Goal: Information Seeking & Learning: Check status

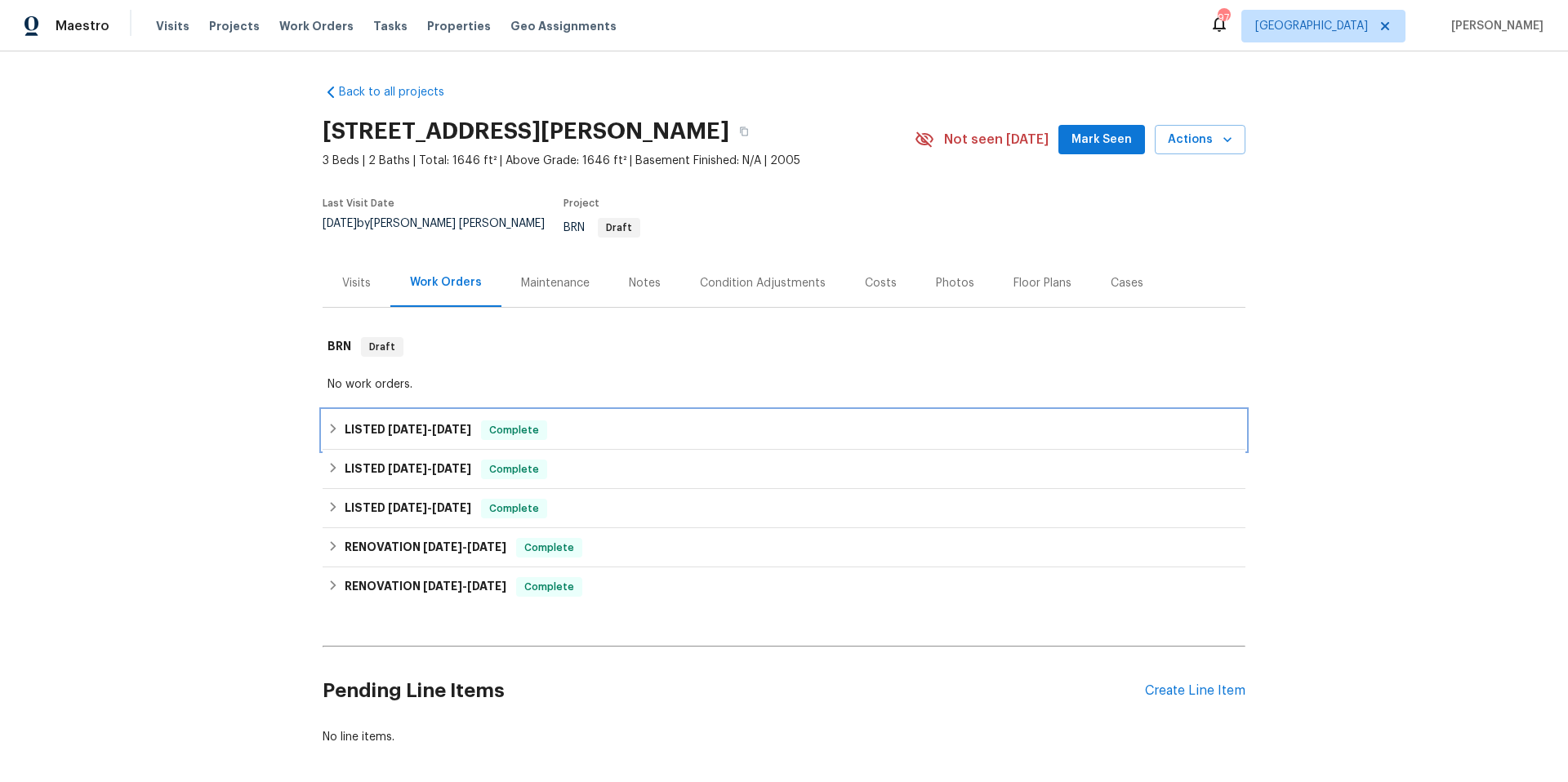
click at [633, 424] on div "LISTED 7/17/25 - 7/21/25 Complete" at bounding box center [783, 430] width 913 height 19
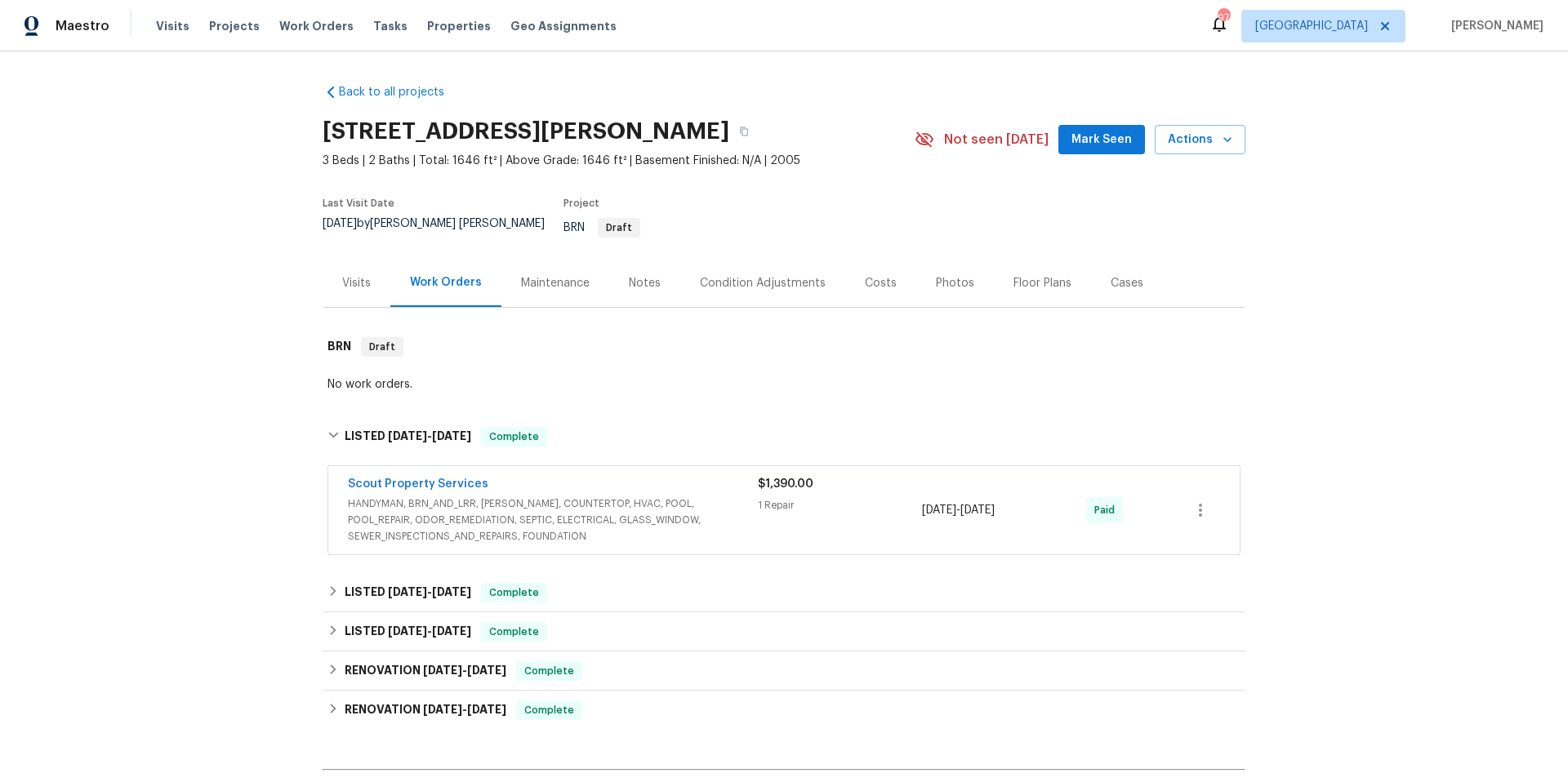
click at [713, 476] on div "Scout Property Services" at bounding box center [552, 486] width 410 height 19
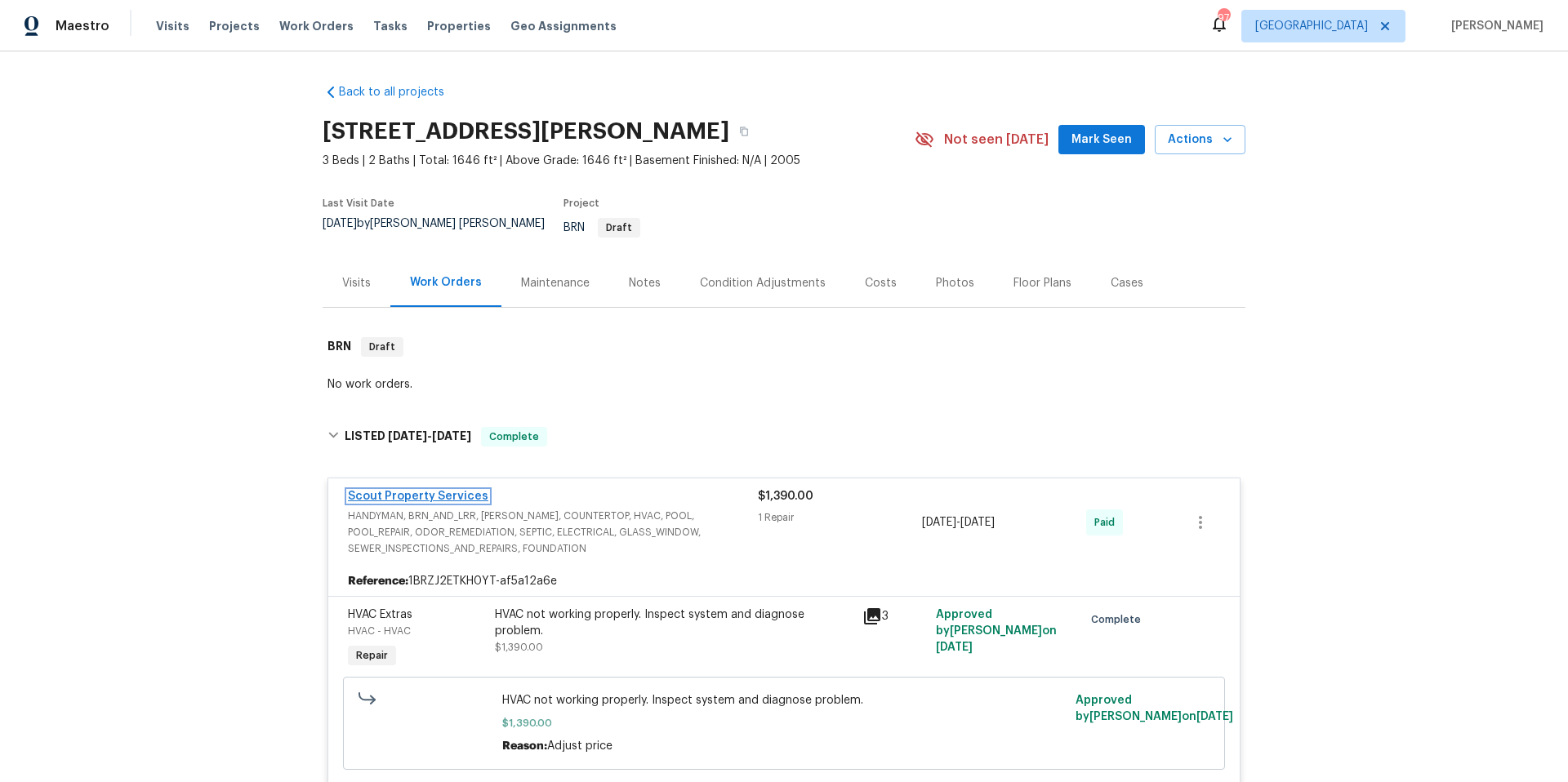
click at [415, 490] on link "Scout Property Services" at bounding box center [417, 495] width 140 height 11
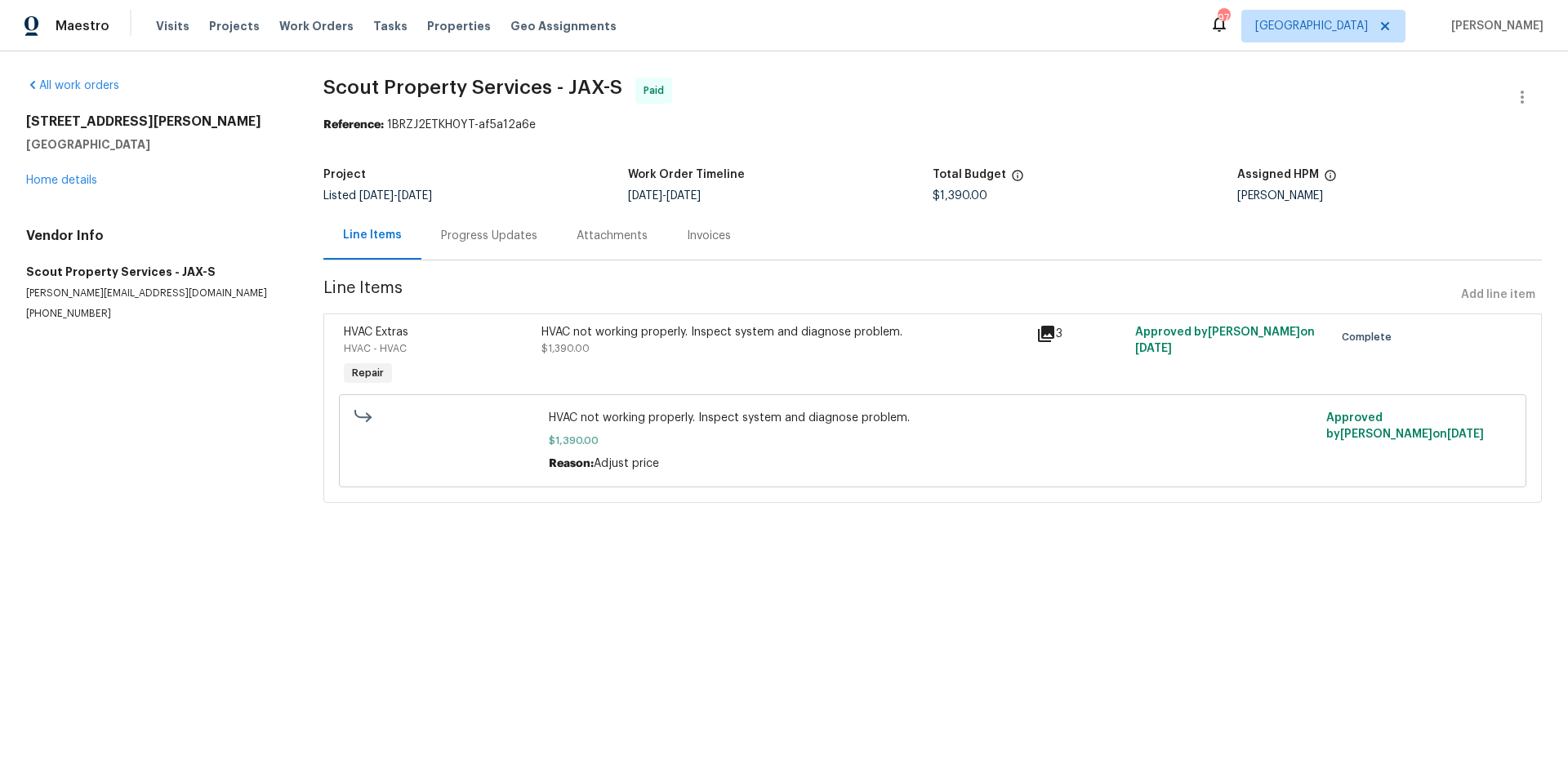
click at [494, 230] on div "Progress Updates" at bounding box center [489, 235] width 96 height 17
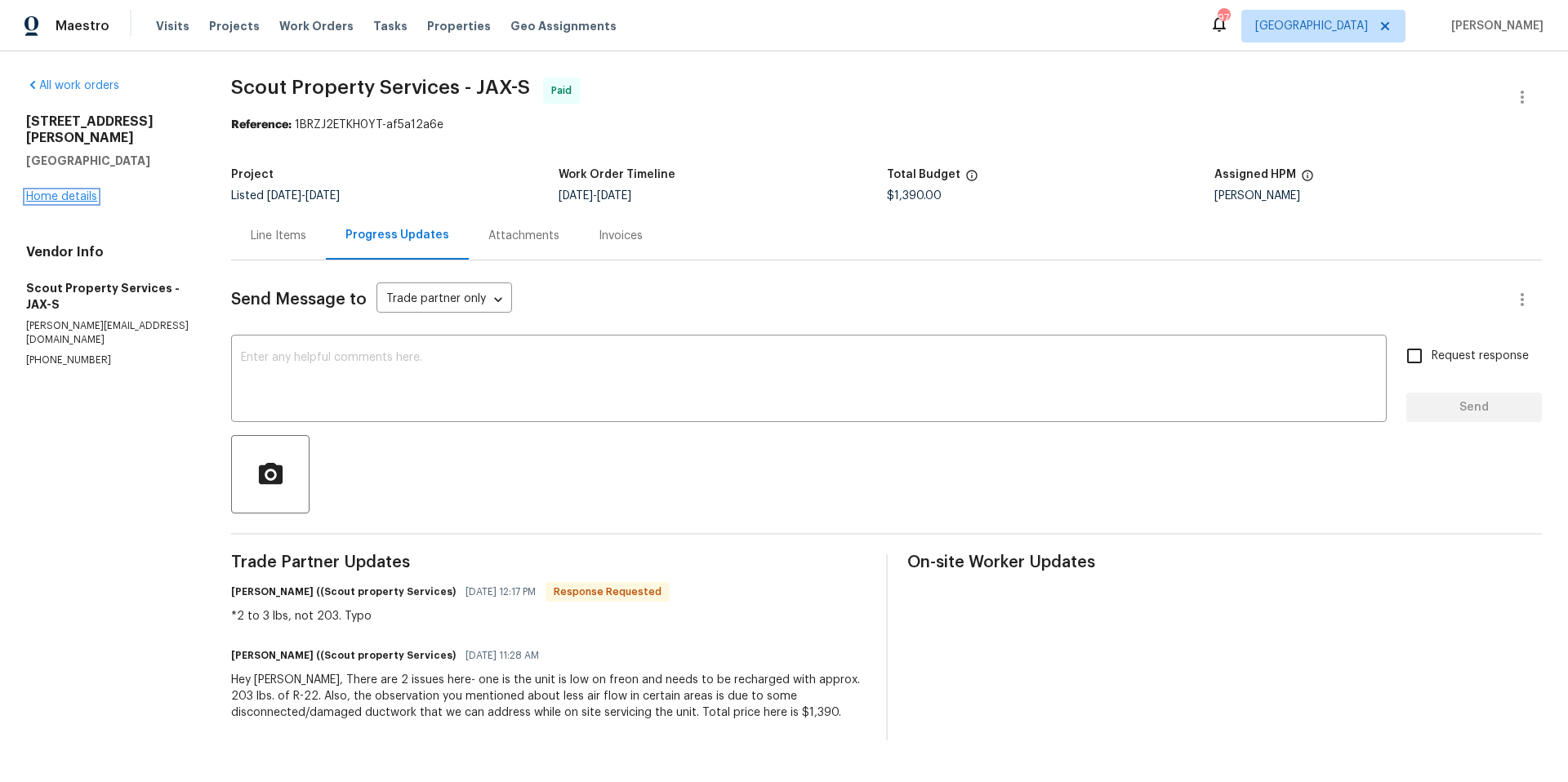
click at [73, 191] on link "Home details" at bounding box center [62, 197] width 71 height 11
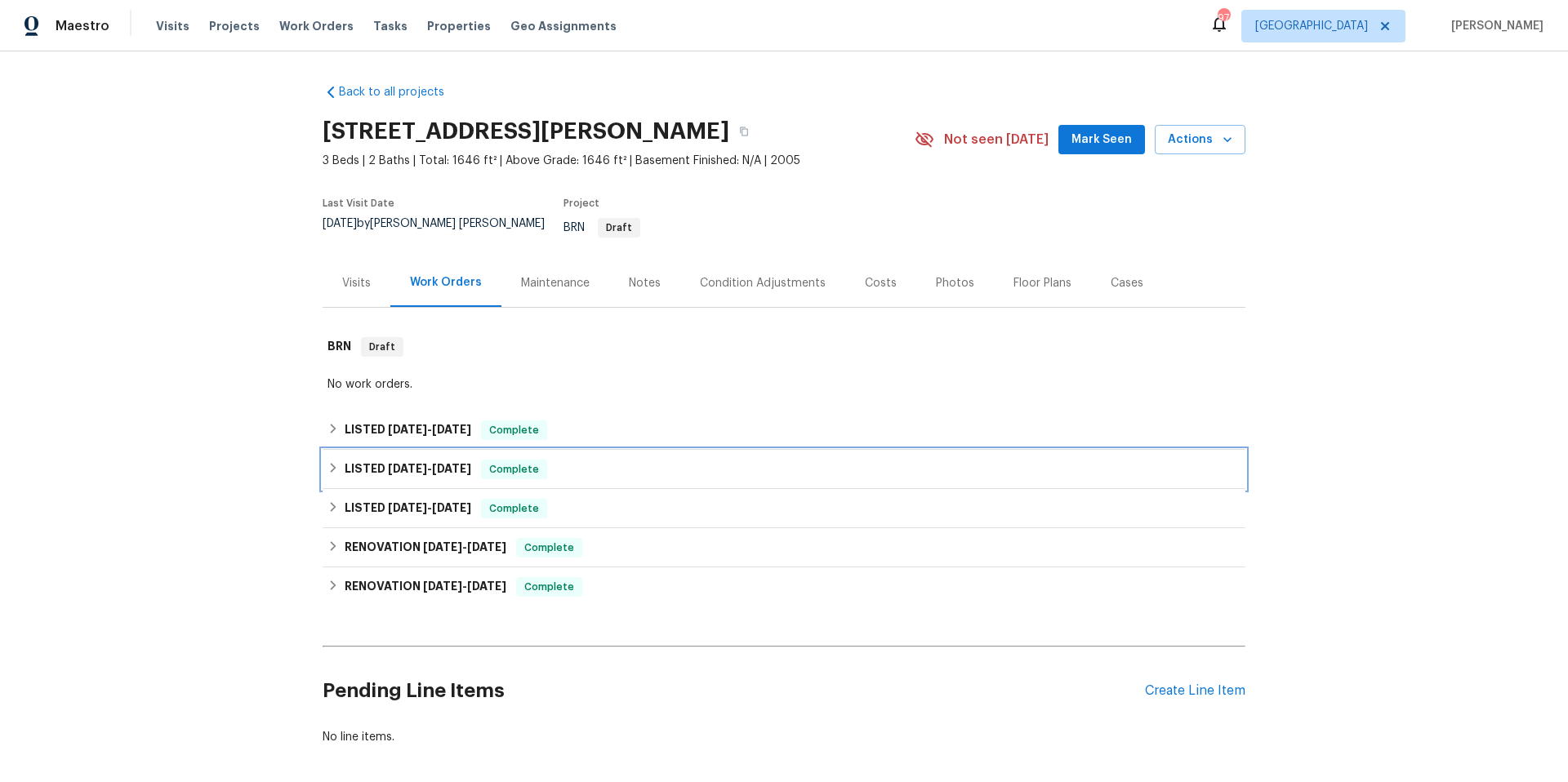
click at [621, 469] on div "LISTED 4/29/25 - 5/6/25 Complete" at bounding box center [784, 469] width 922 height 39
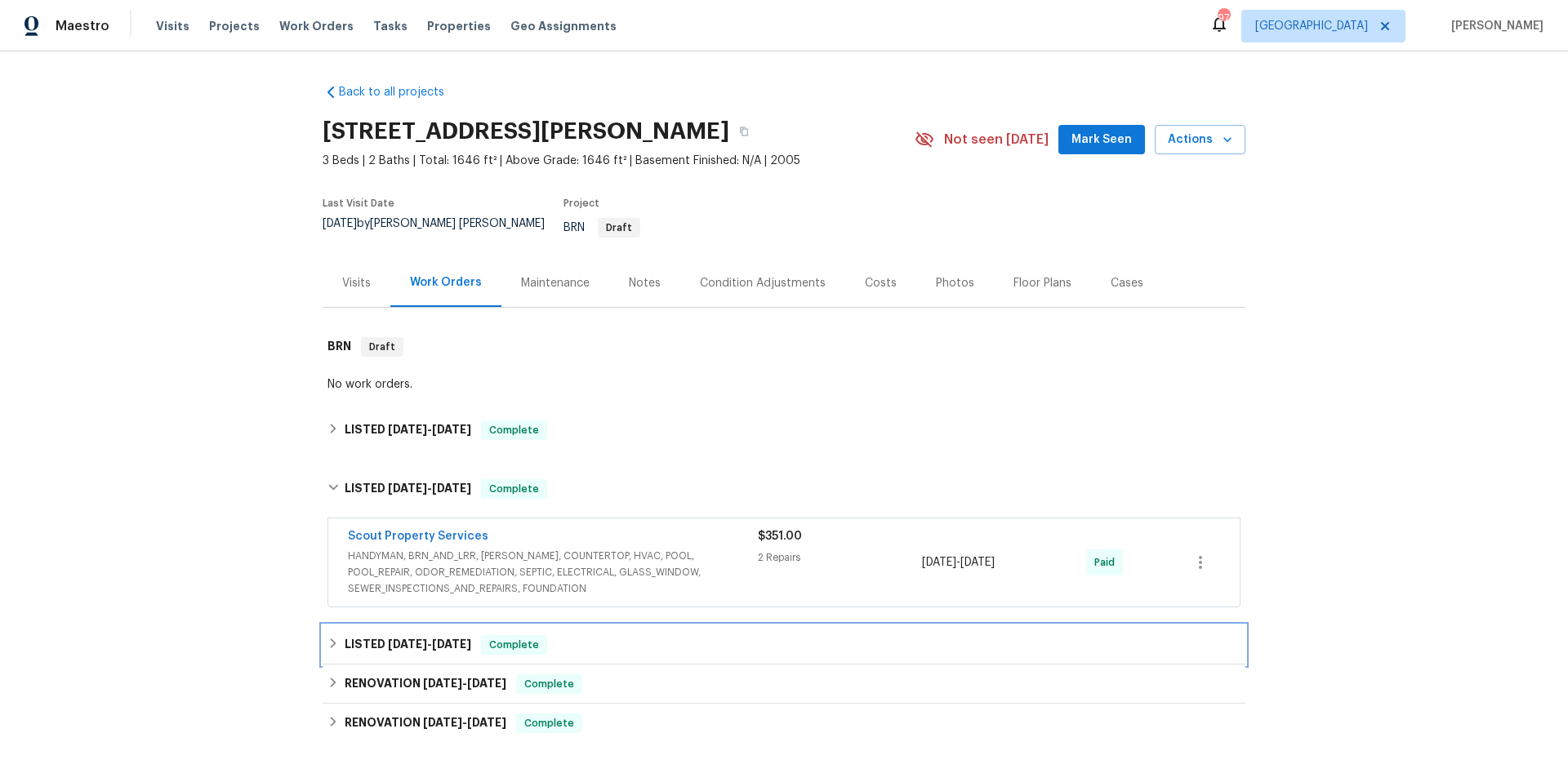
click at [644, 638] on div "LISTED 3/18/25 - 3/25/25 Complete" at bounding box center [783, 644] width 913 height 19
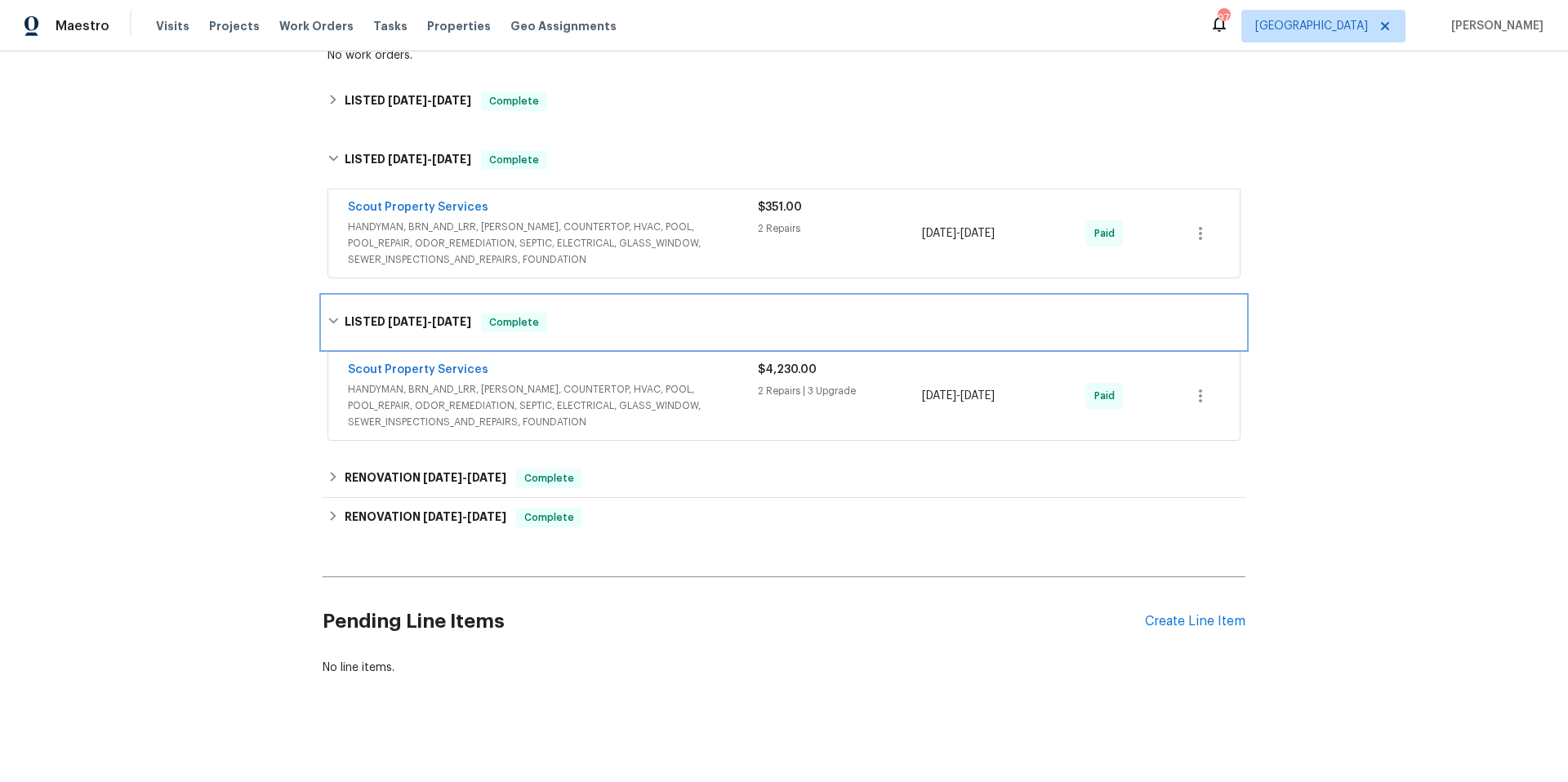
scroll to position [335, 0]
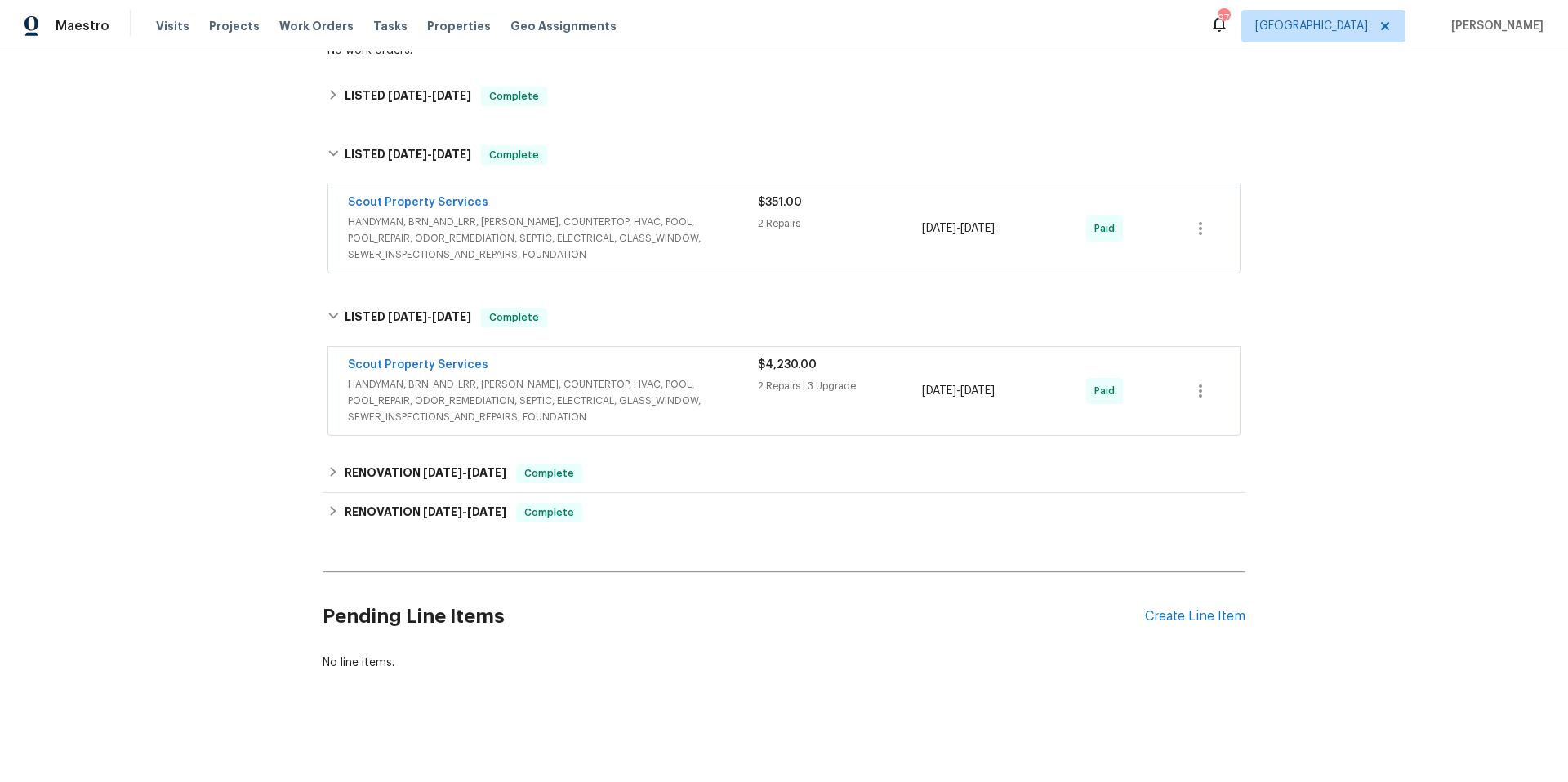
click at [732, 358] on div "Scout Property Services" at bounding box center [552, 367] width 410 height 19
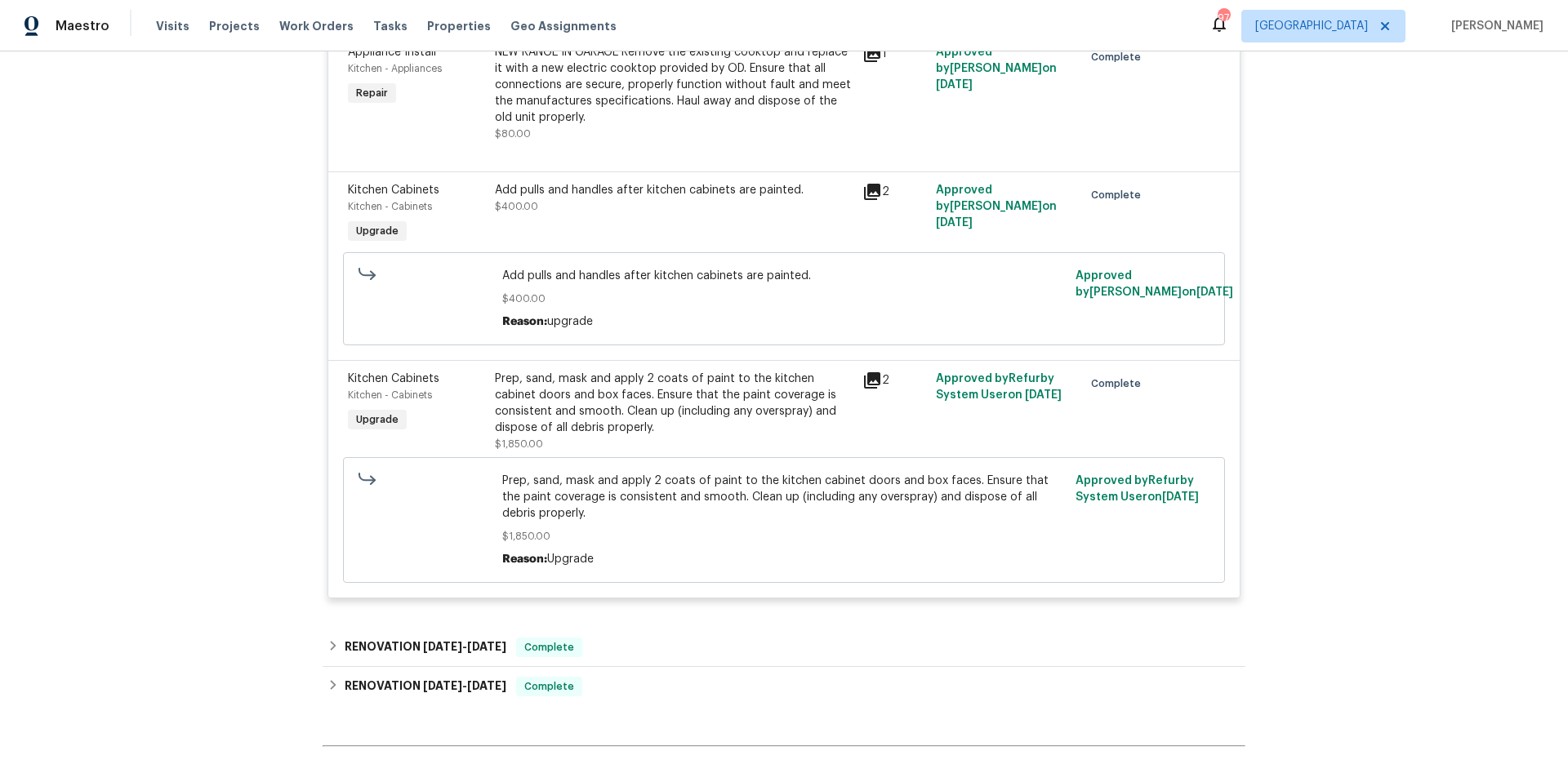
scroll to position [1056, 0]
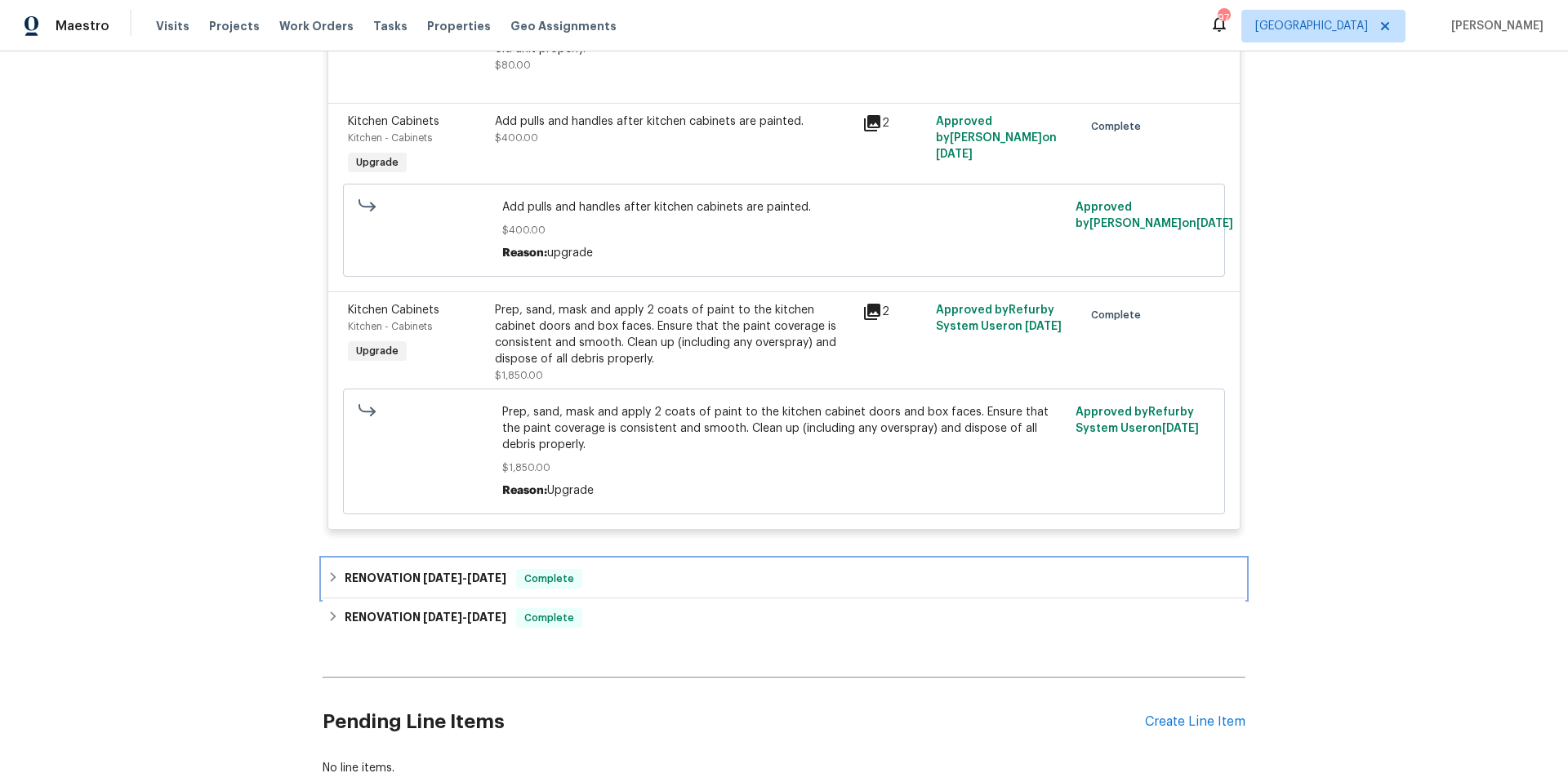
click at [669, 579] on div "RENOVATION 3/11/25 - 3/11/25 Complete" at bounding box center [784, 578] width 922 height 39
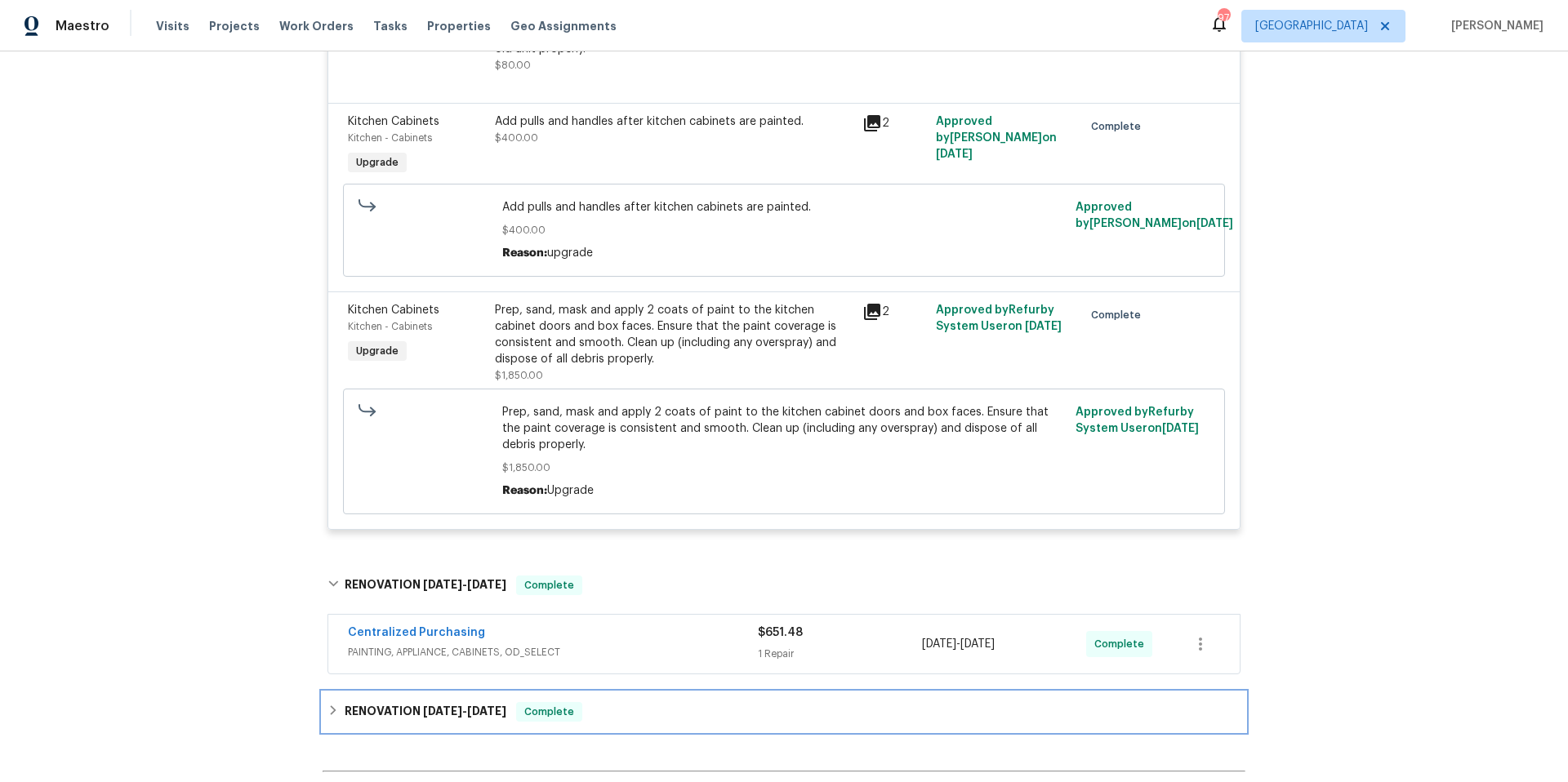
click at [689, 702] on div "RENOVATION 2/25/25 - 2/25/25 Complete" at bounding box center [783, 711] width 913 height 19
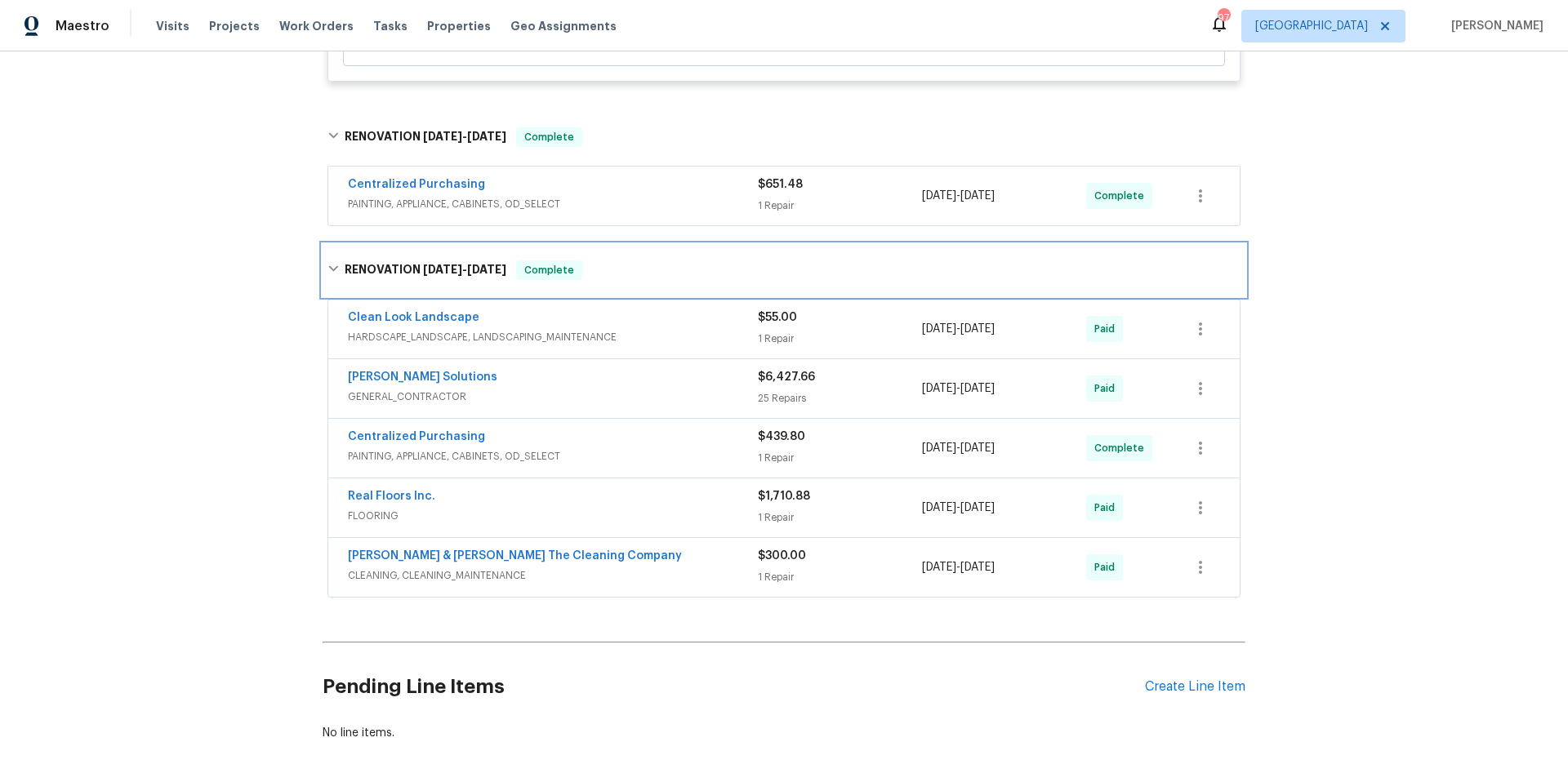
scroll to position [1548, 0]
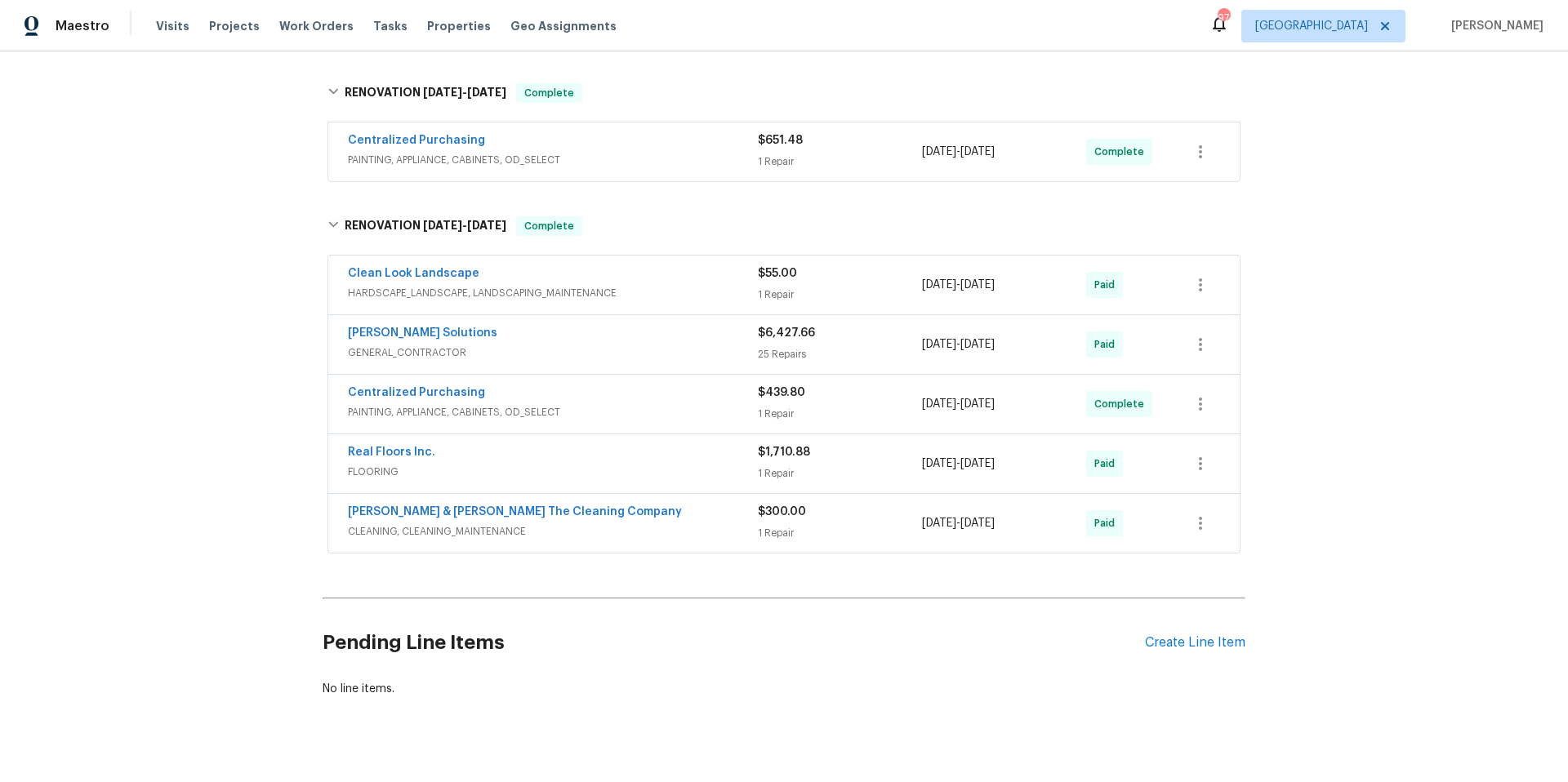
click at [636, 345] on span "GENERAL_CONTRACTOR" at bounding box center [552, 353] width 410 height 17
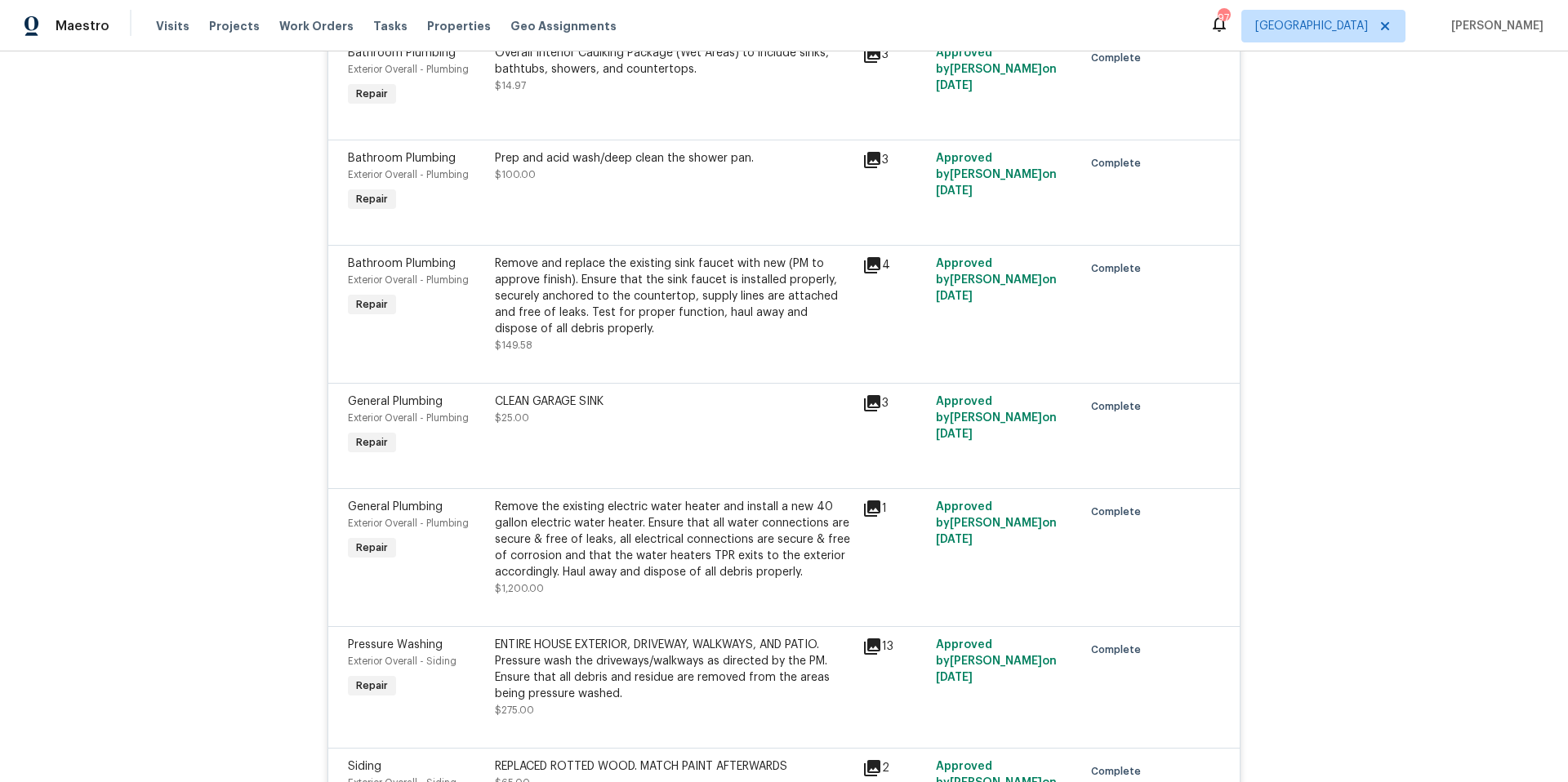
scroll to position [4442, 0]
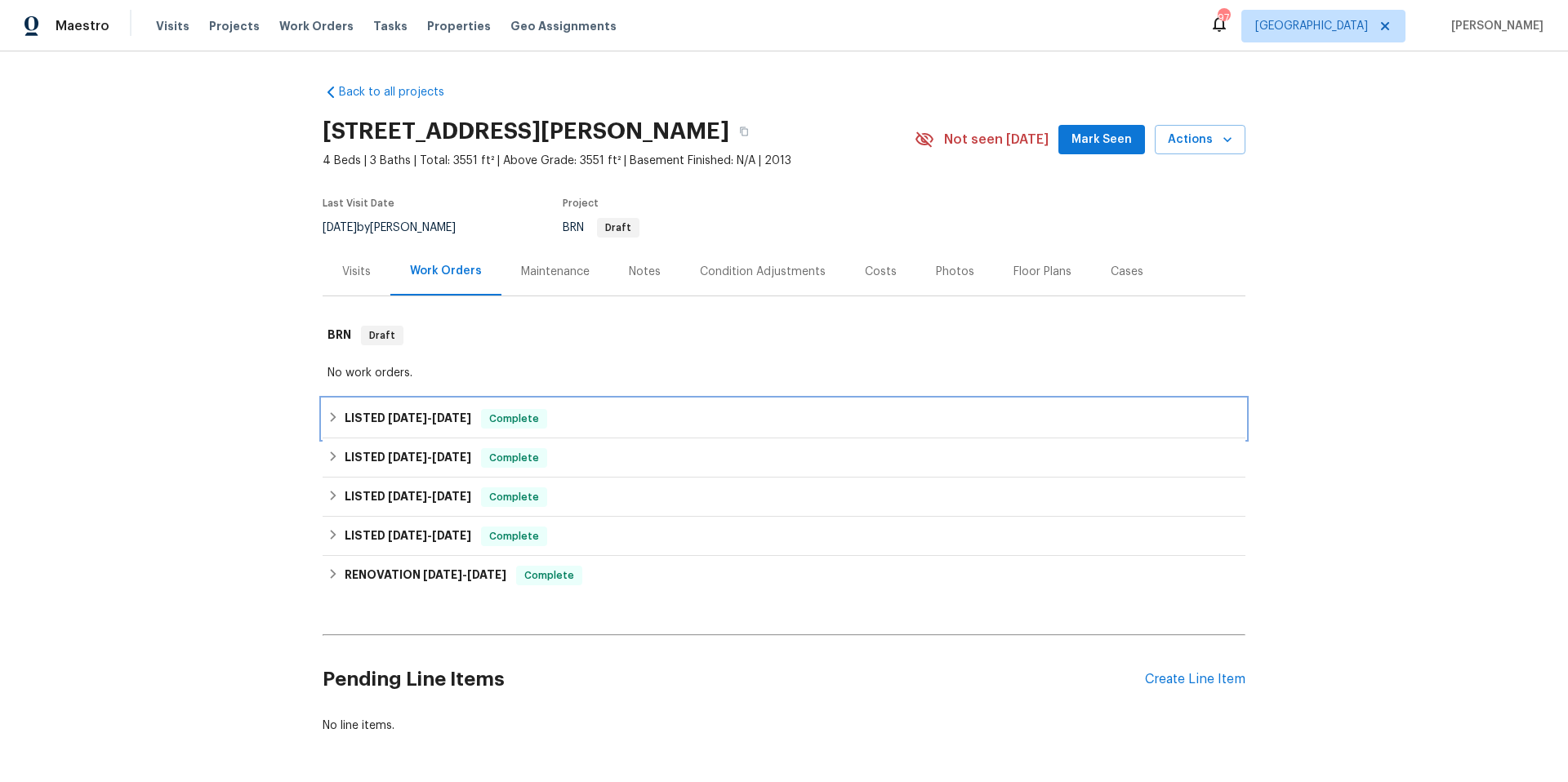
click at [582, 413] on div "LISTED [DATE] - [DATE] Complete" at bounding box center [783, 419] width 913 height 19
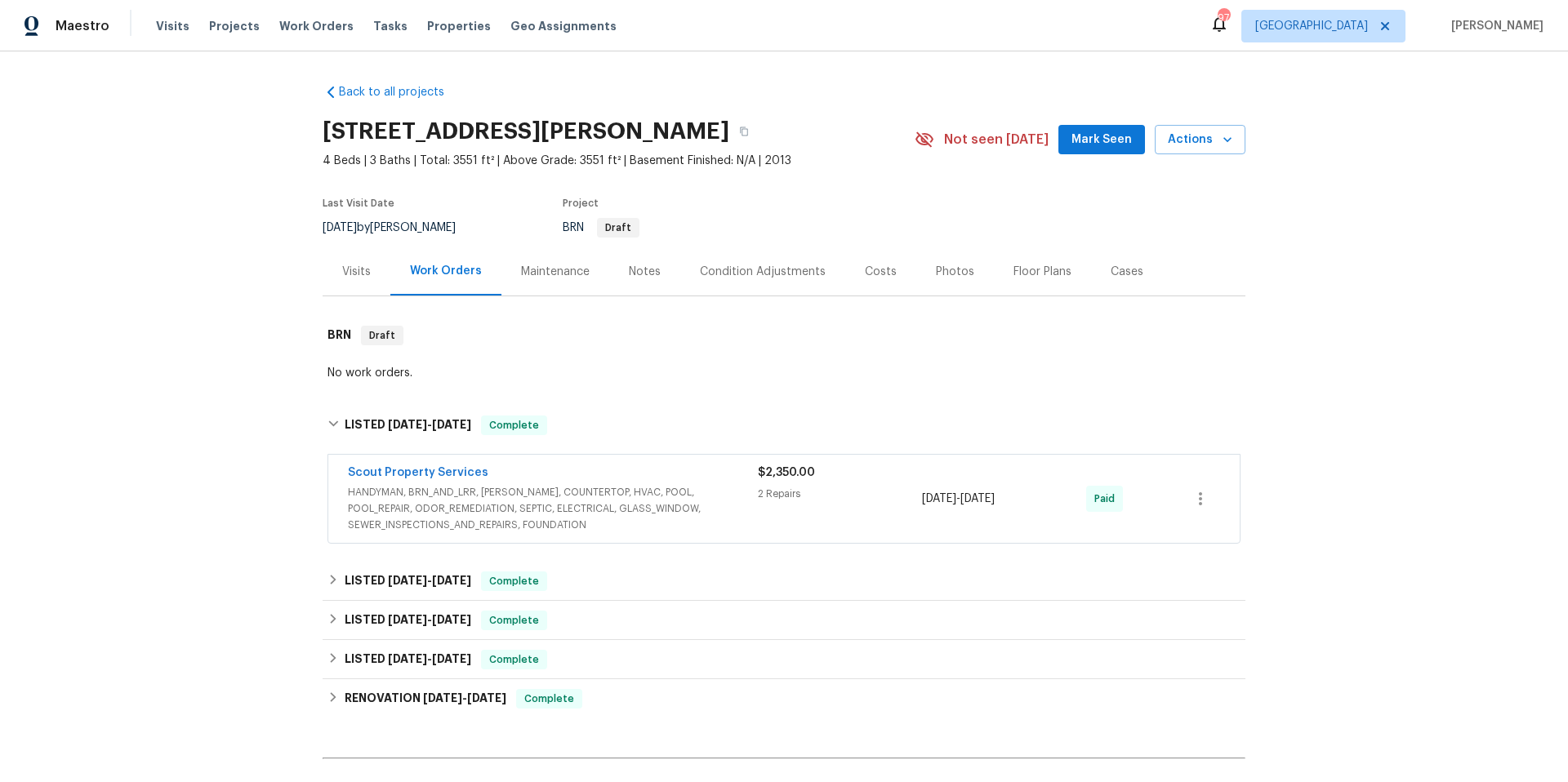
click at [669, 479] on div "Scout Property Services" at bounding box center [552, 474] width 410 height 19
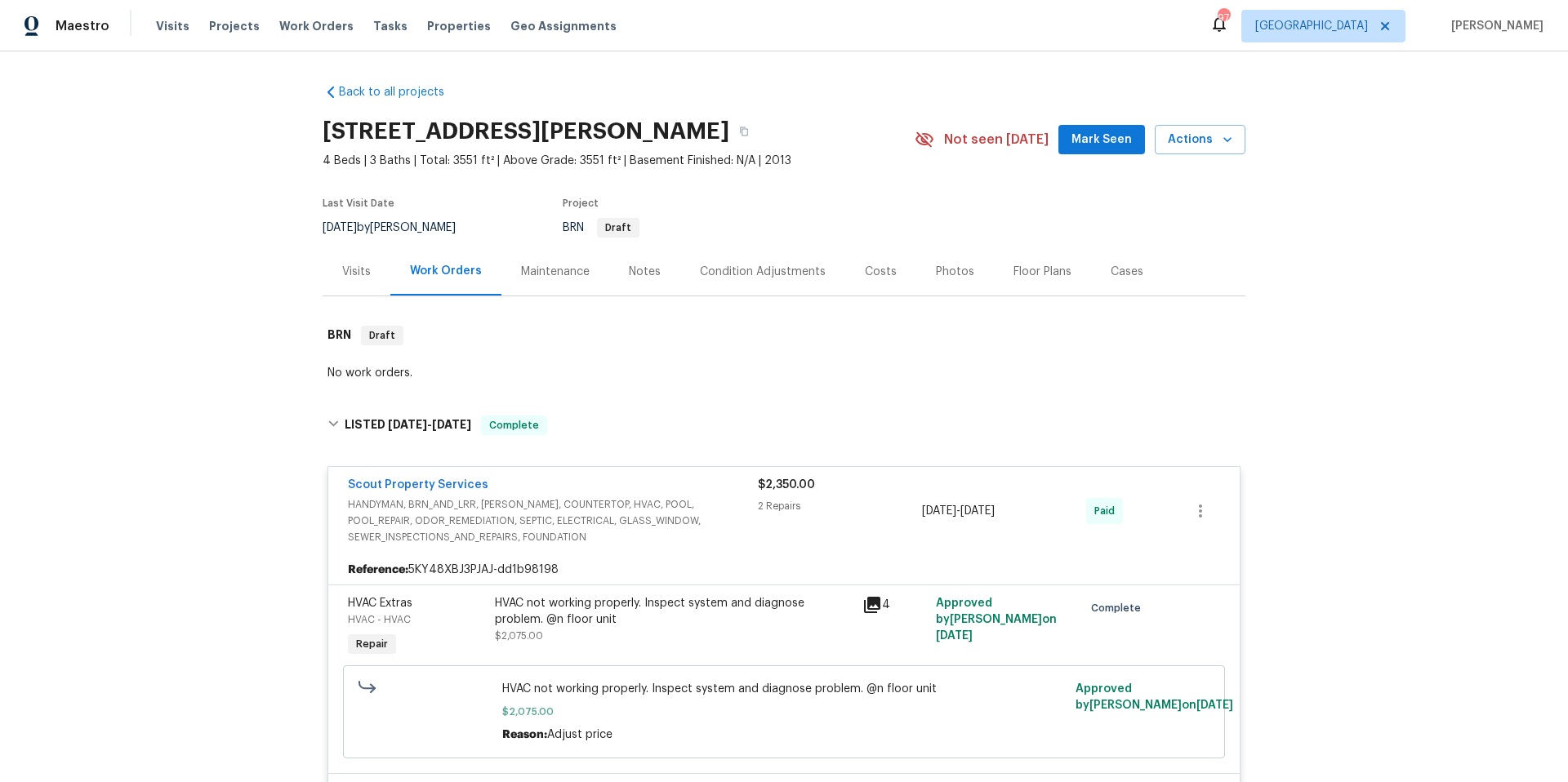
click at [446, 492] on span "Scout Property Services" at bounding box center [417, 485] width 140 height 17
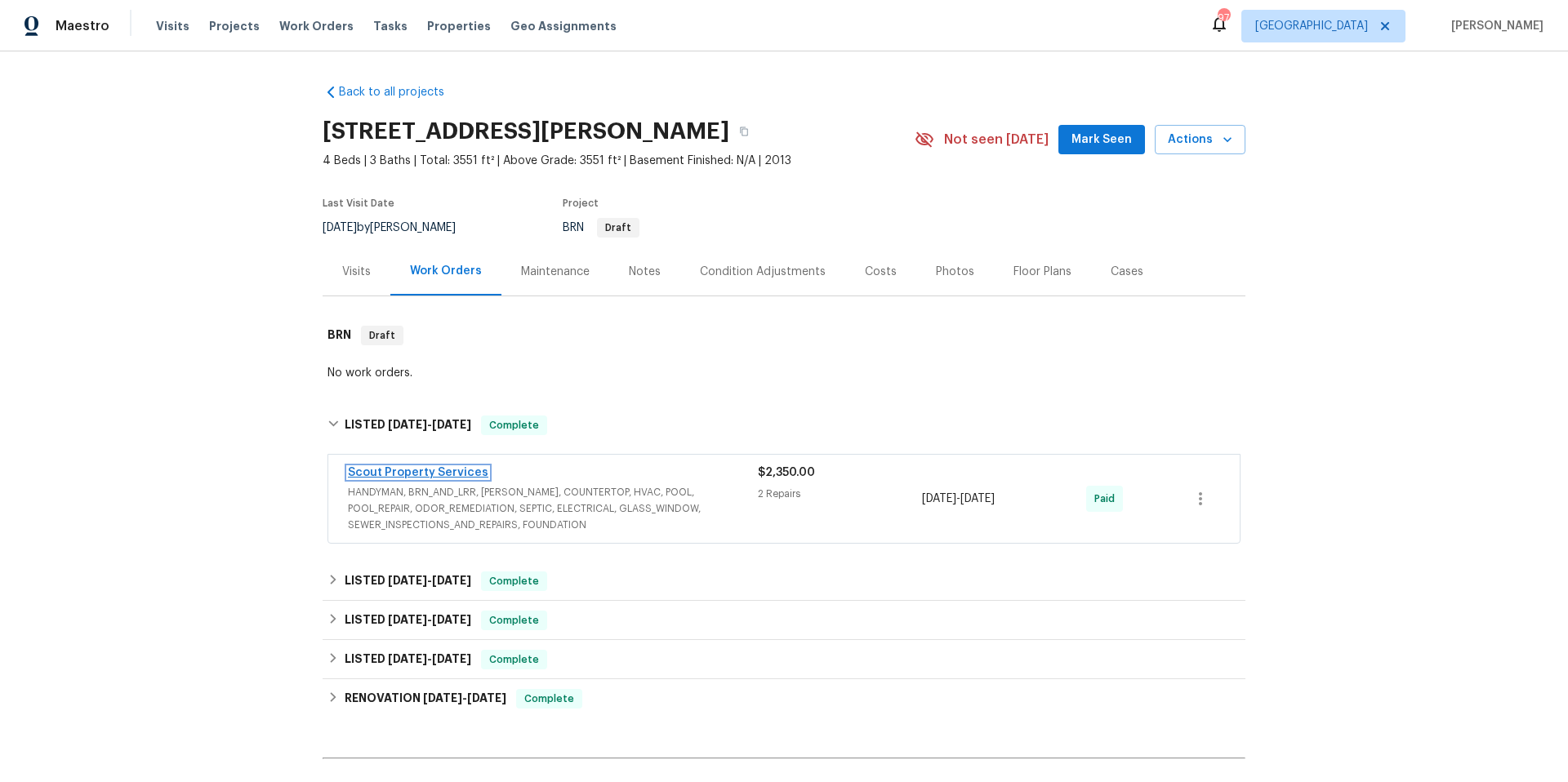
click at [446, 471] on link "Scout Property Services" at bounding box center [417, 473] width 140 height 11
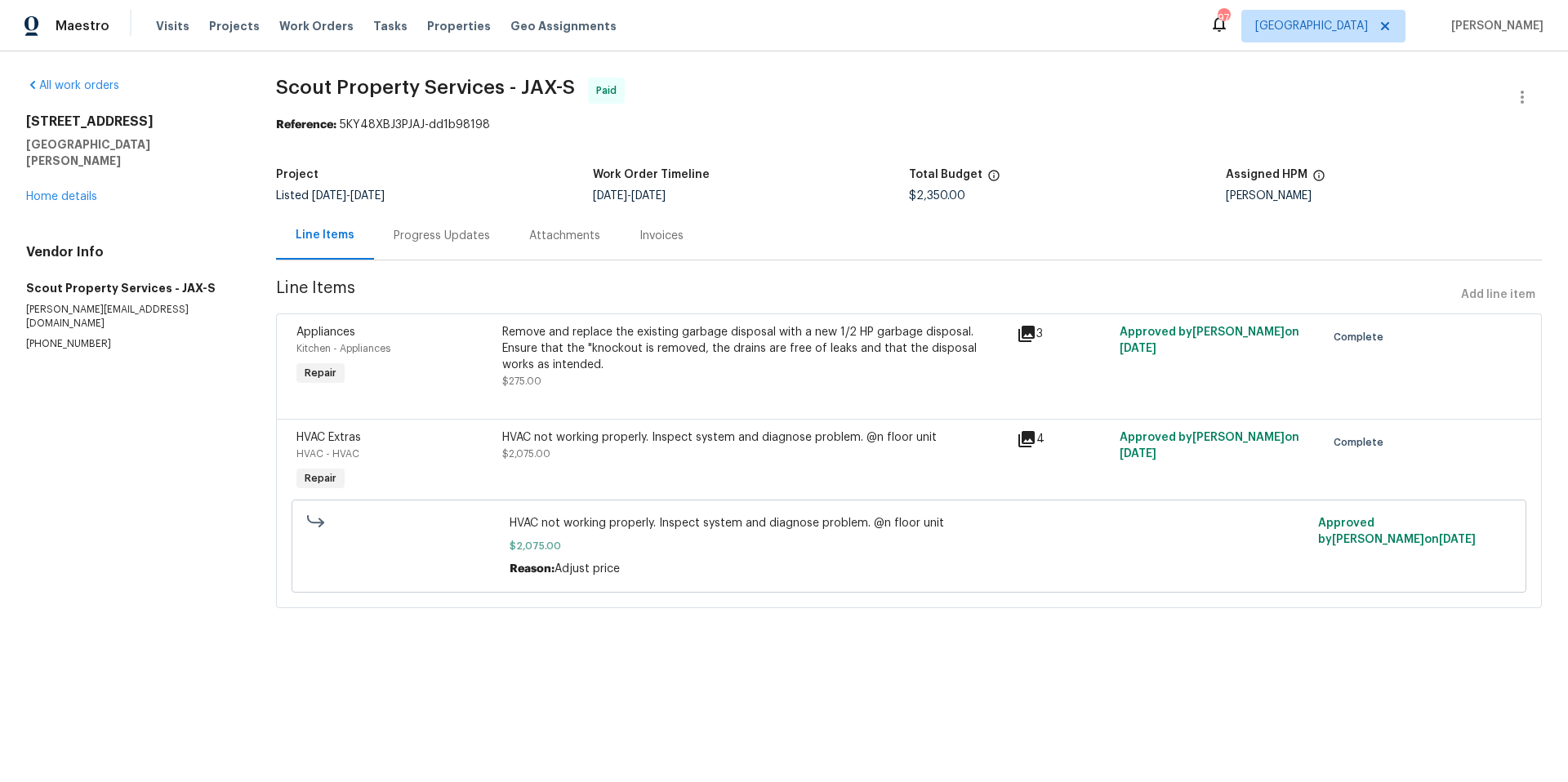
click at [414, 243] on div "Progress Updates" at bounding box center [441, 235] width 96 height 17
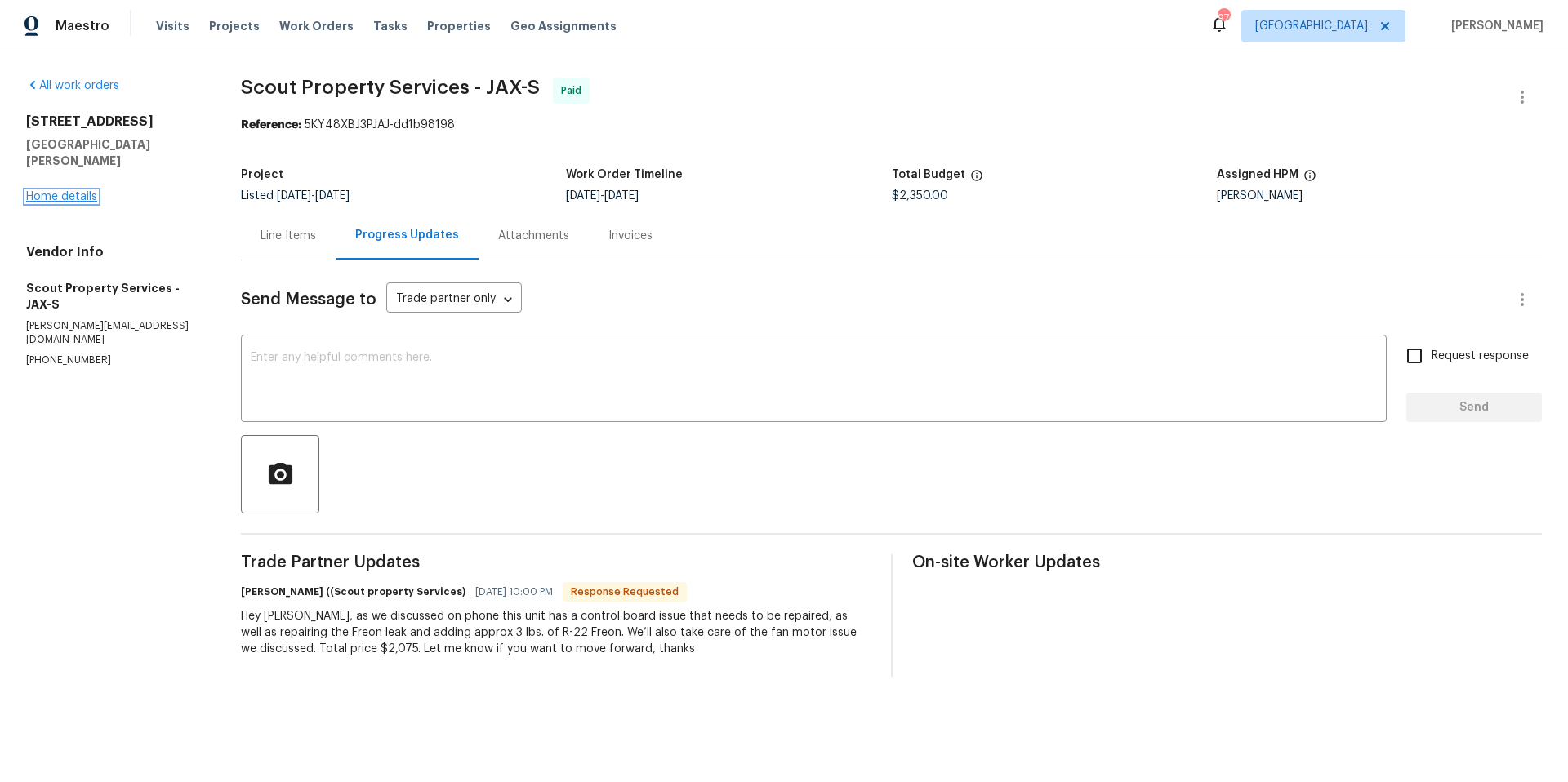
click at [71, 191] on link "Home details" at bounding box center [62, 197] width 71 height 11
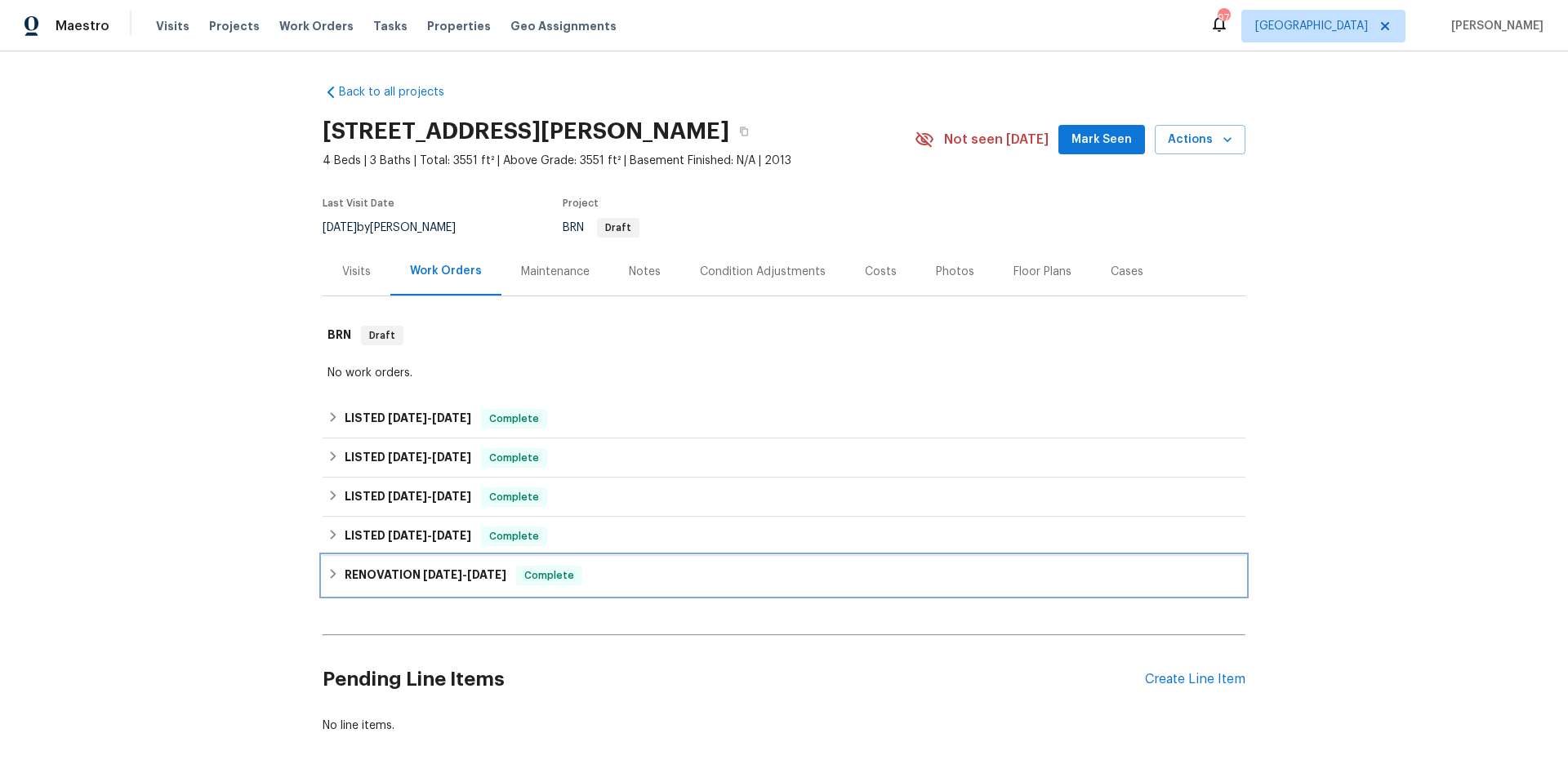
click at [630, 586] on div "RENOVATION 2/4/25 - 2/13/25 Complete" at bounding box center [784, 575] width 922 height 39
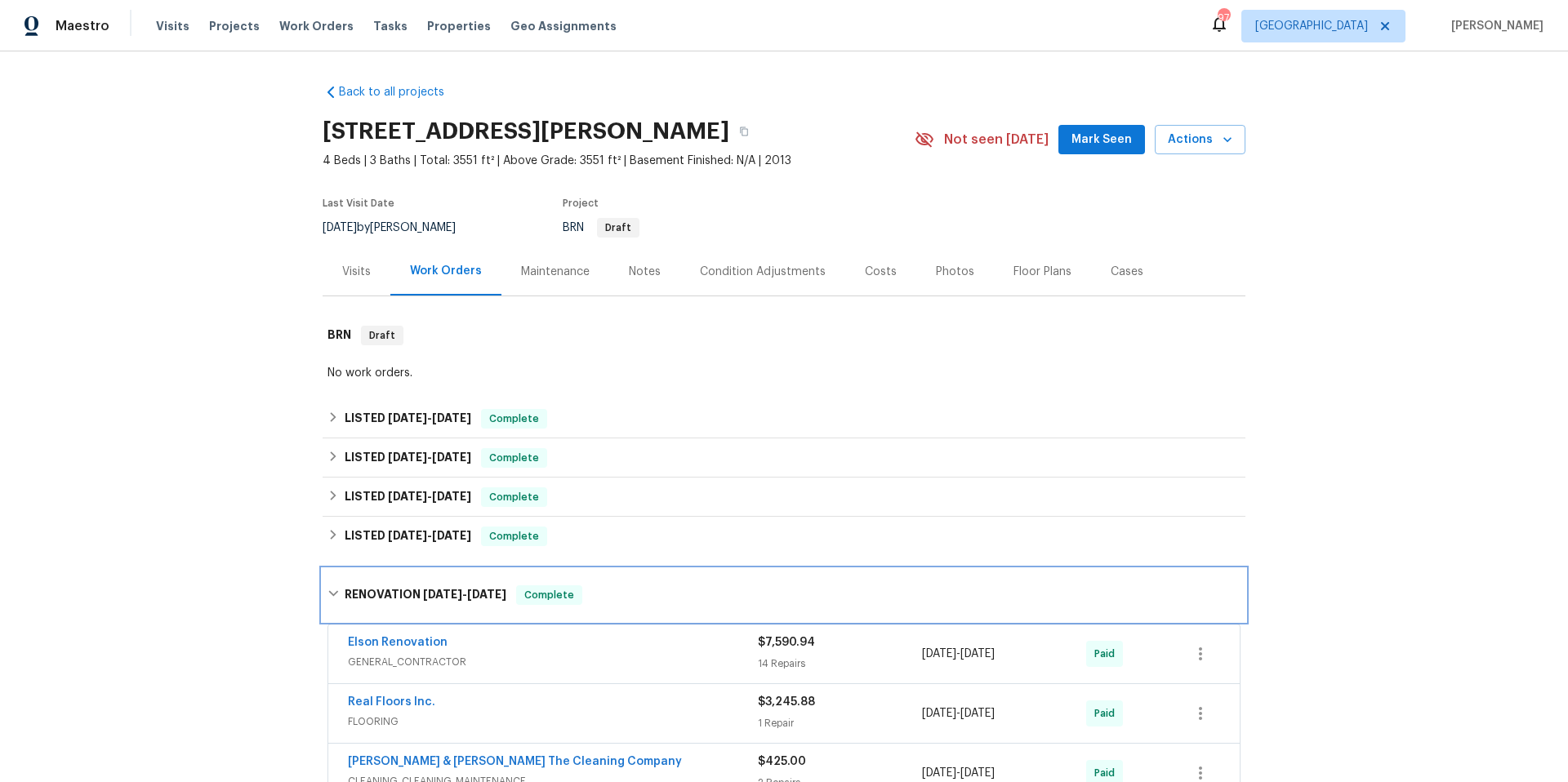
scroll to position [304, 0]
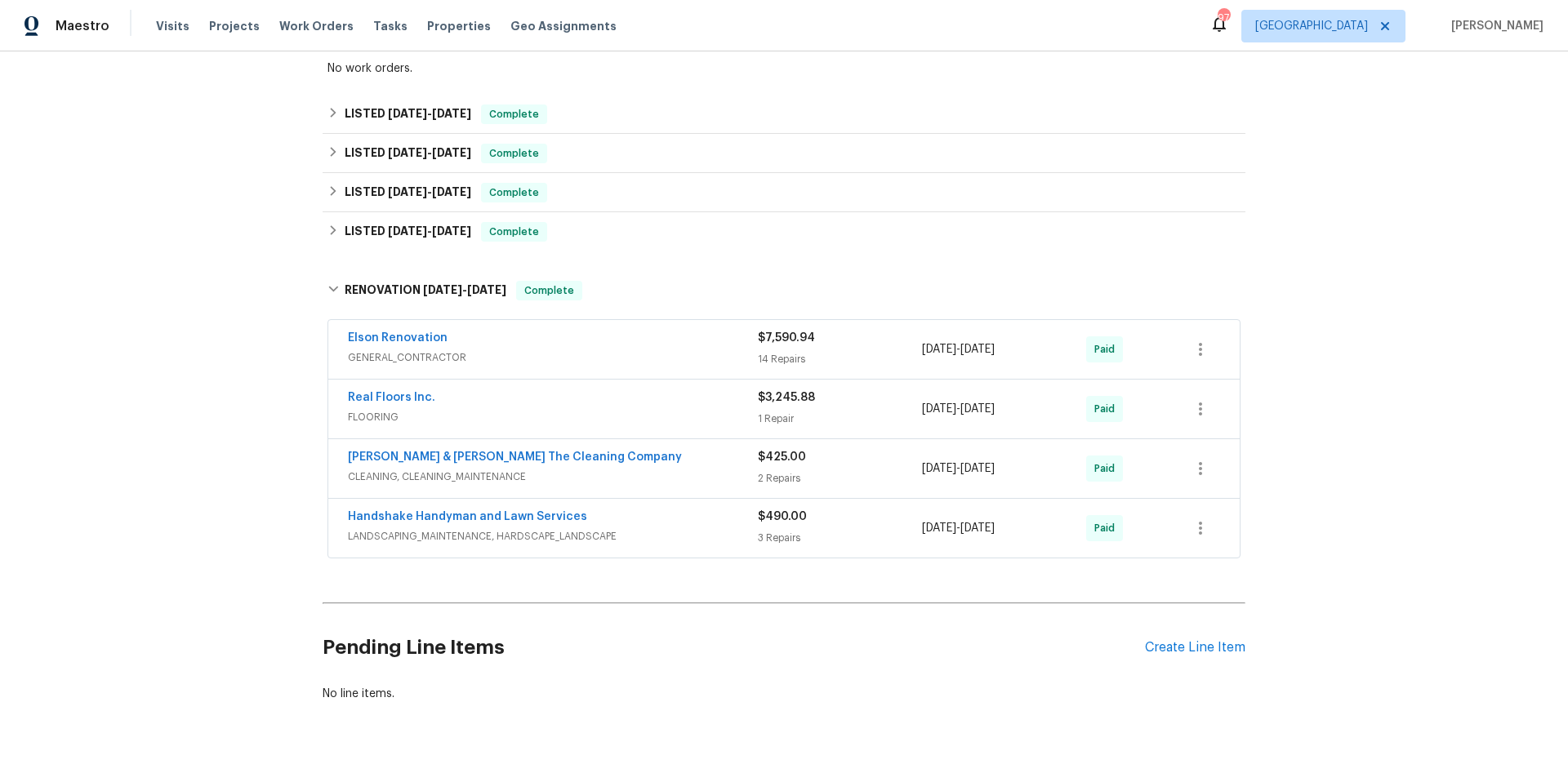
click at [659, 356] on span "GENERAL_CONTRACTOR" at bounding box center [552, 357] width 410 height 17
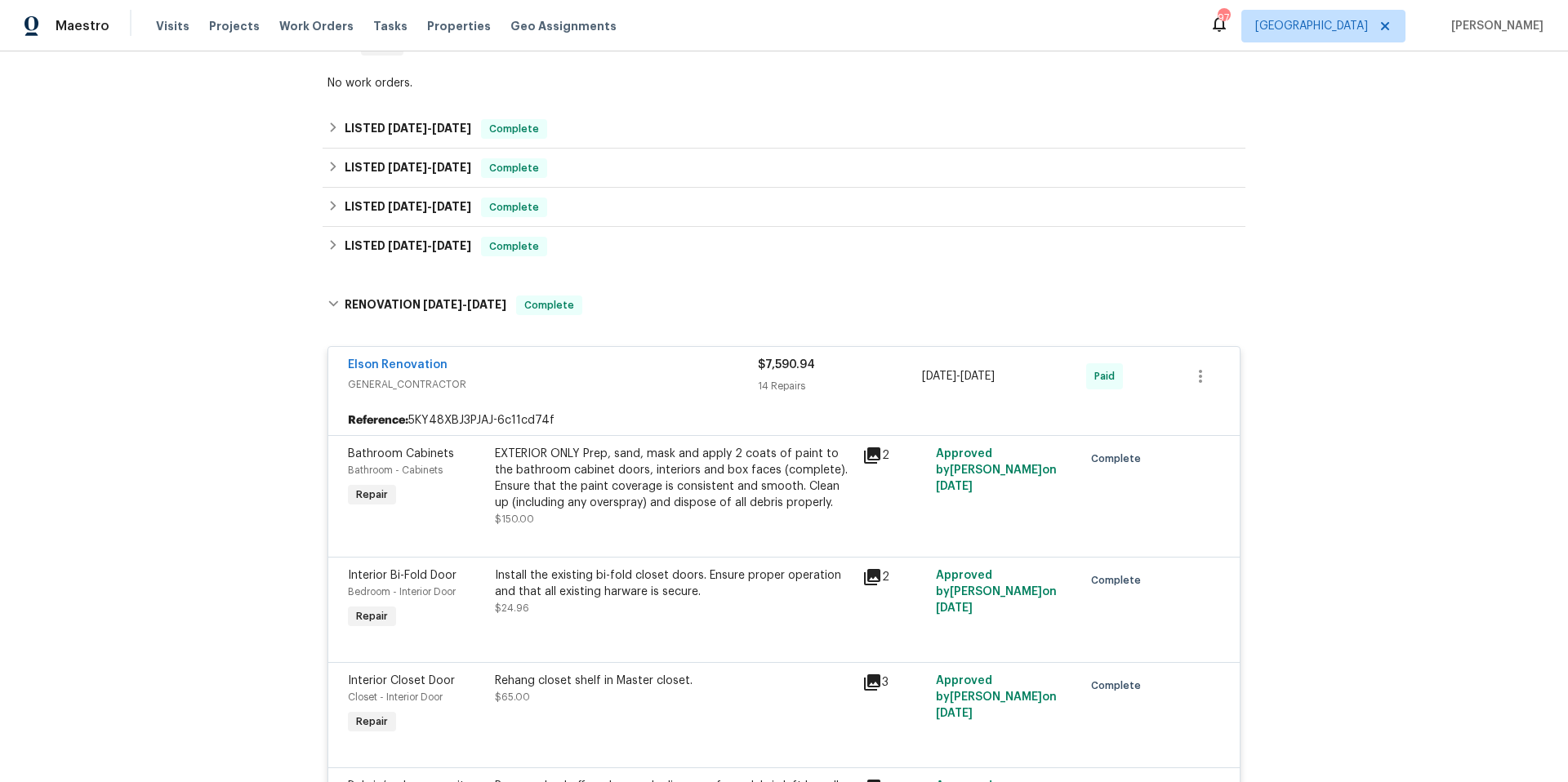
scroll to position [202, 0]
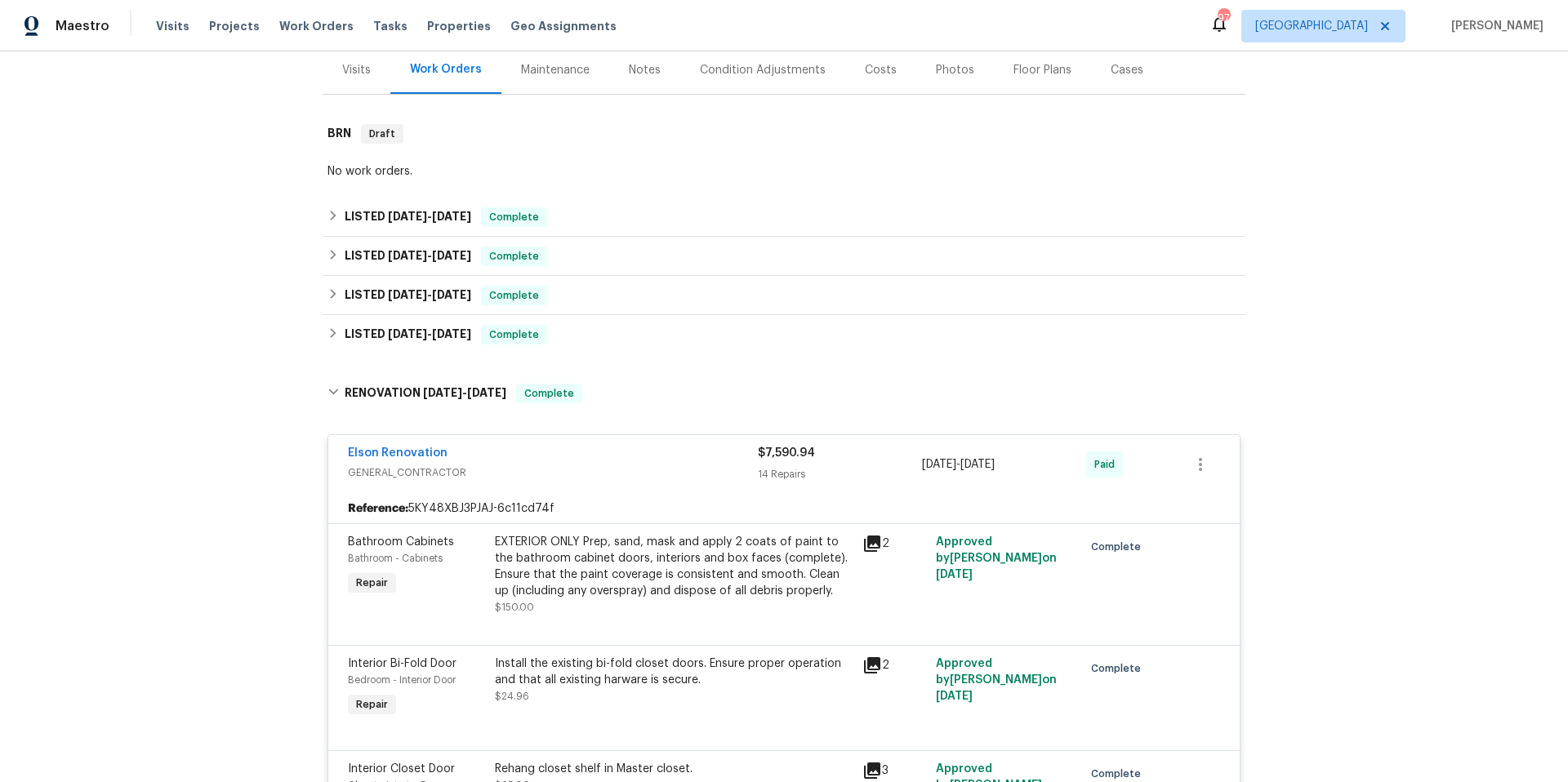
click at [501, 457] on div "Elson Renovation" at bounding box center [552, 455] width 410 height 19
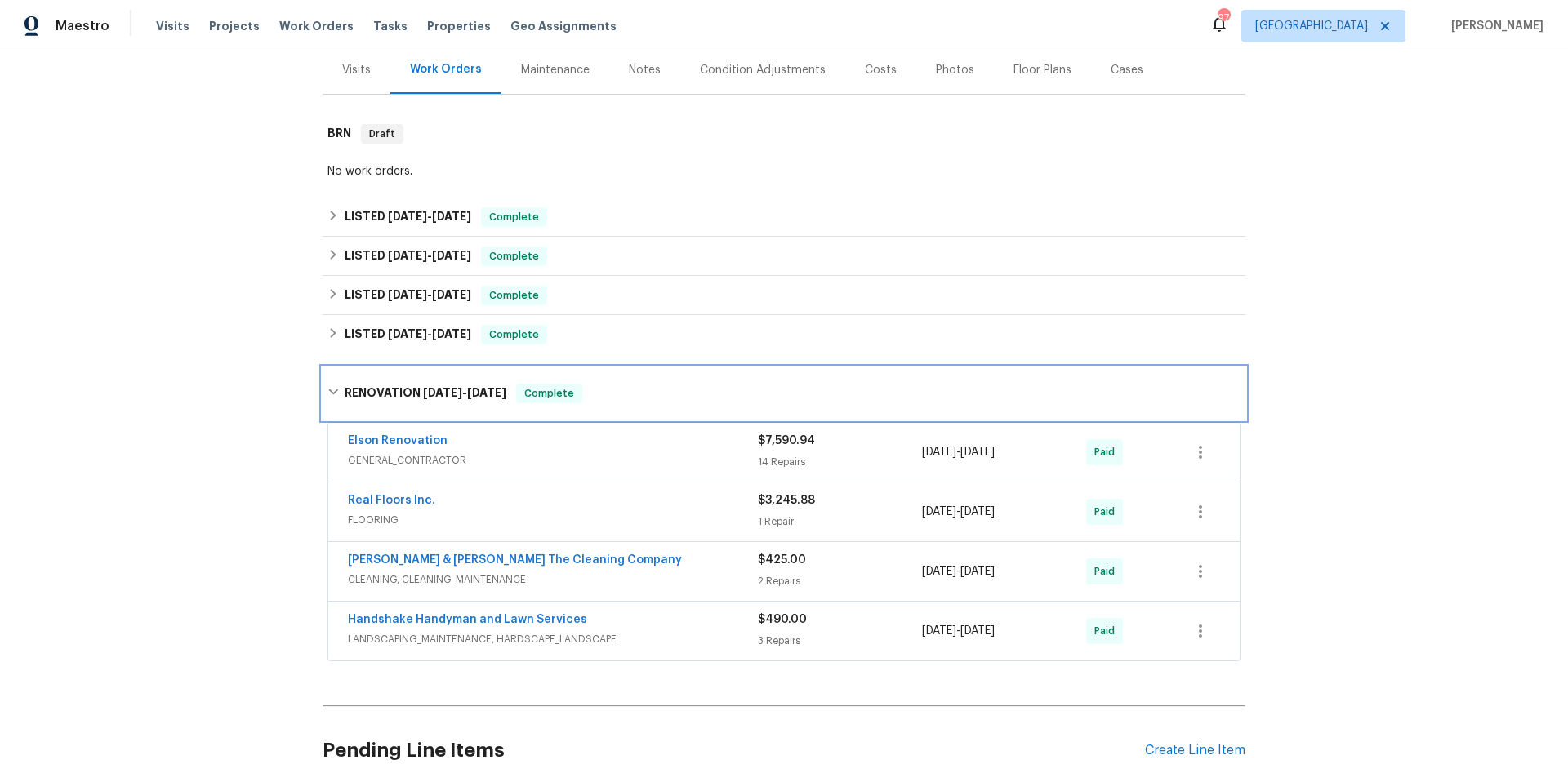
click at [594, 402] on div "RENOVATION 2/4/25 - 2/13/25 Complete" at bounding box center [783, 393] width 913 height 19
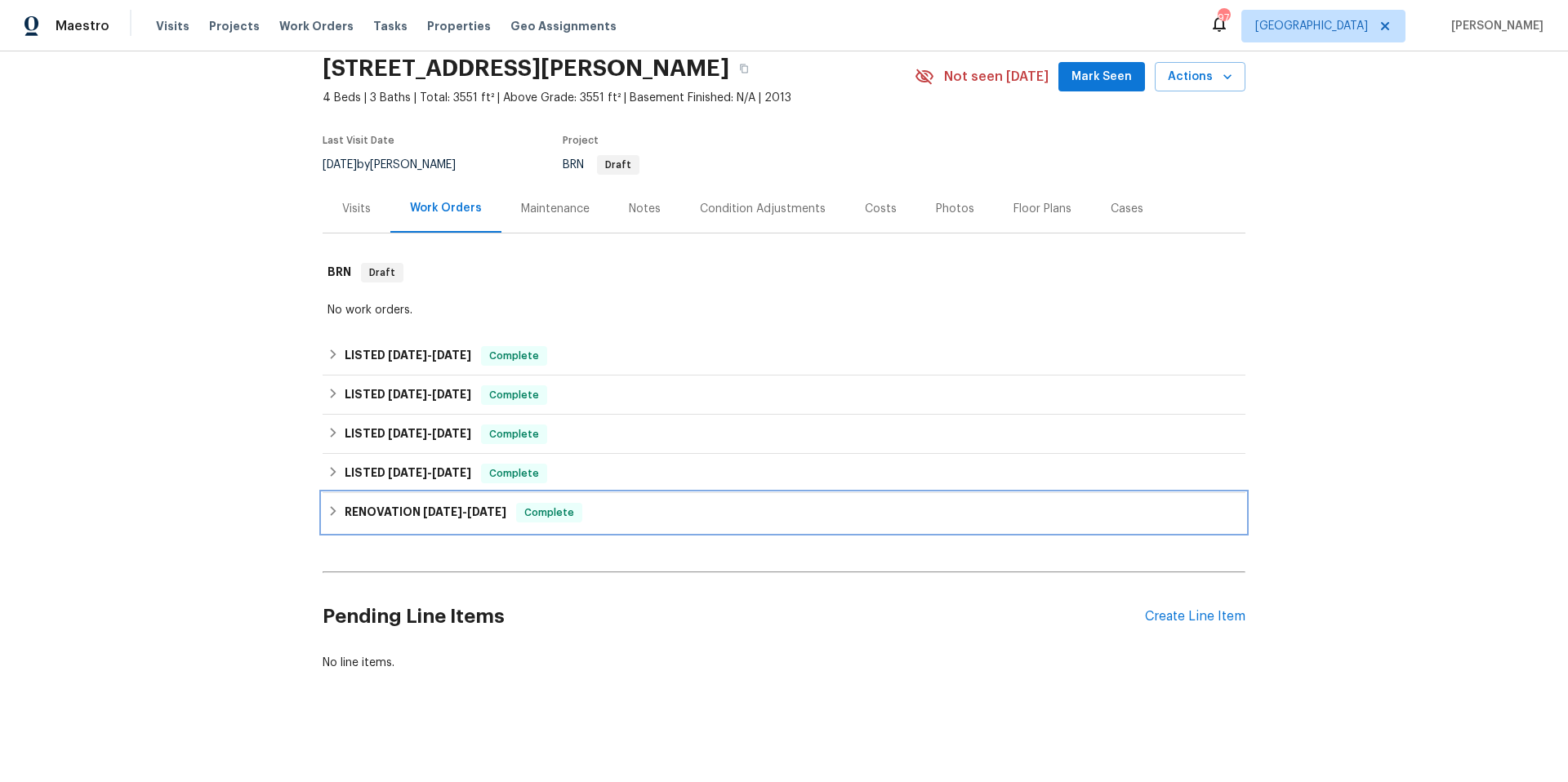
scroll to position [75, 0]
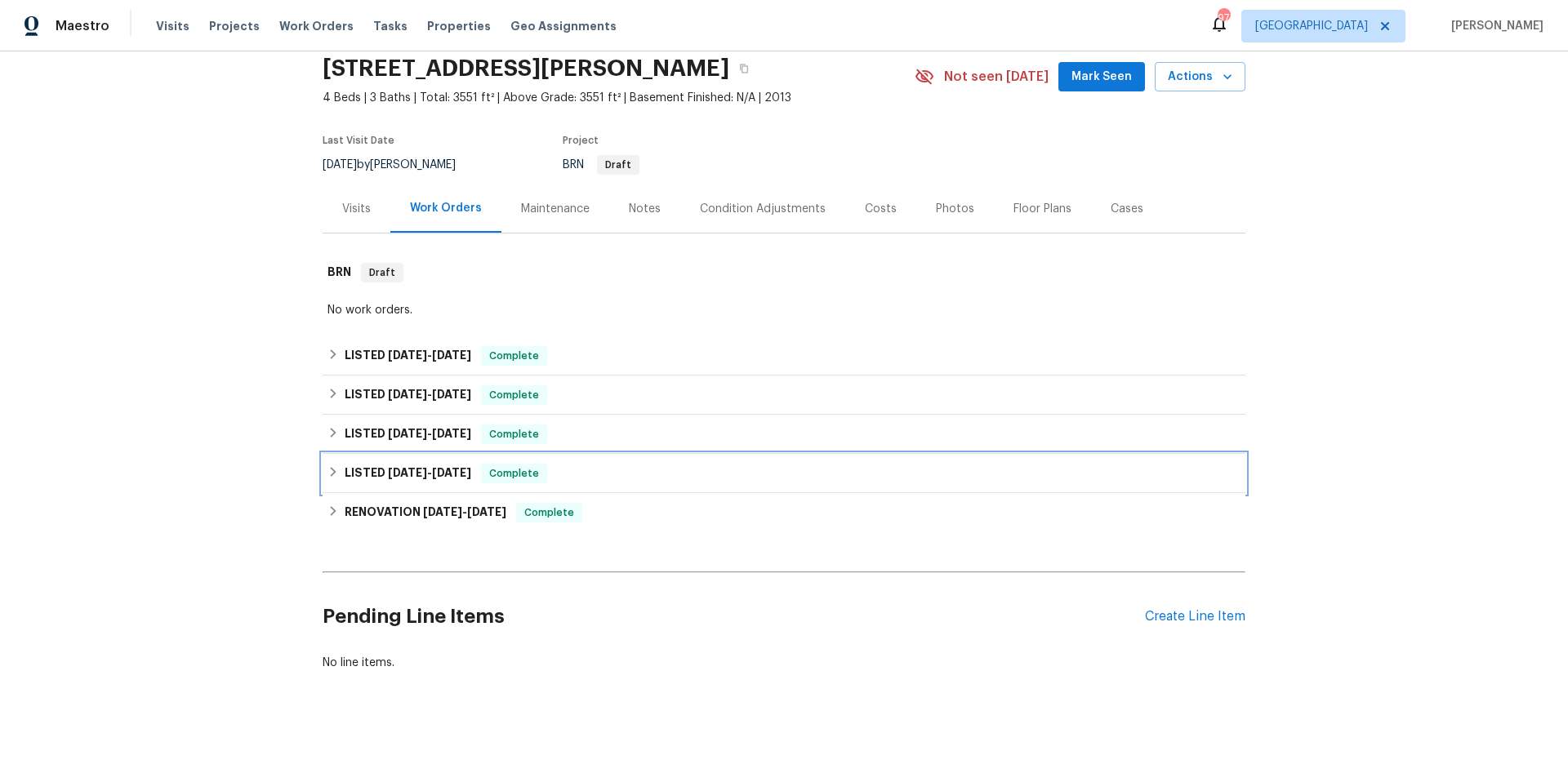
click at [582, 465] on div "LISTED 6/23/25 - 6/27/25 Complete" at bounding box center [783, 473] width 913 height 19
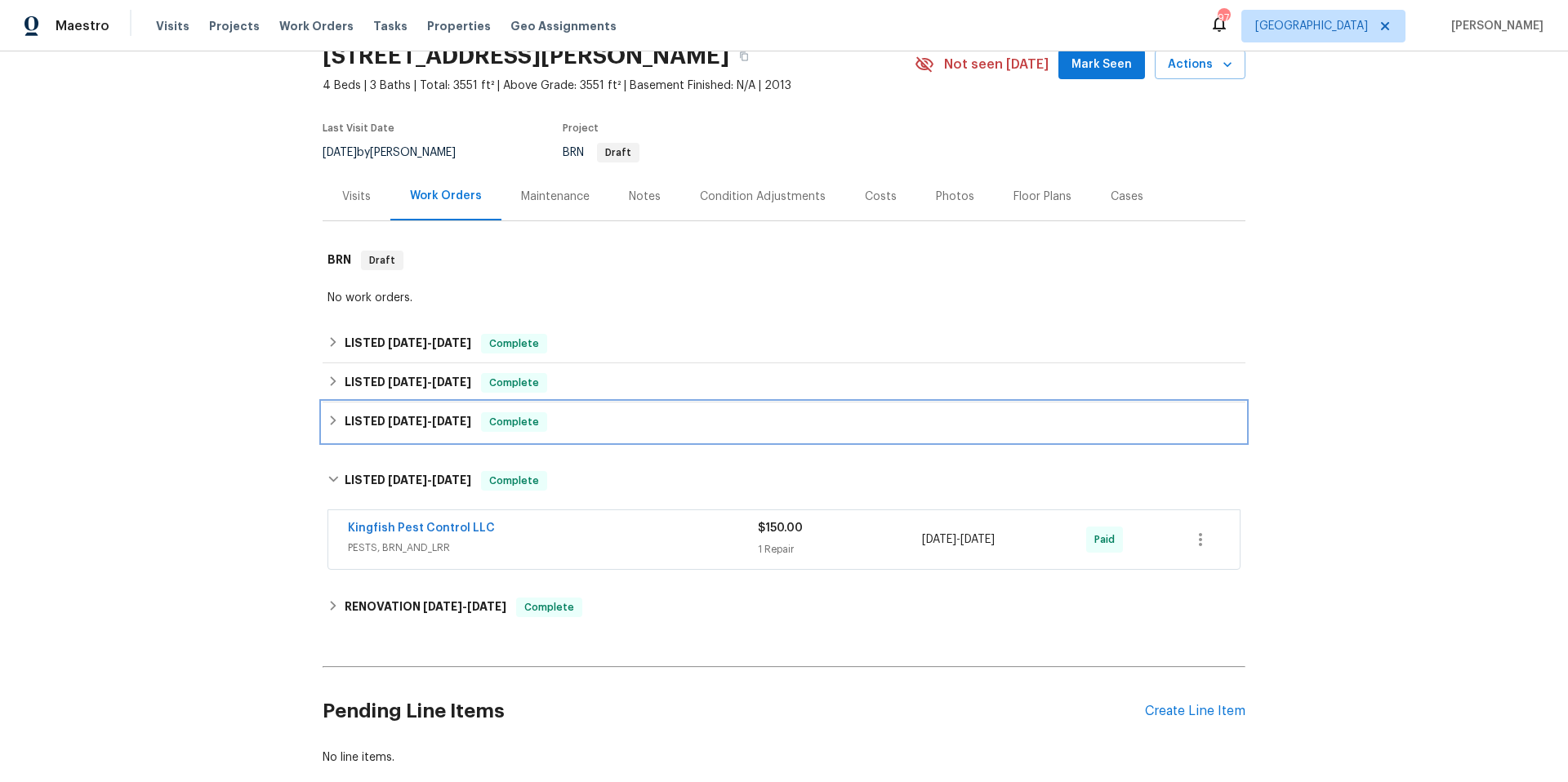
click at [609, 420] on div "LISTED 6/30/25 - 7/1/25 Complete" at bounding box center [783, 422] width 913 height 19
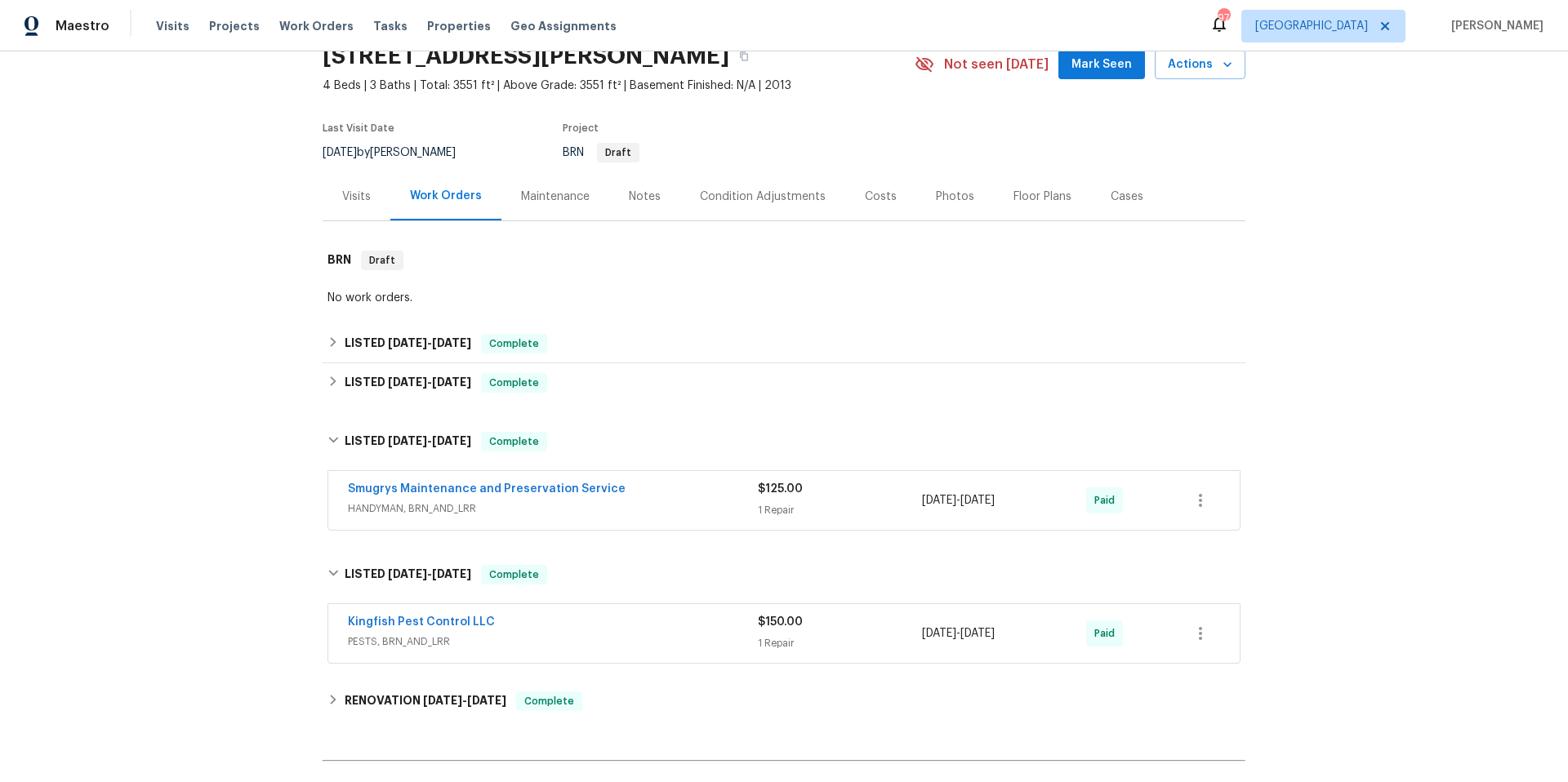
click at [622, 482] on div "Smugrys Maintenance and Preservation Service" at bounding box center [552, 490] width 410 height 19
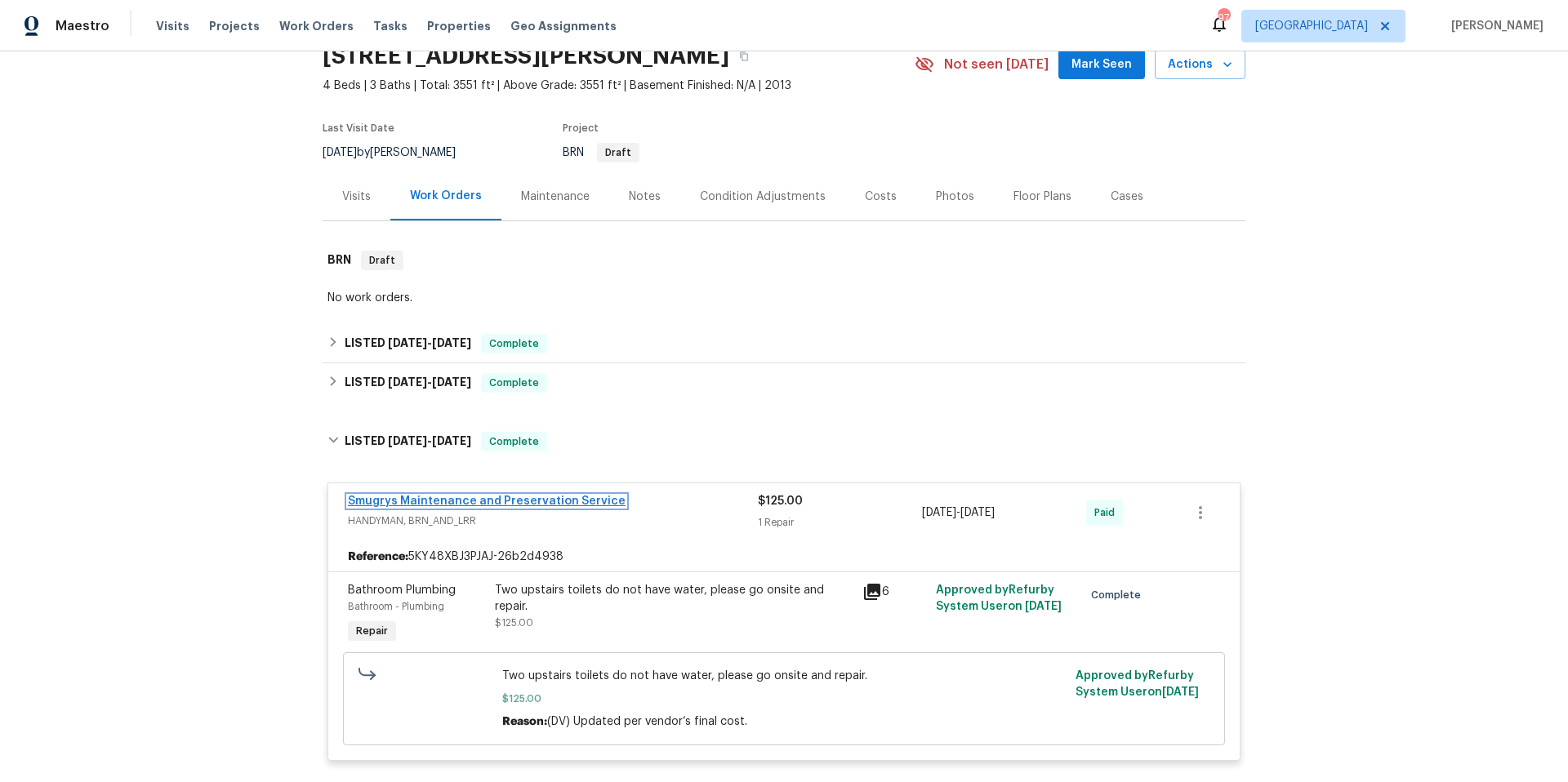
click at [497, 502] on link "Smugrys Maintenance and Preservation Service" at bounding box center [486, 501] width 278 height 11
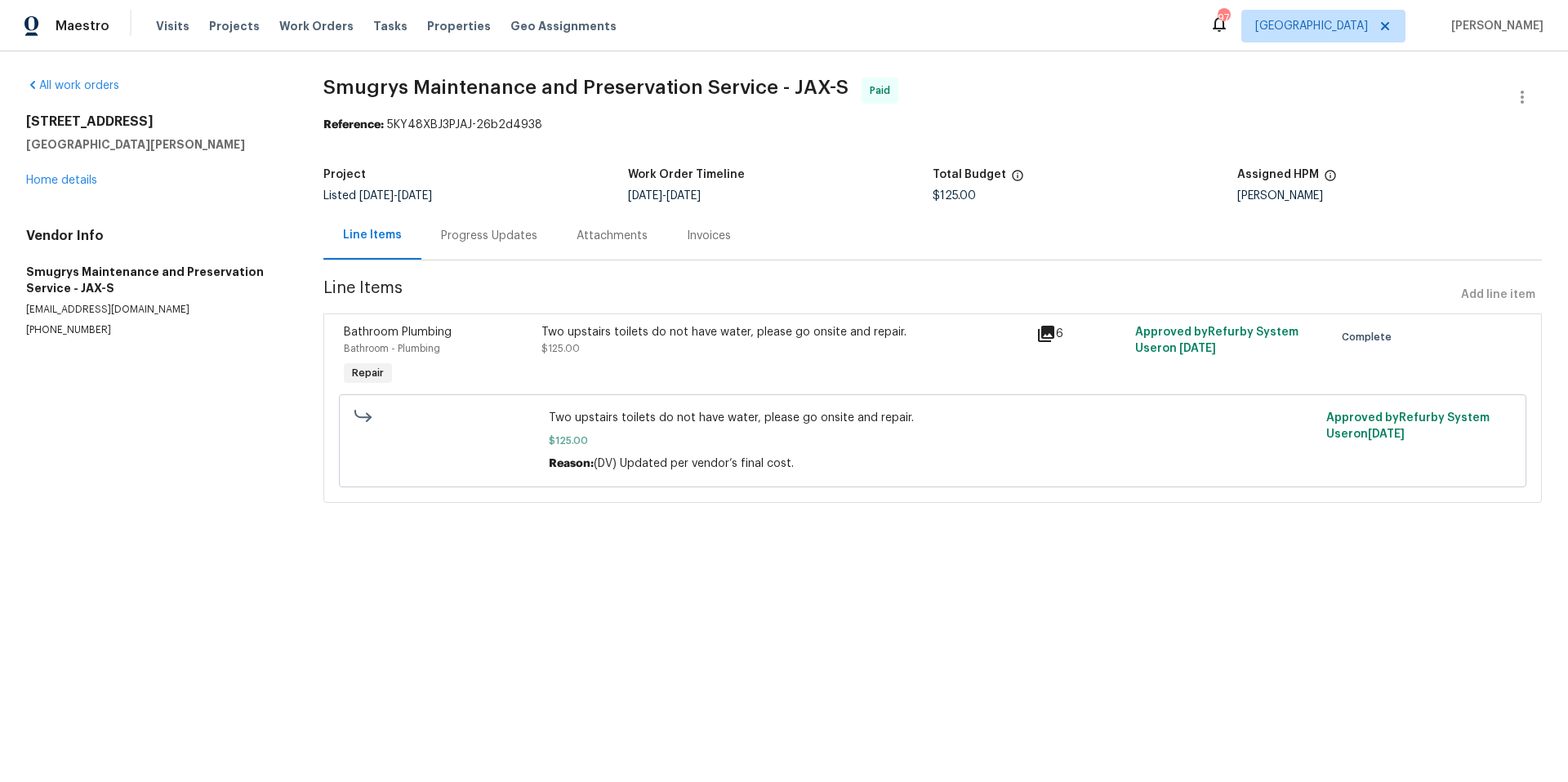
click at [504, 240] on div "Progress Updates" at bounding box center [489, 235] width 96 height 17
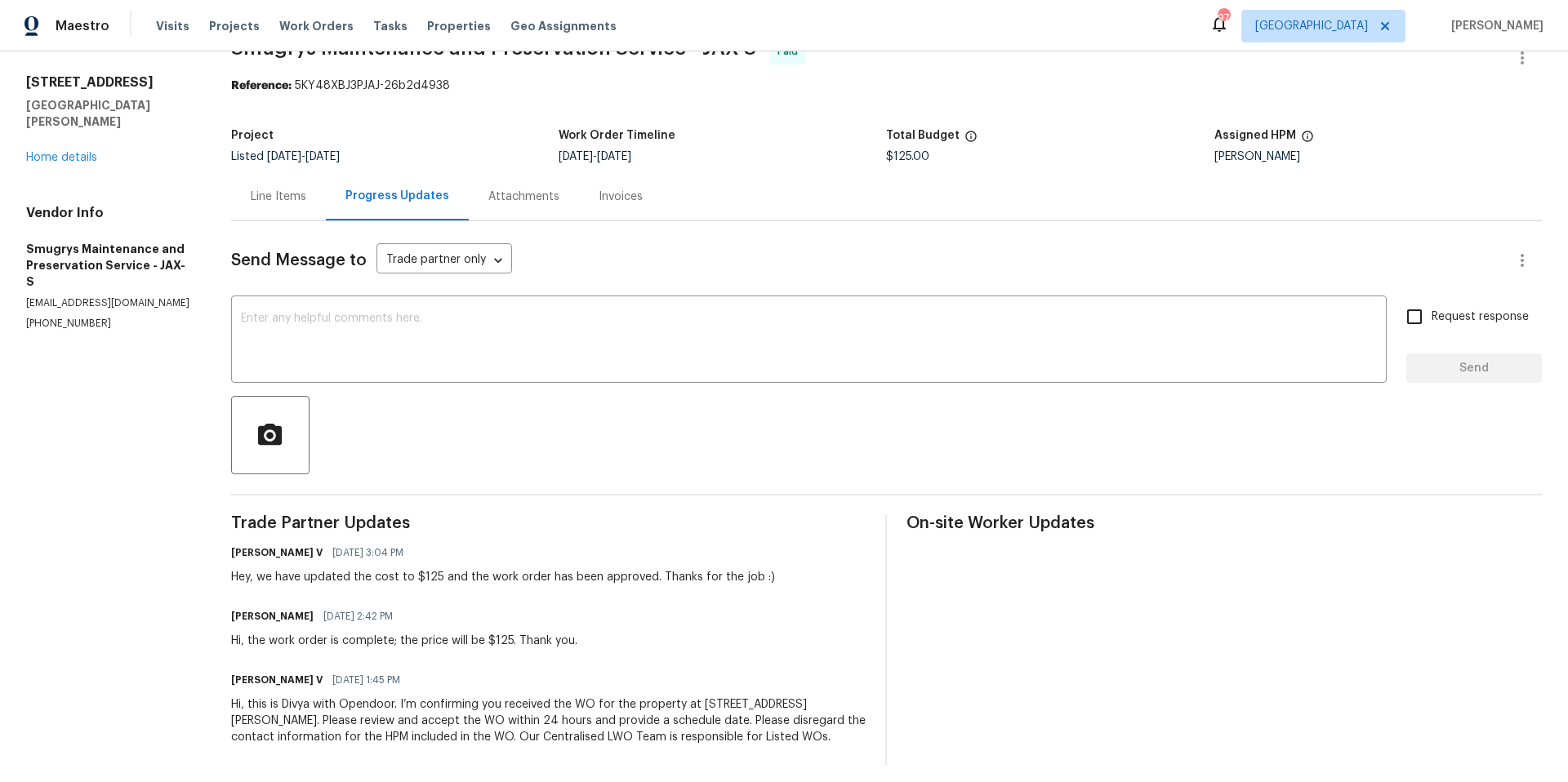
scroll to position [61, 0]
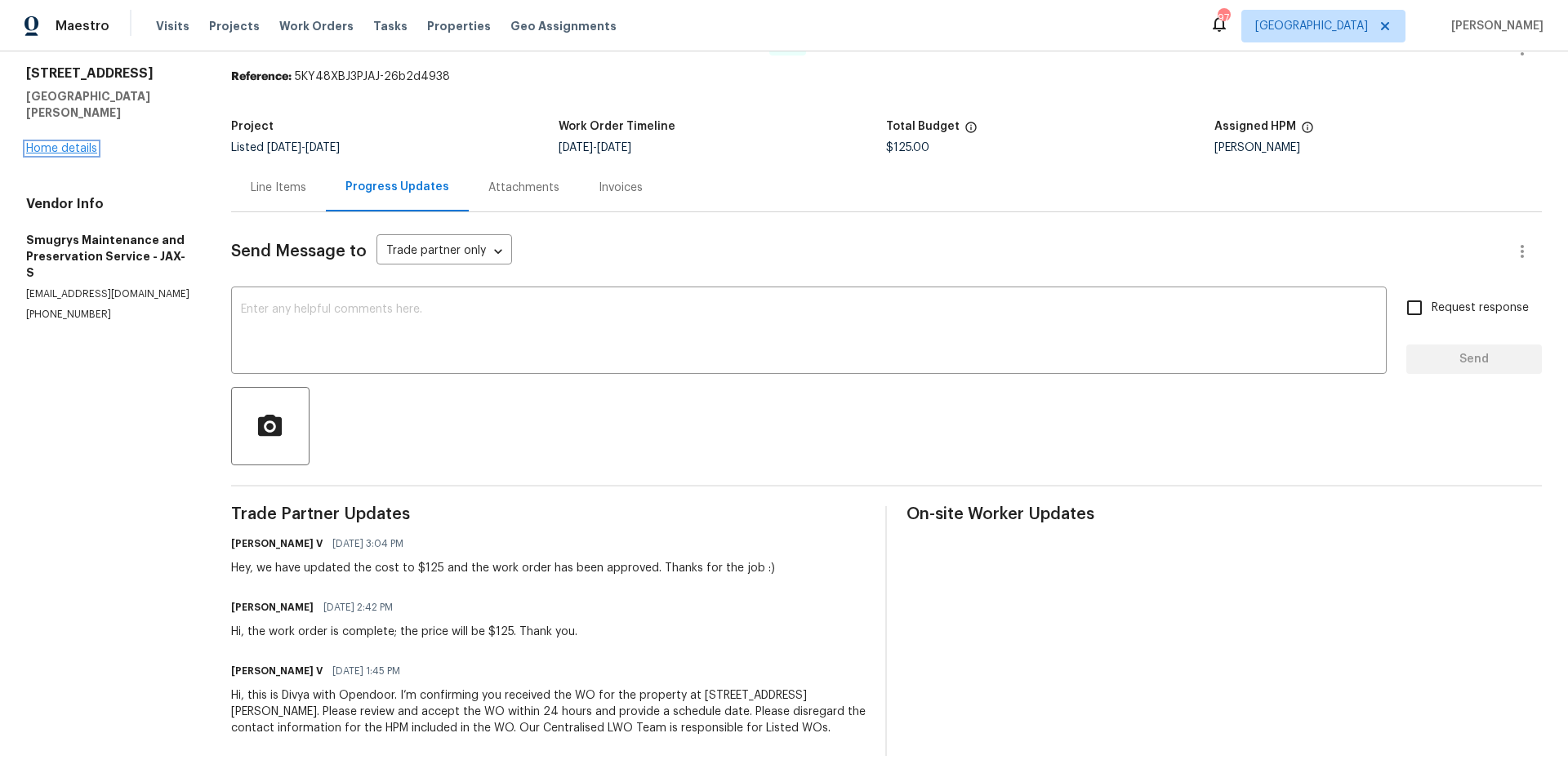
click at [85, 143] on link "Home details" at bounding box center [62, 148] width 71 height 11
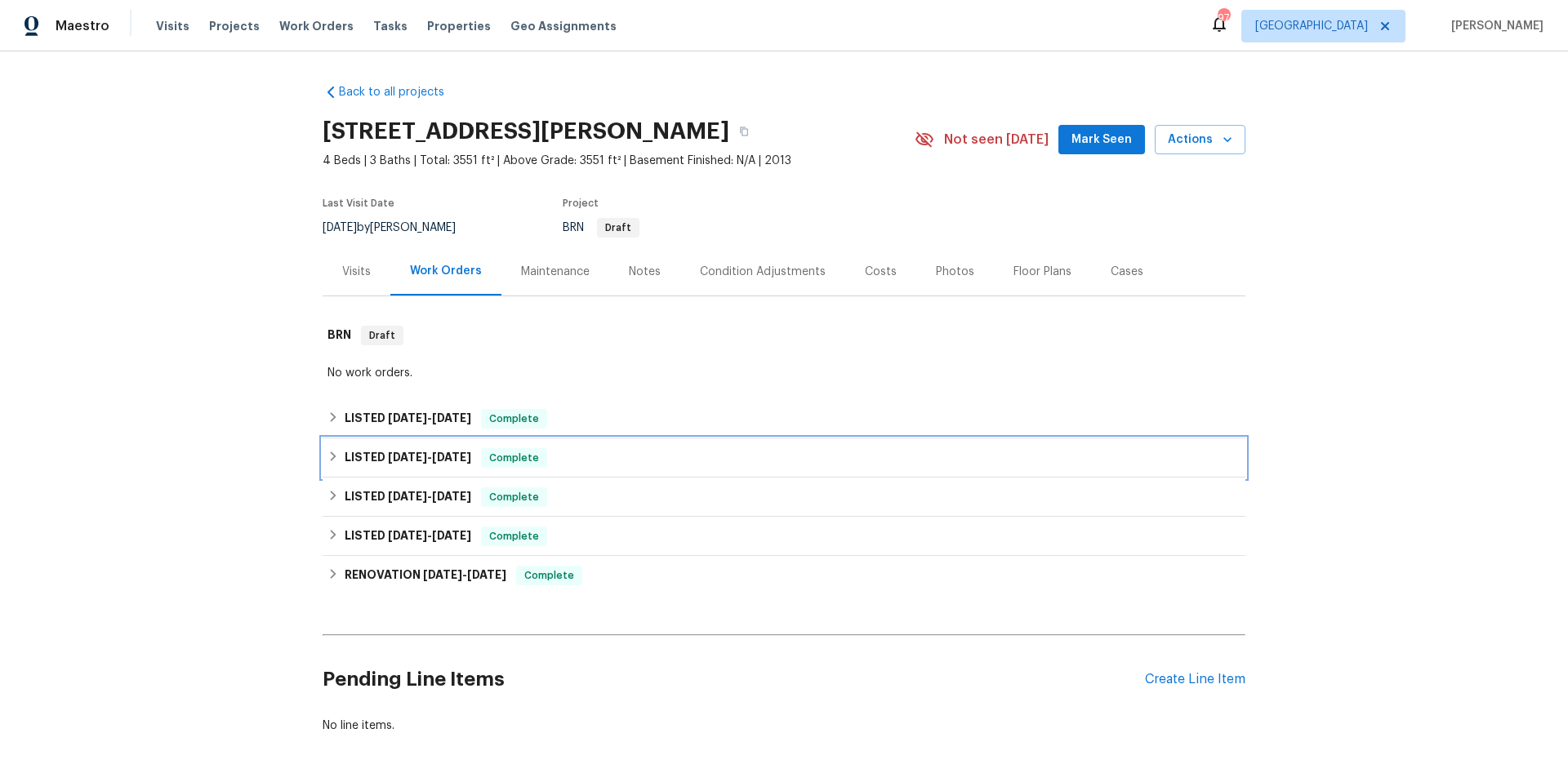
click at [567, 452] on div "LISTED 7/8/25 - 7/8/25 Complete" at bounding box center [783, 458] width 913 height 19
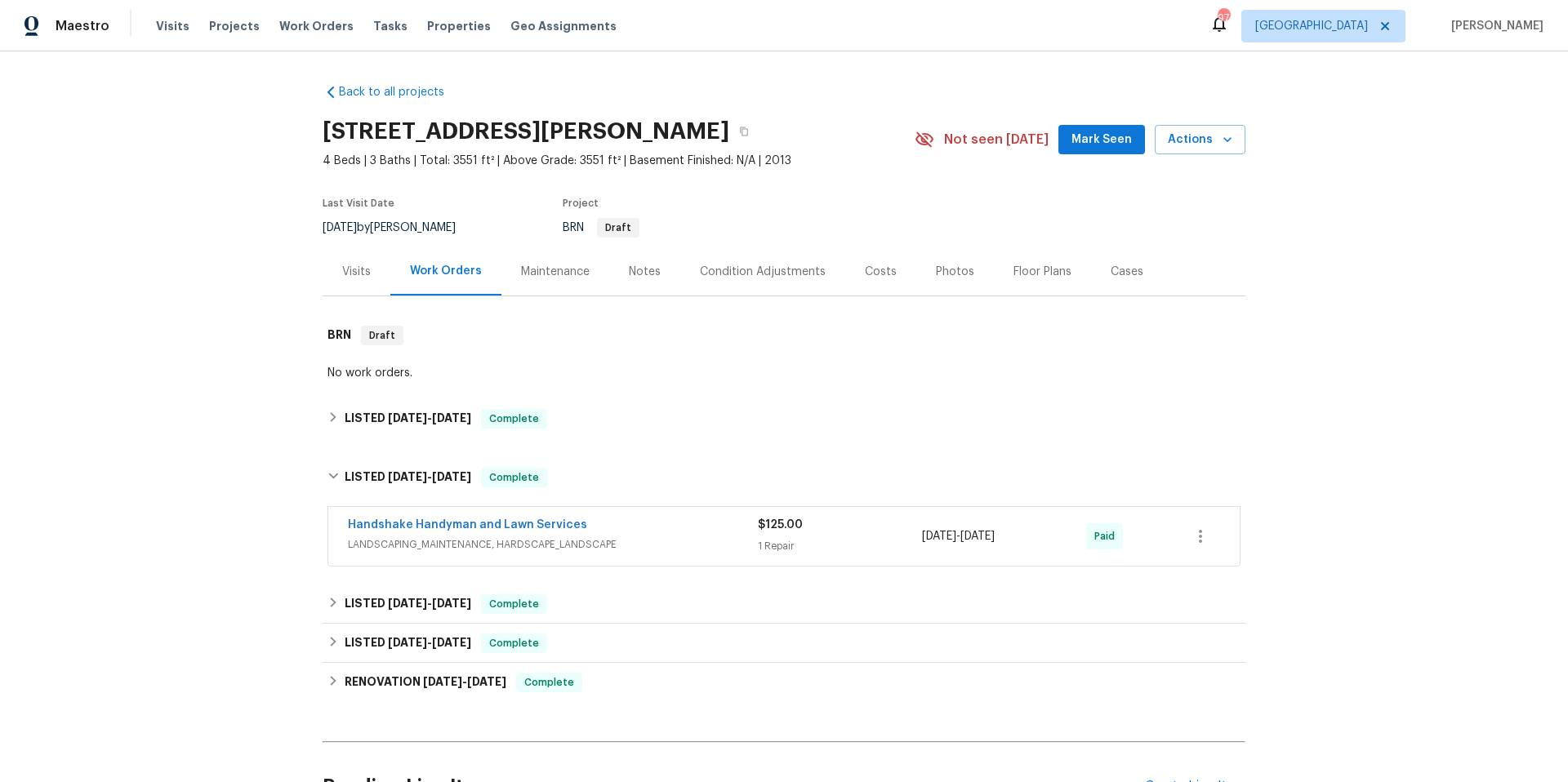
click at [638, 525] on div "Handshake Handyman and Lawn Services" at bounding box center [552, 526] width 410 height 19
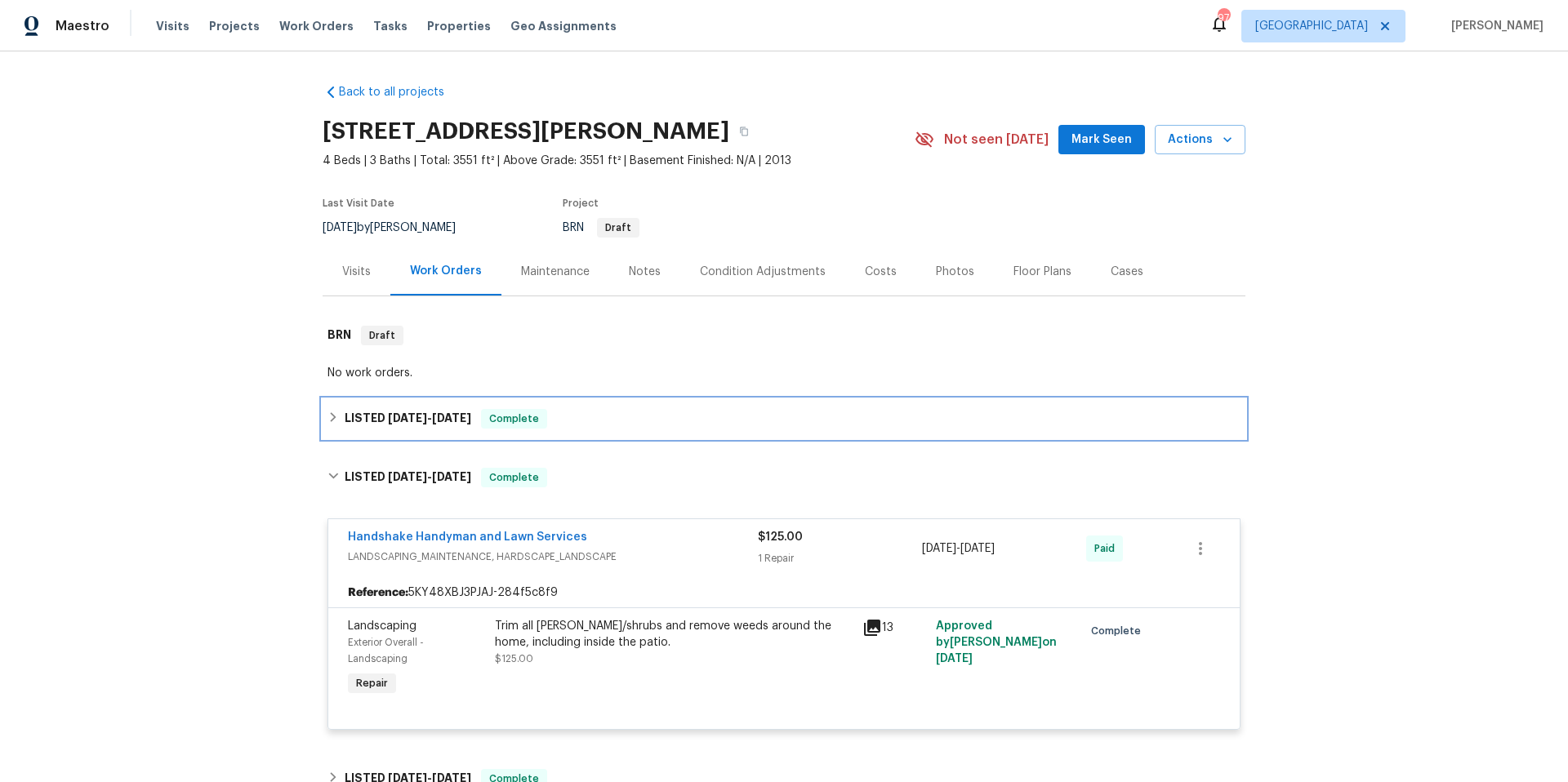
click at [627, 426] on div "LISTED 7/17/25 - 7/20/25 Complete" at bounding box center [783, 419] width 913 height 19
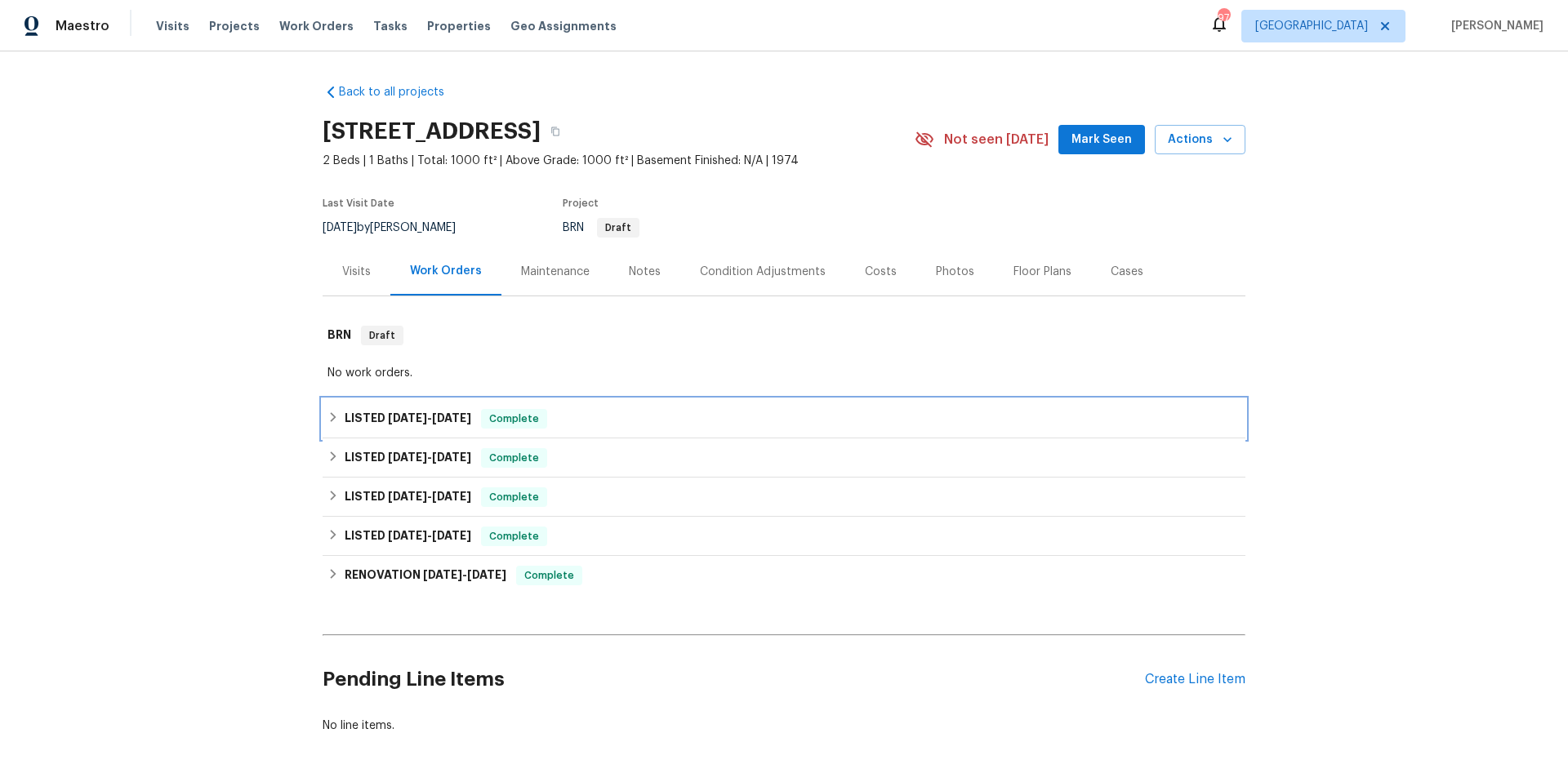
click at [576, 420] on div "LISTED 6/24/25 - 6/25/25 Complete" at bounding box center [783, 419] width 913 height 19
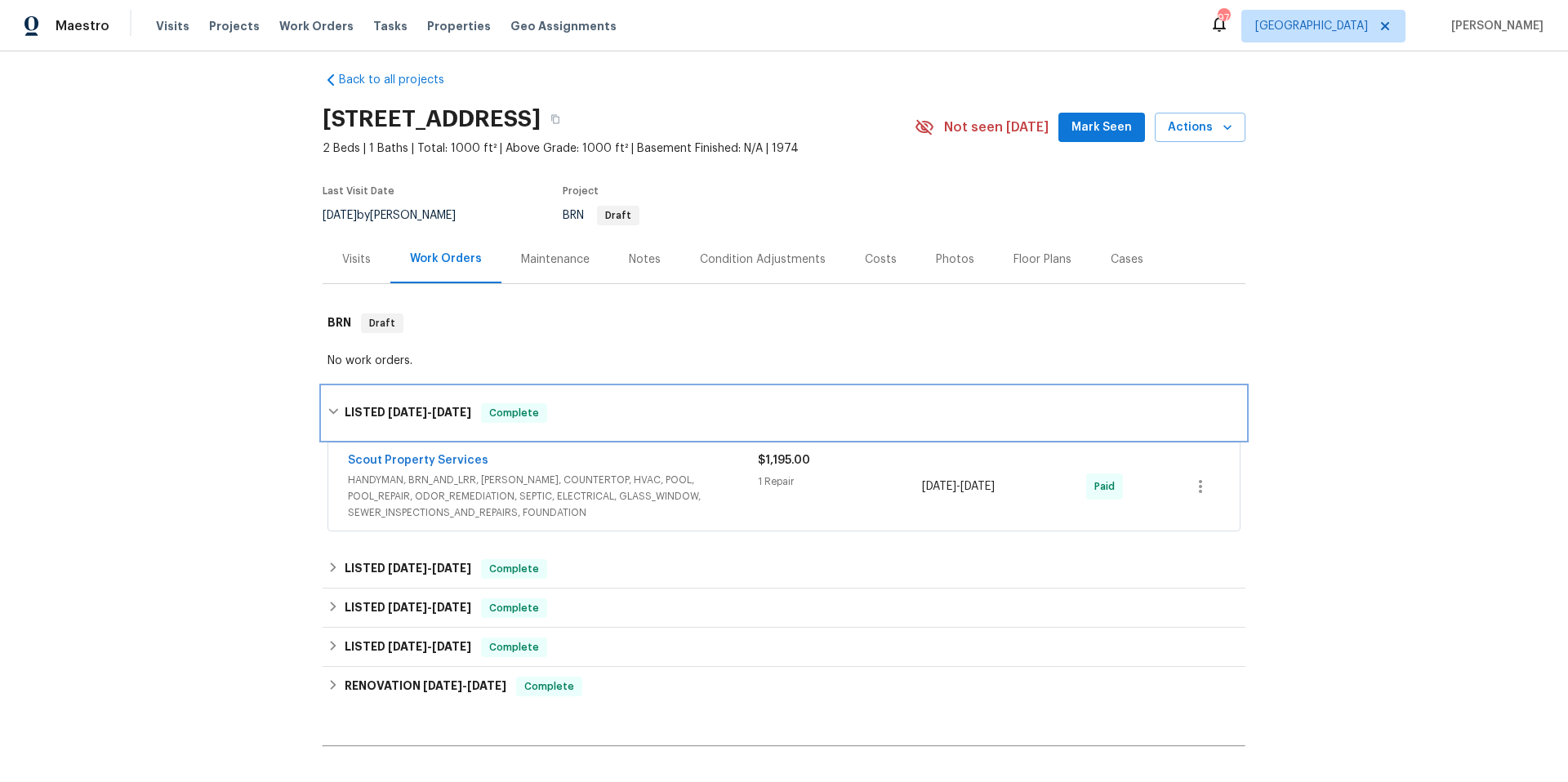
scroll to position [25, 0]
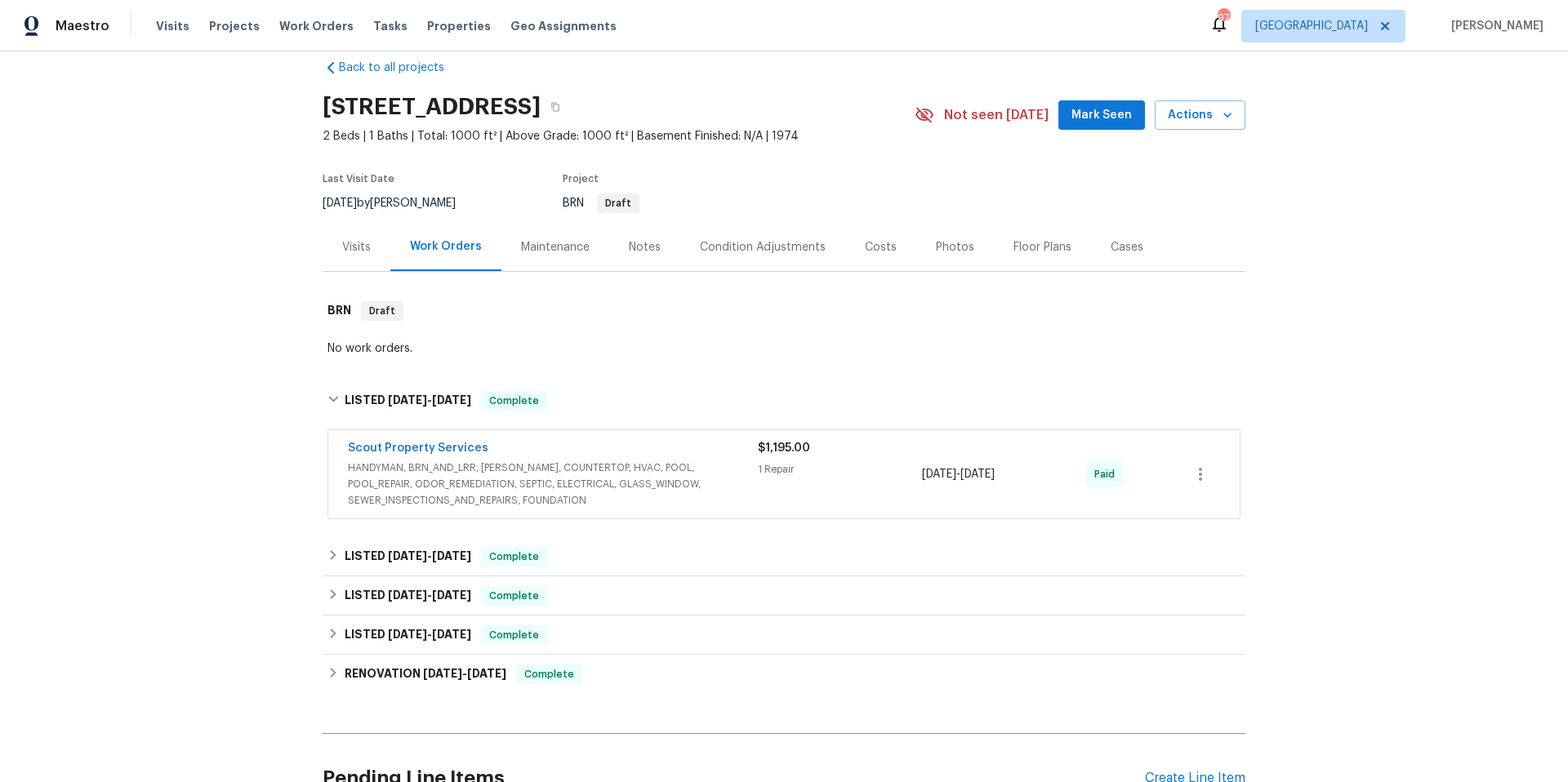
click at [733, 463] on span "HANDYMAN, BRN_AND_LRR, [PERSON_NAME], COUNTERTOP, HVAC, POOL, POOL_REPAIR, ODOR…" at bounding box center [552, 484] width 410 height 49
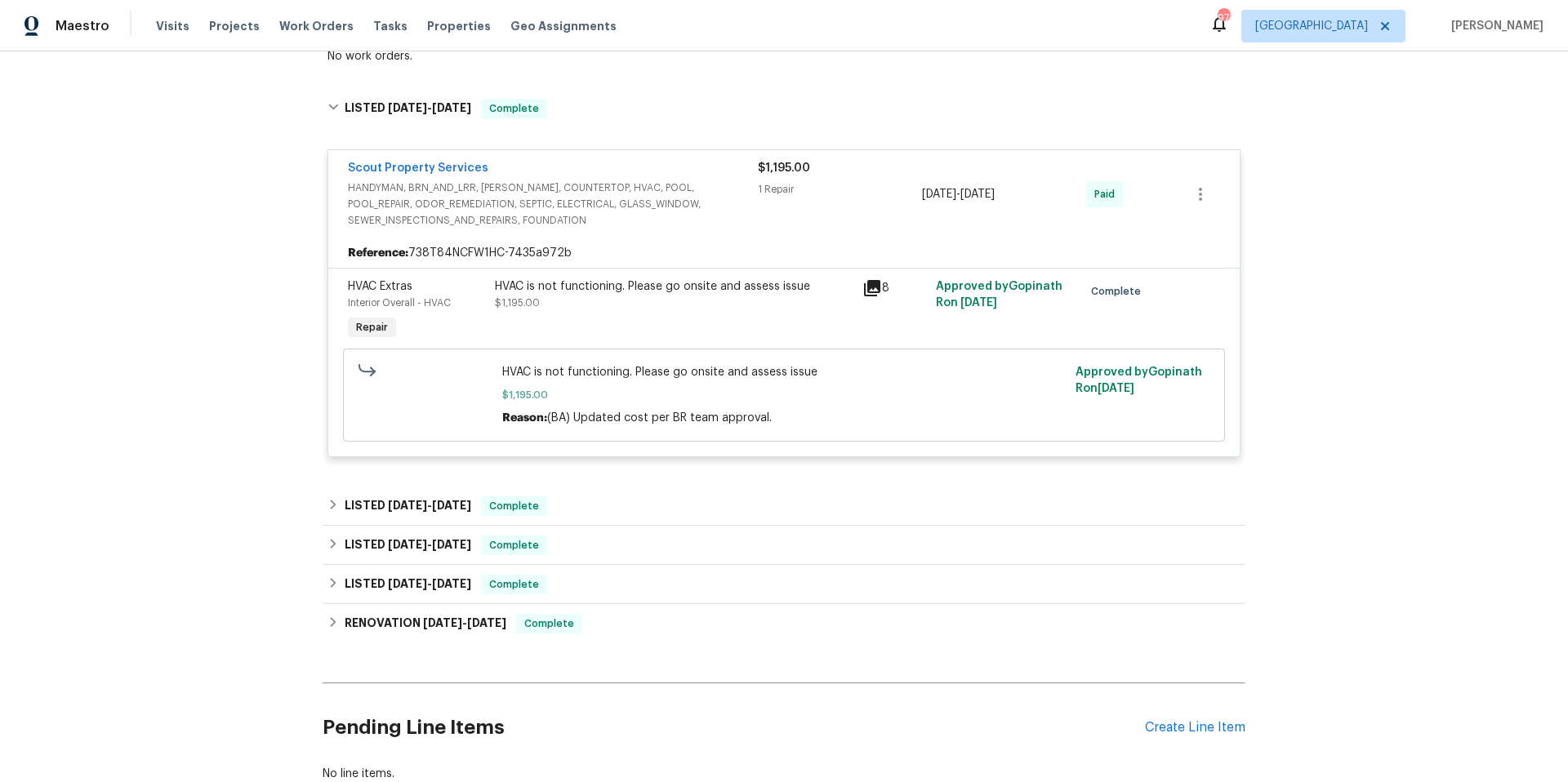
scroll to position [441, 0]
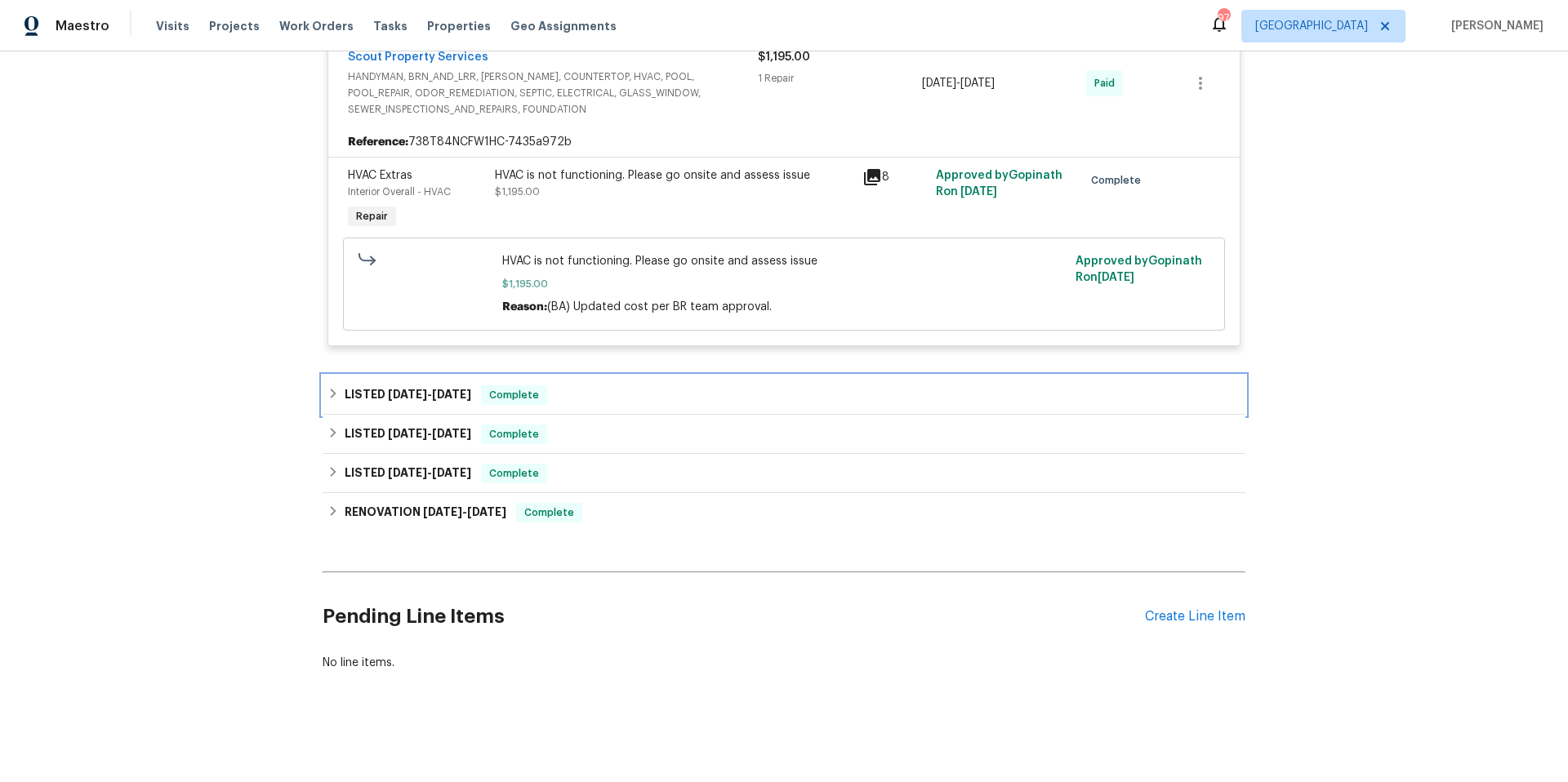
click at [696, 390] on div "LISTED 5/29/25 - 5/29/25 Complete" at bounding box center [783, 395] width 913 height 19
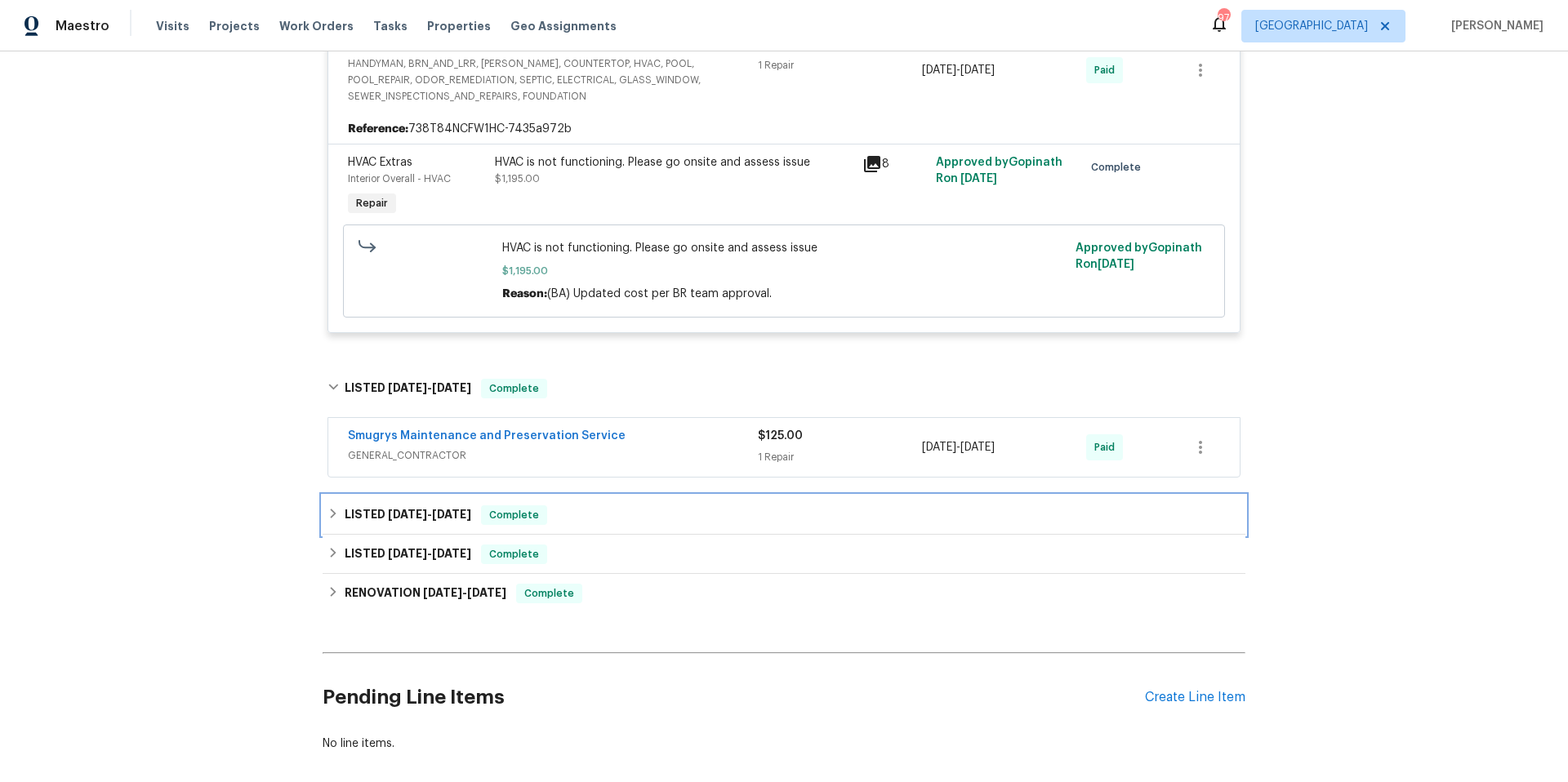
click at [660, 511] on div "LISTED 4/29/25 - 5/3/25 Complete" at bounding box center [783, 515] width 913 height 19
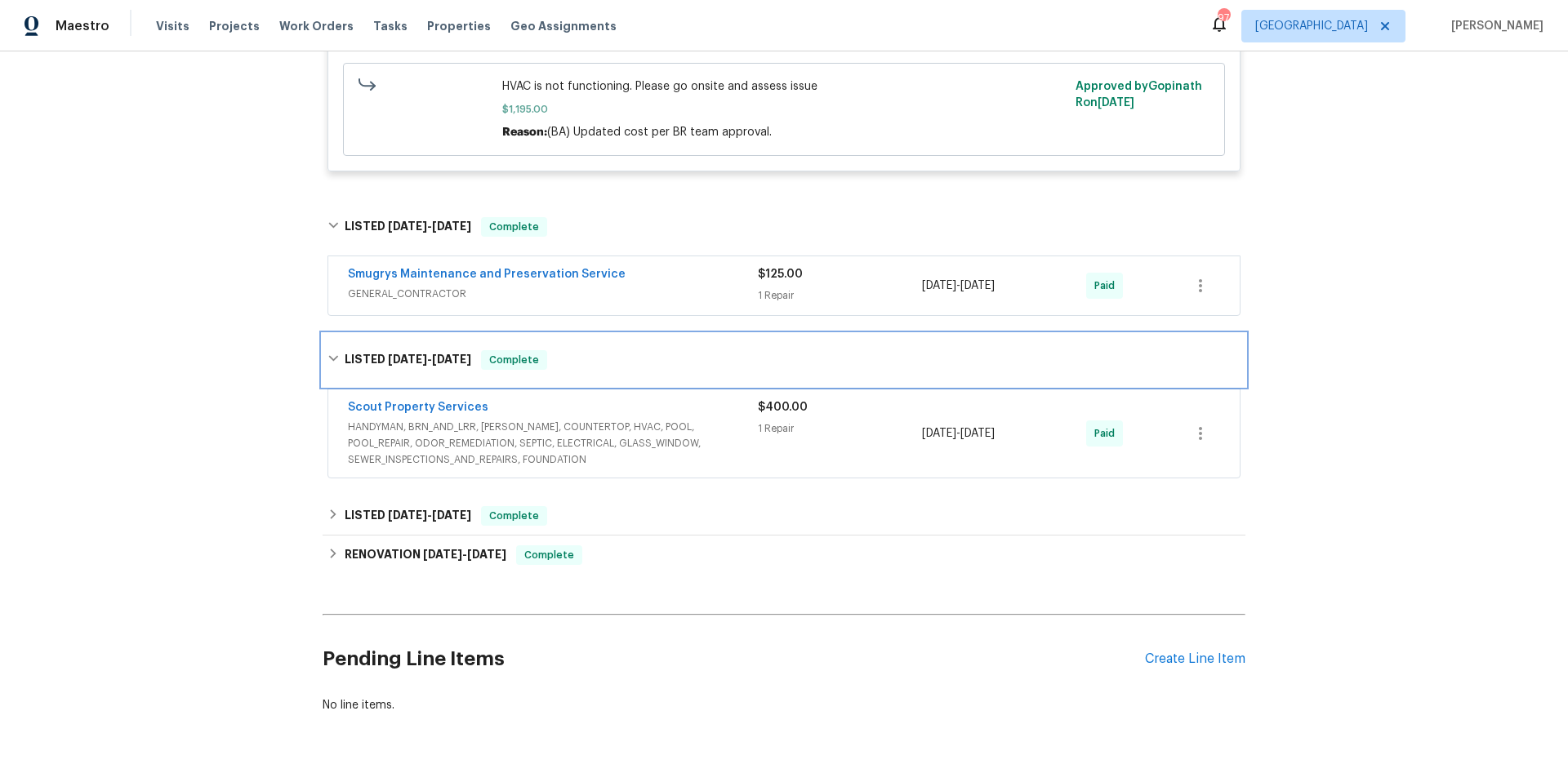
scroll to position [653, 0]
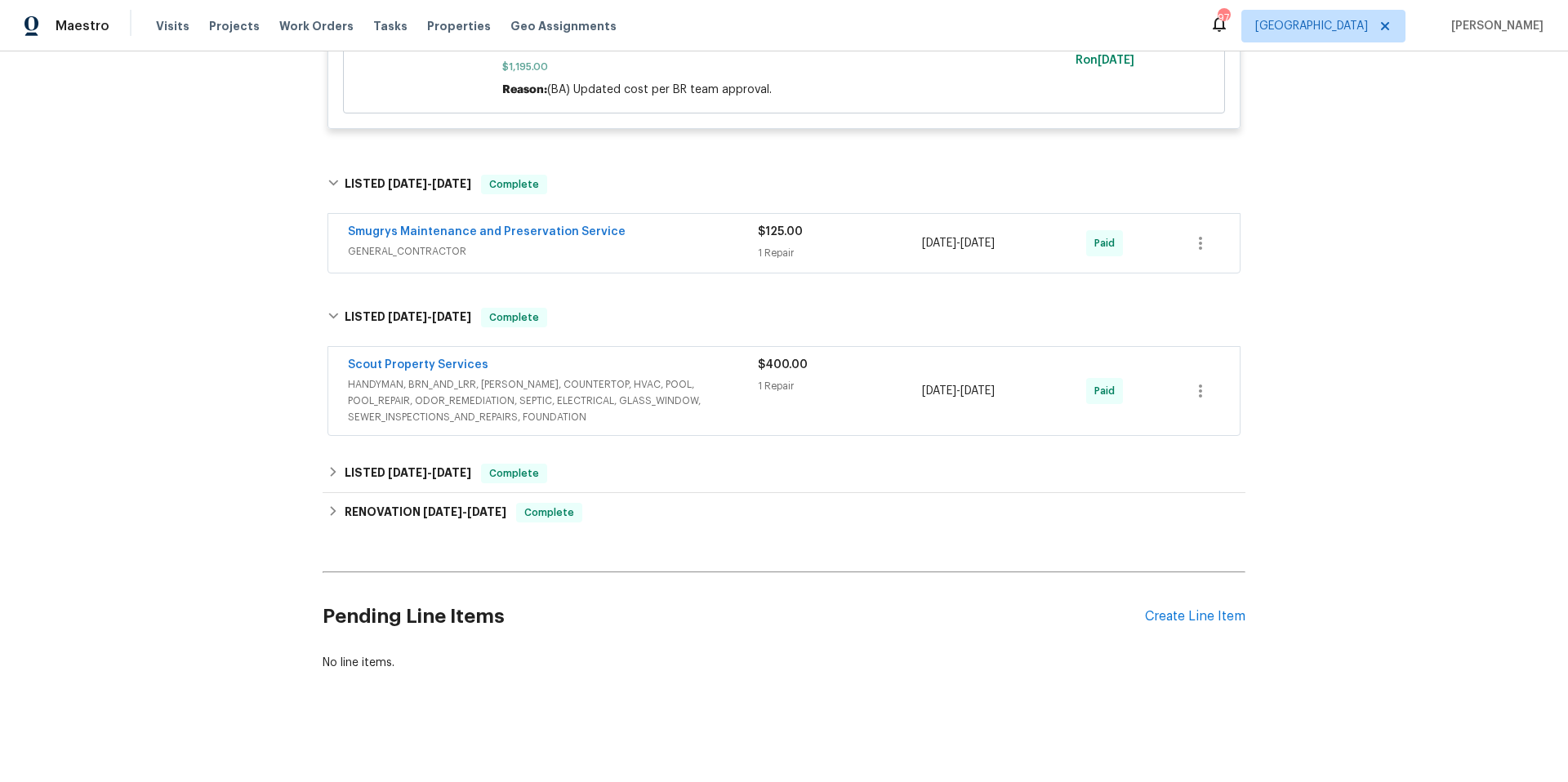
click at [729, 376] on span "HANDYMAN, BRN_AND_LRR, [PERSON_NAME], COUNTERTOP, HVAC, POOL, POOL_REPAIR, ODOR…" at bounding box center [552, 401] width 410 height 49
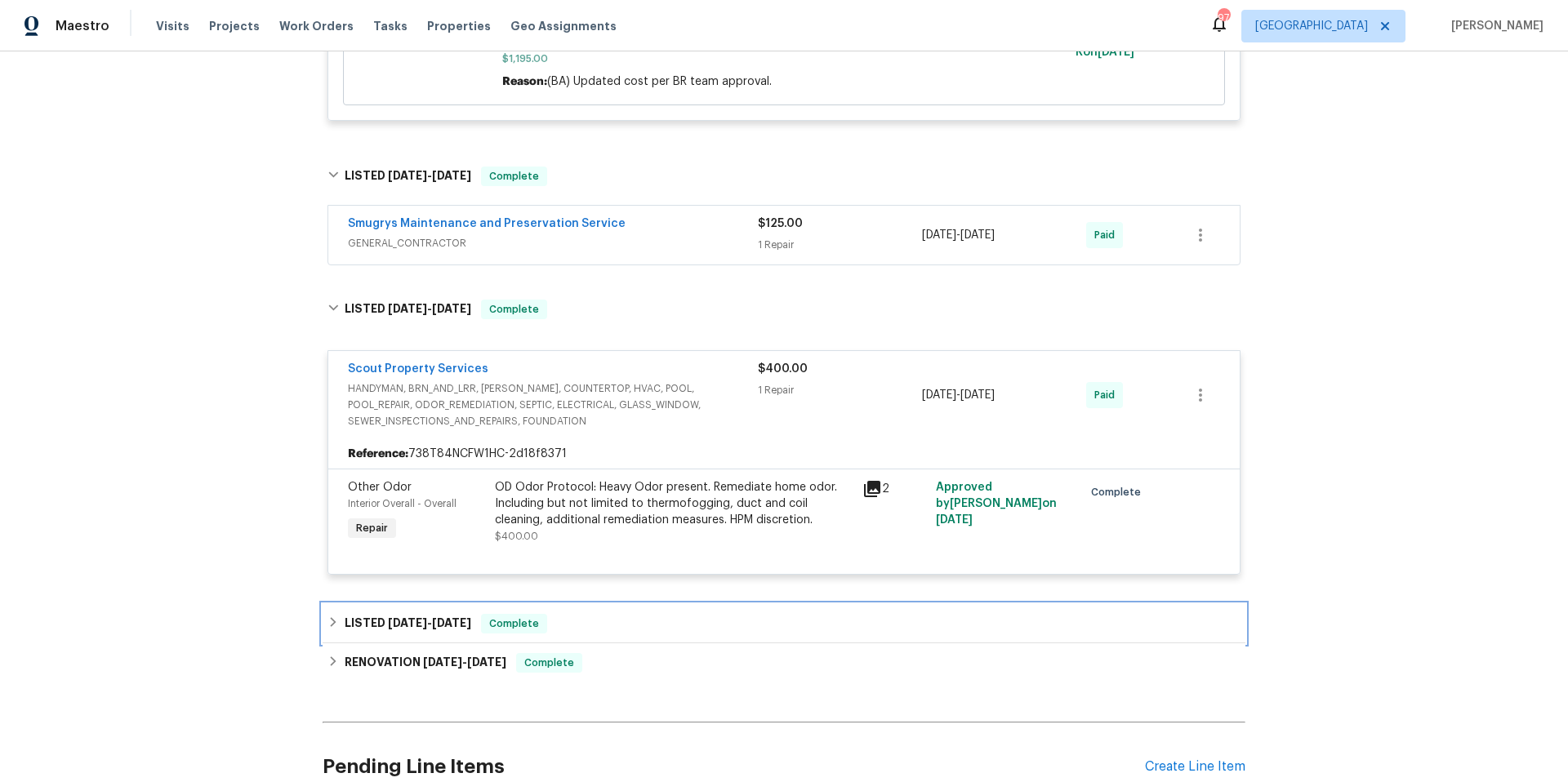
click at [698, 627] on div "LISTED 12/11/24 - 12/12/24 Complete" at bounding box center [783, 623] width 913 height 19
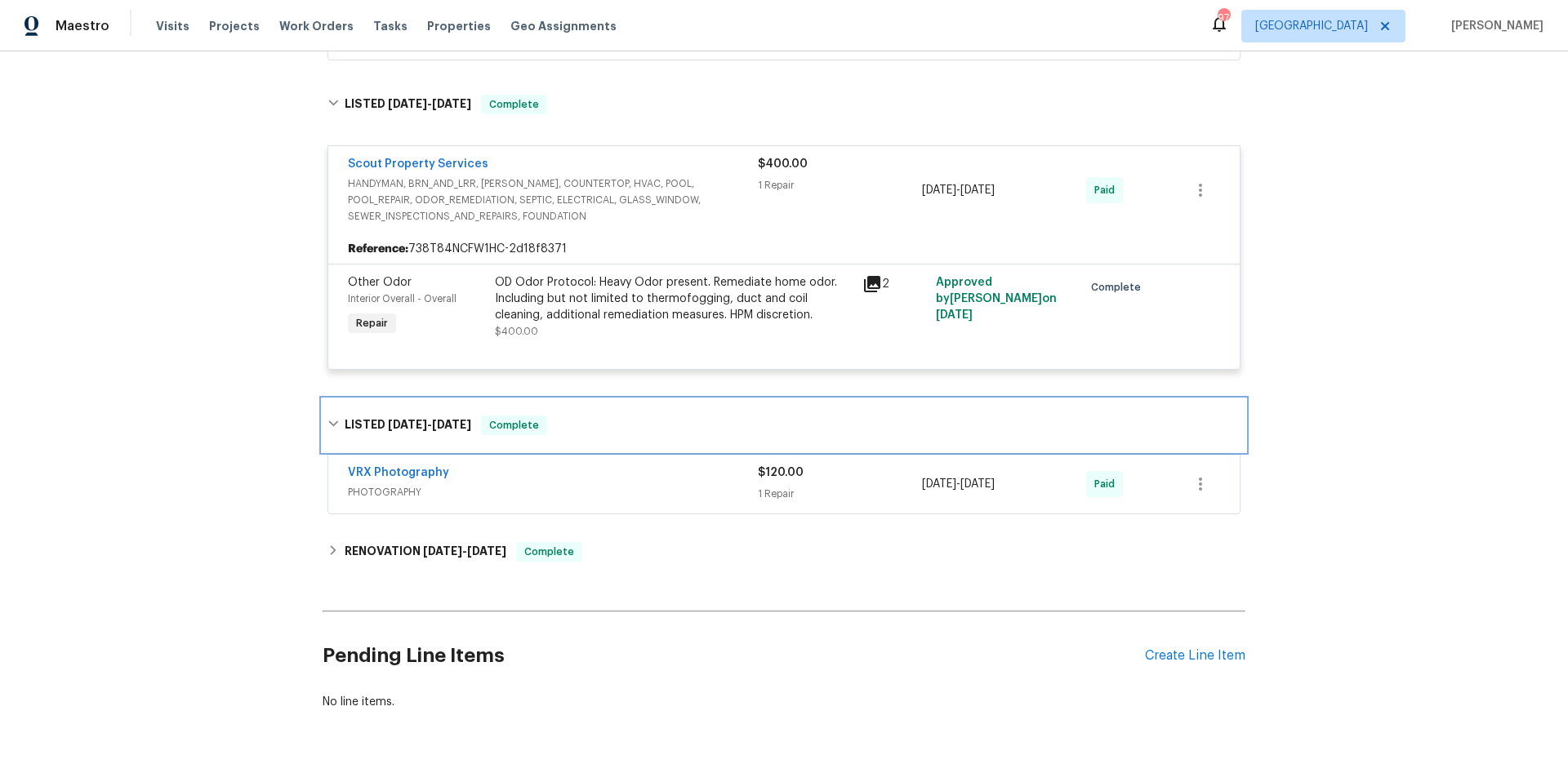
scroll to position [910, 0]
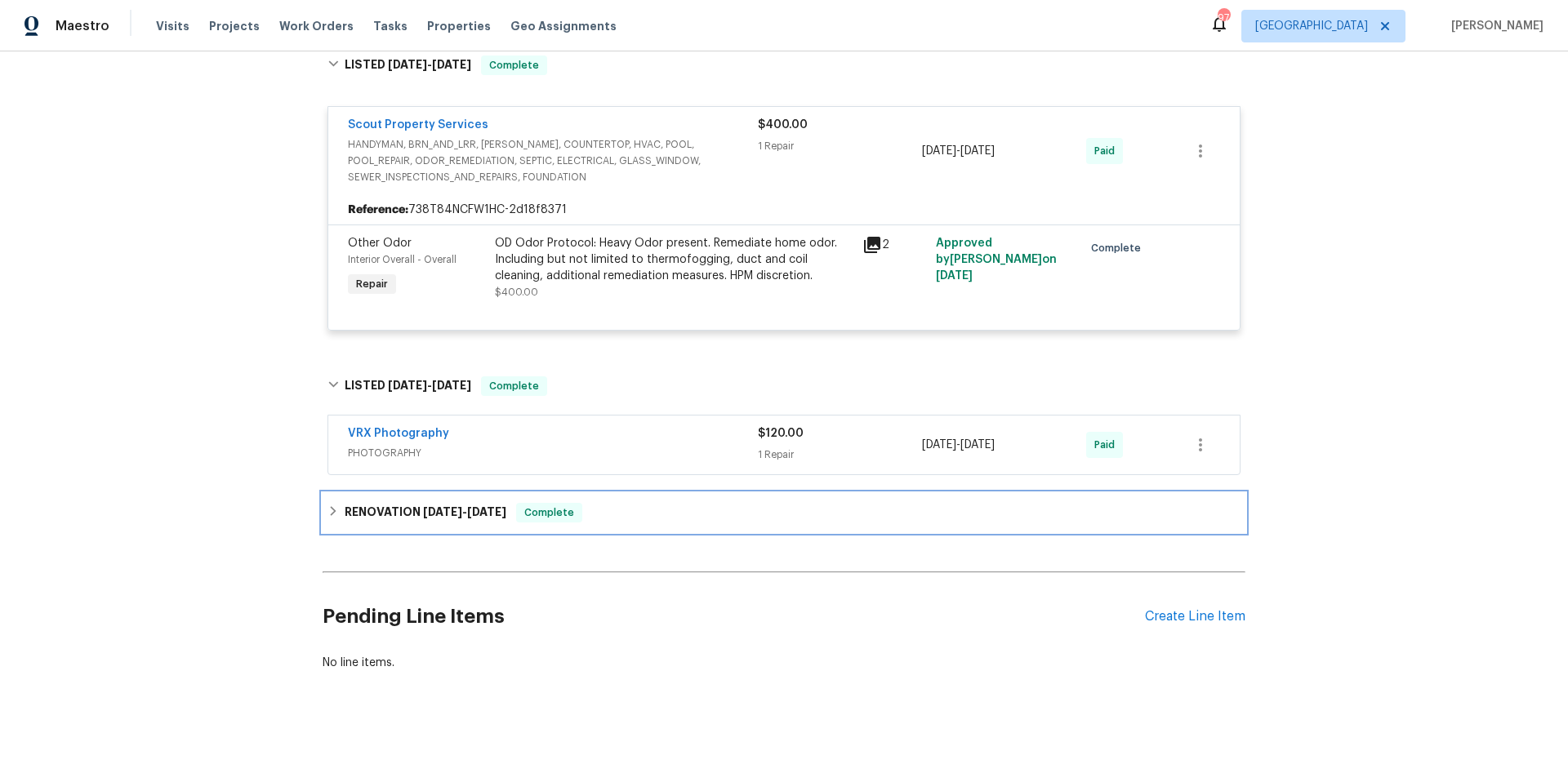
click at [721, 503] on div "RENOVATION 12/3/24 - 12/26/24 Complete" at bounding box center [783, 512] width 913 height 19
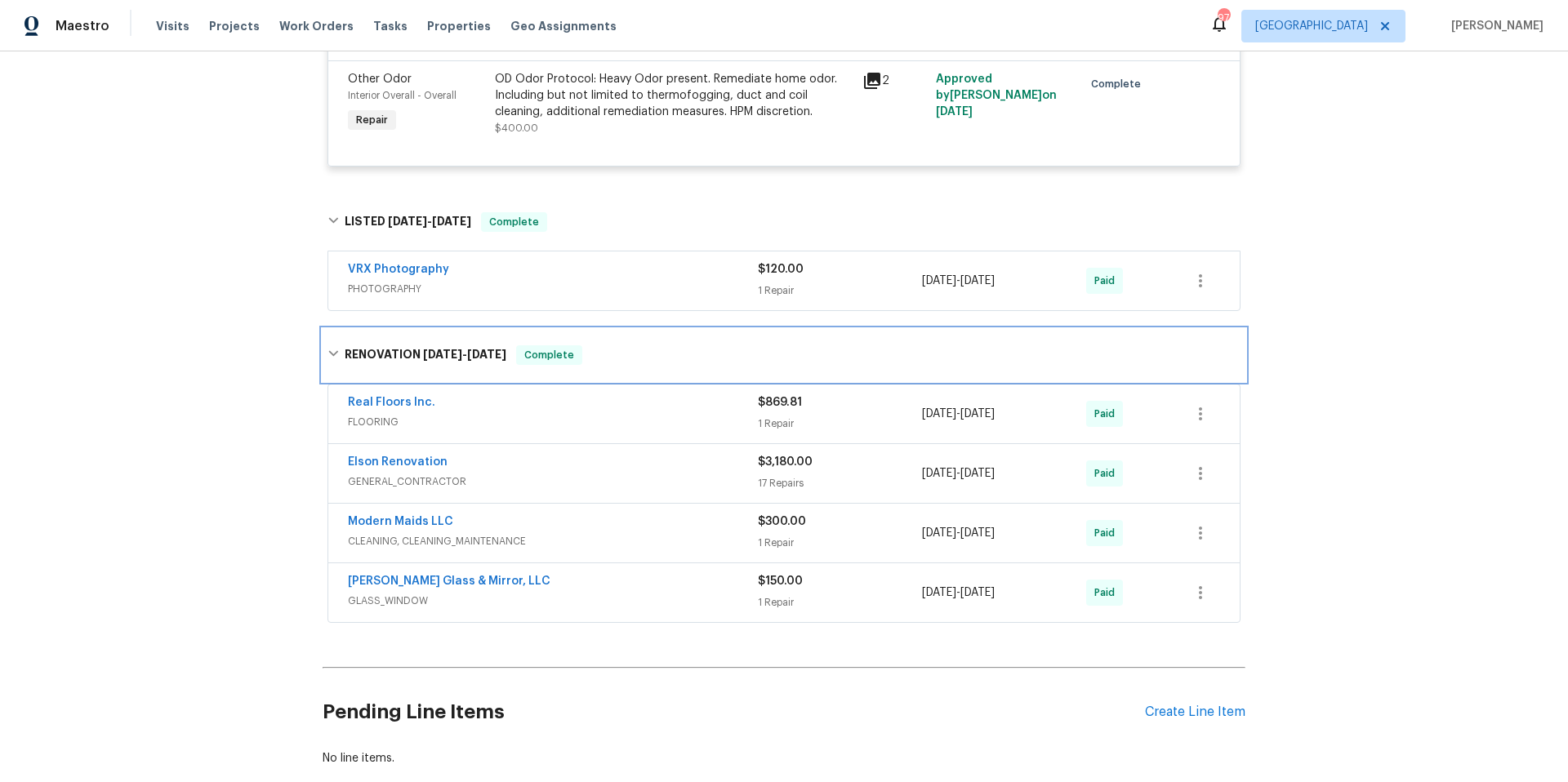
scroll to position [1121, 0]
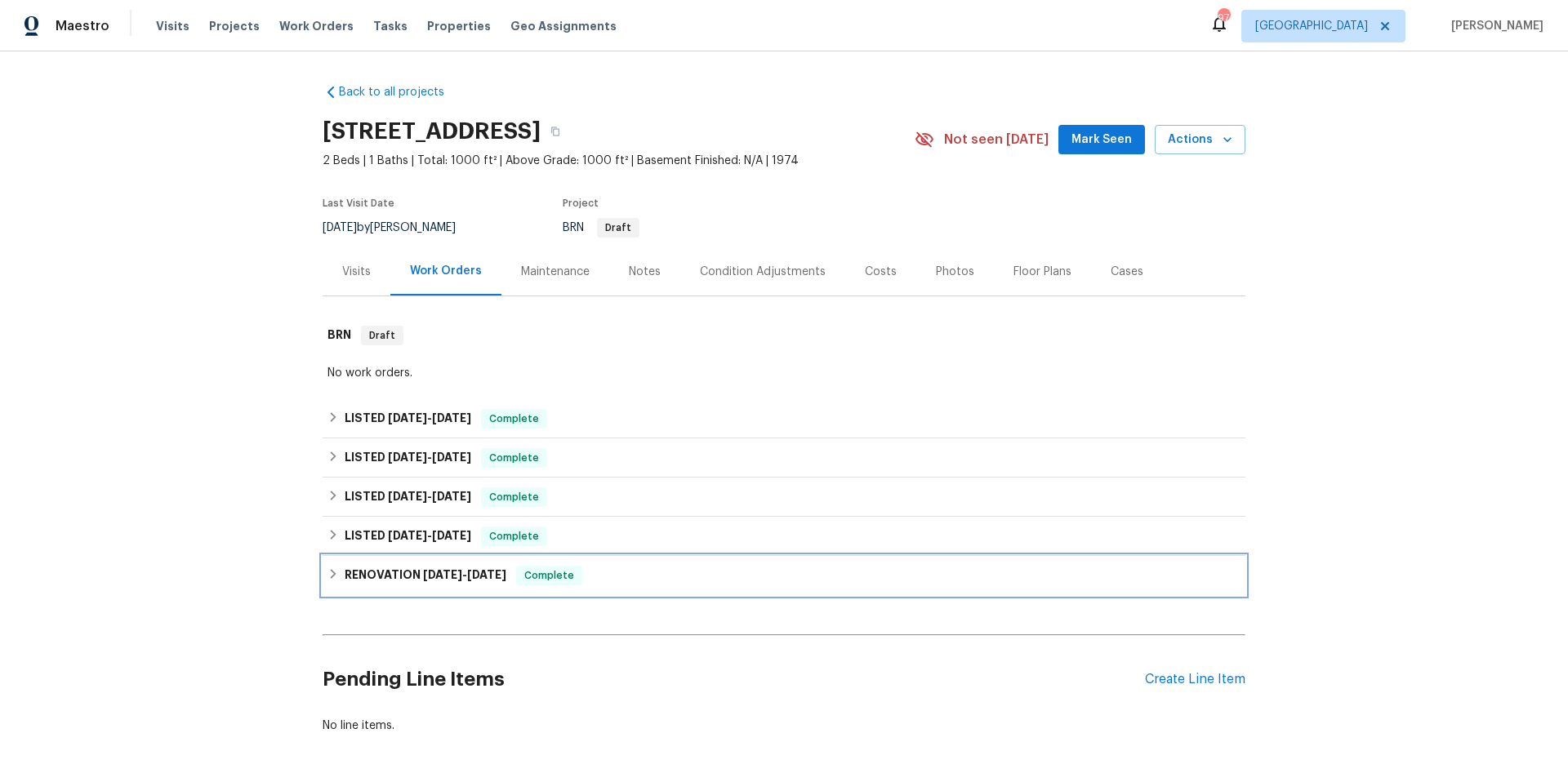
click at [651, 589] on div "RENOVATION [DATE] - [DATE] Complete" at bounding box center [784, 575] width 922 height 39
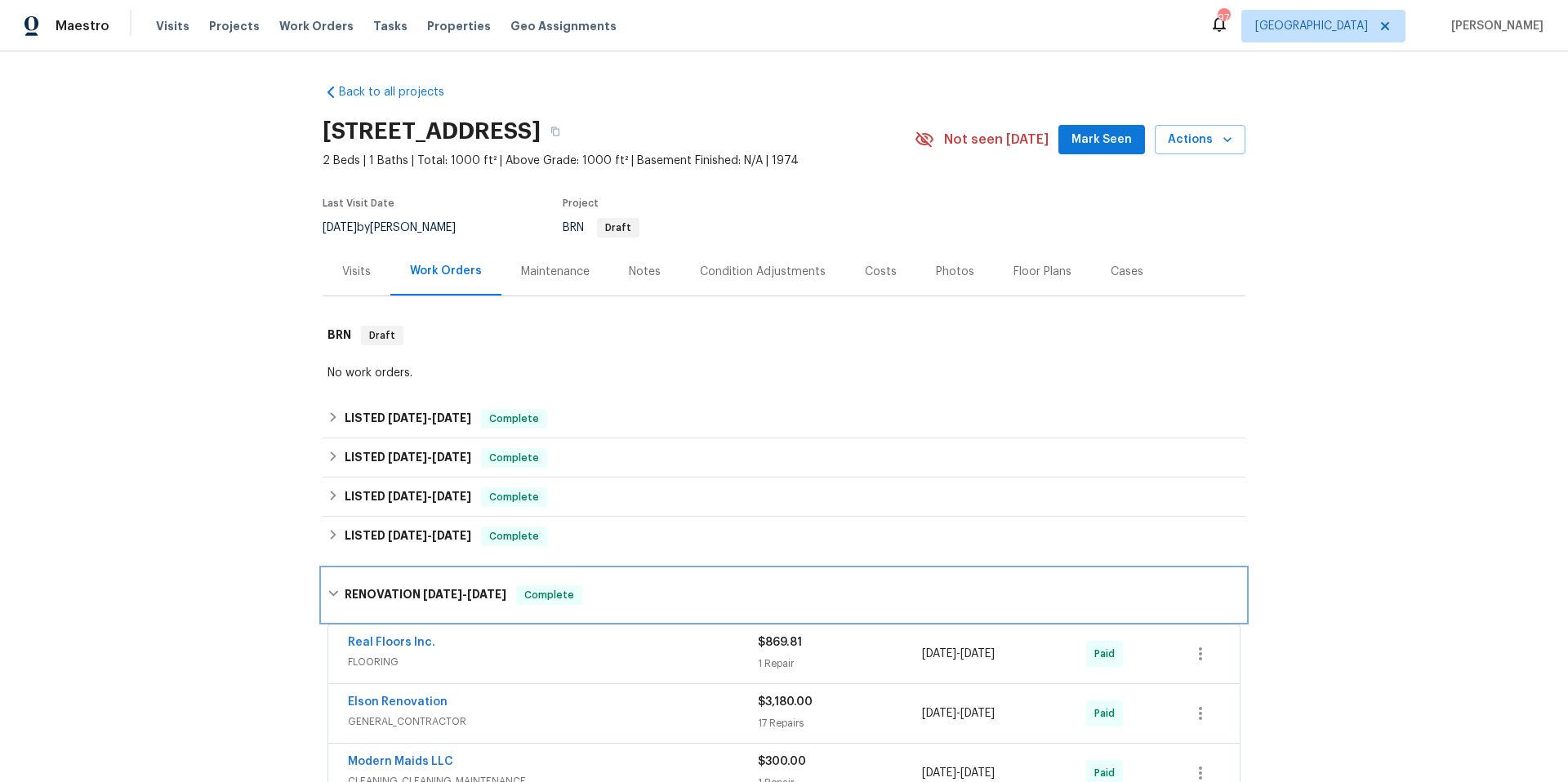
scroll to position [281, 0]
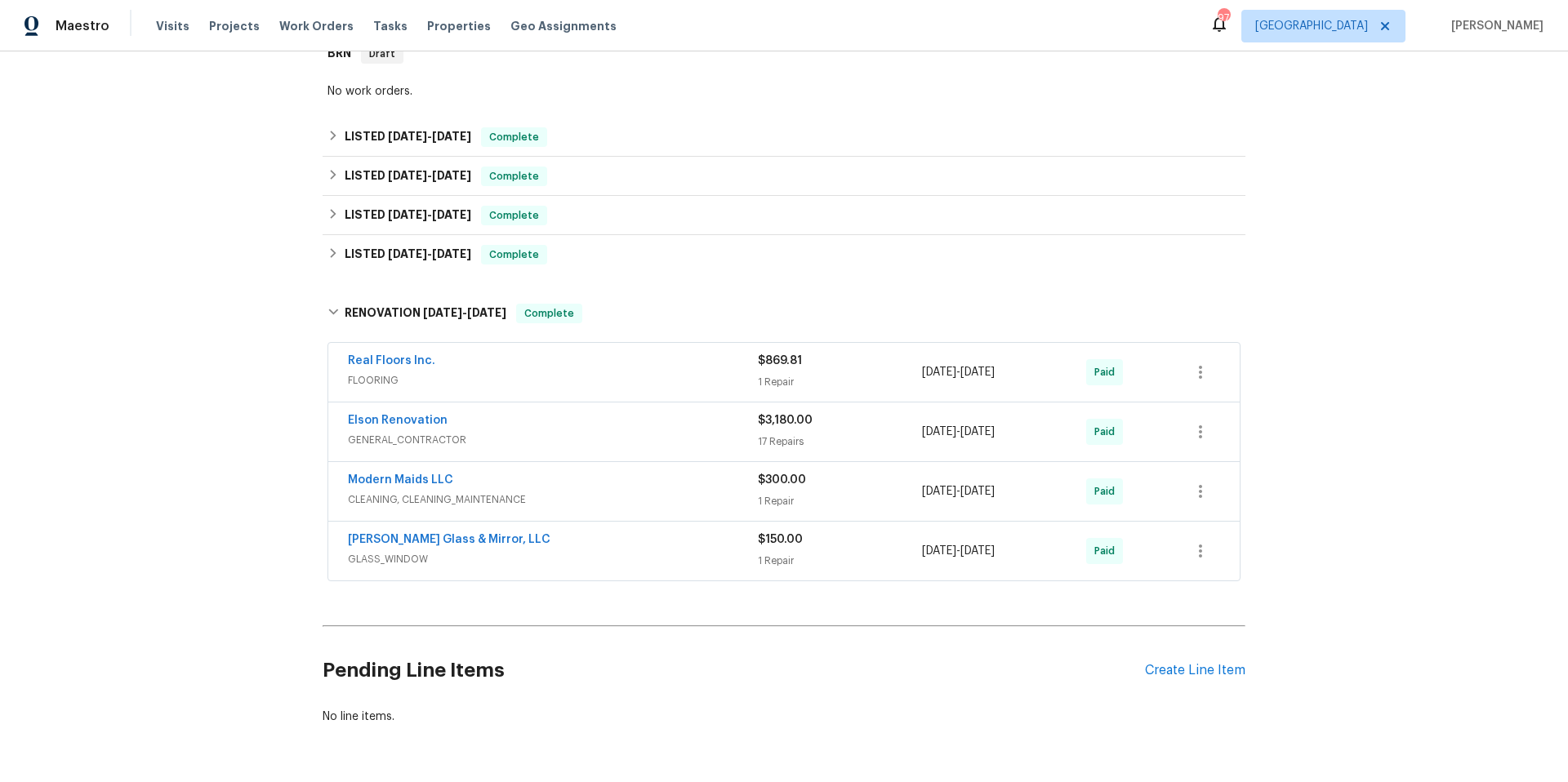
click at [564, 428] on div "Elson Renovation" at bounding box center [552, 422] width 410 height 19
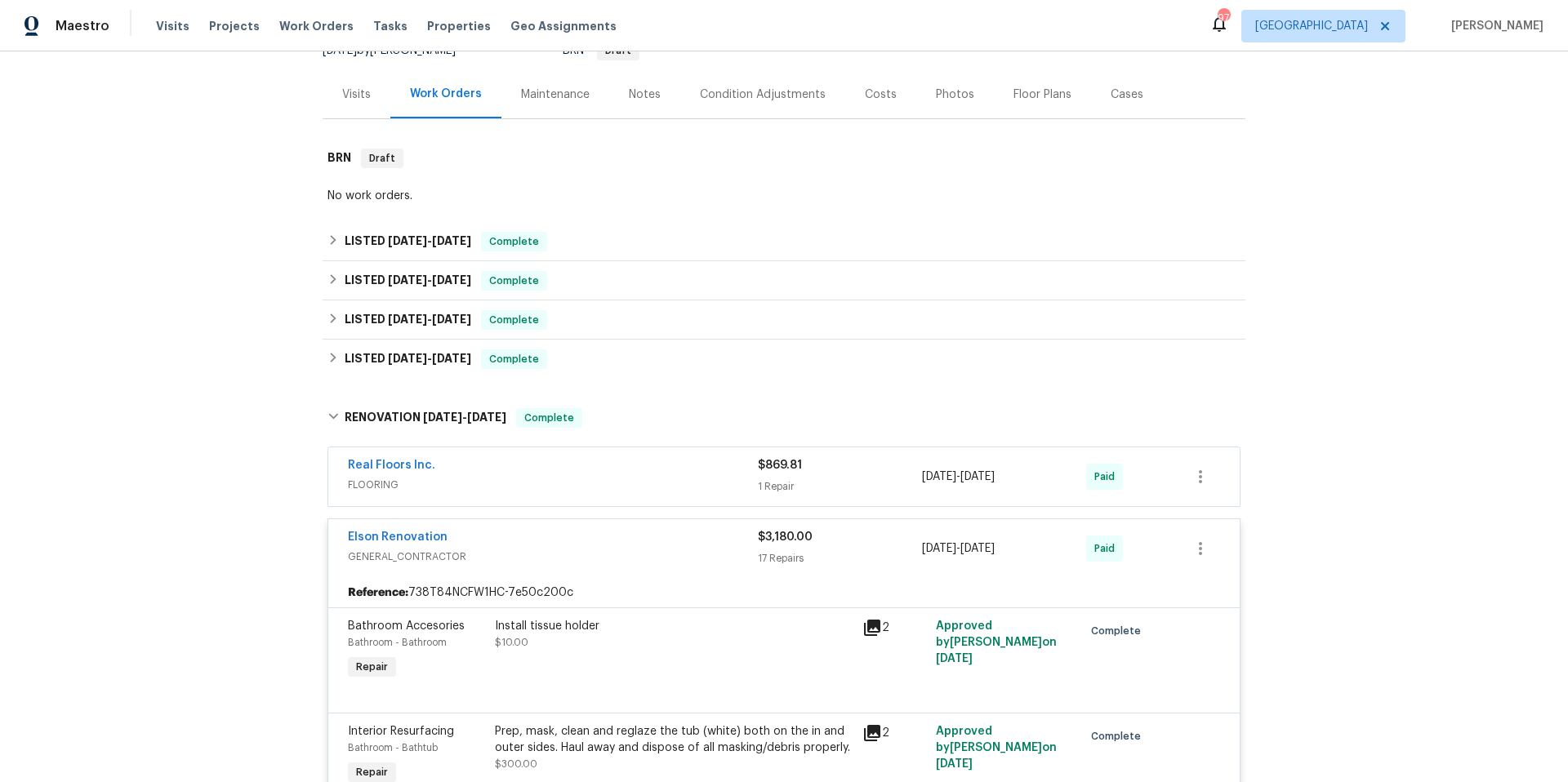
scroll to position [161, 0]
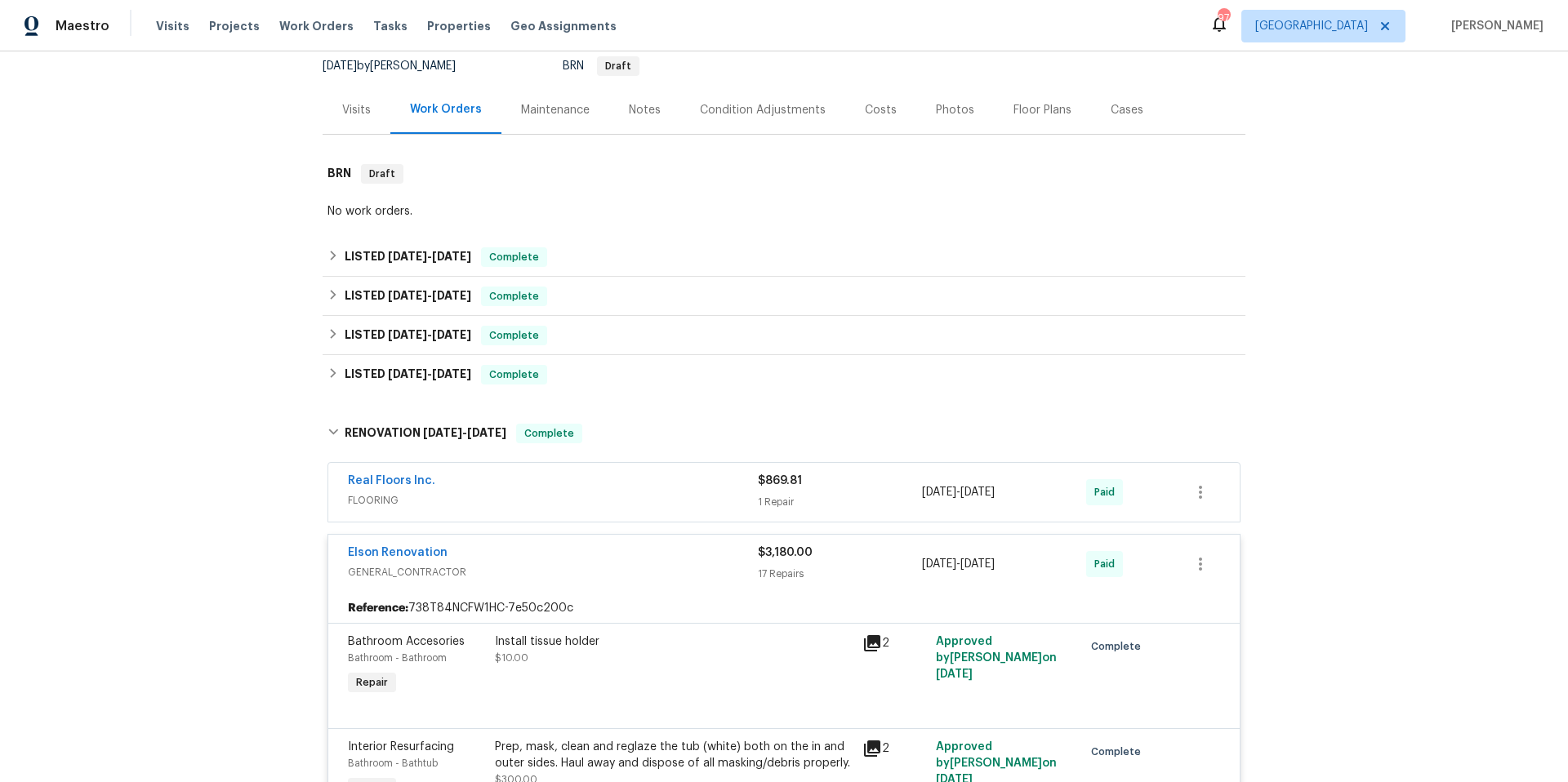
click at [574, 564] on span "GENERAL_CONTRACTOR" at bounding box center [552, 572] width 410 height 17
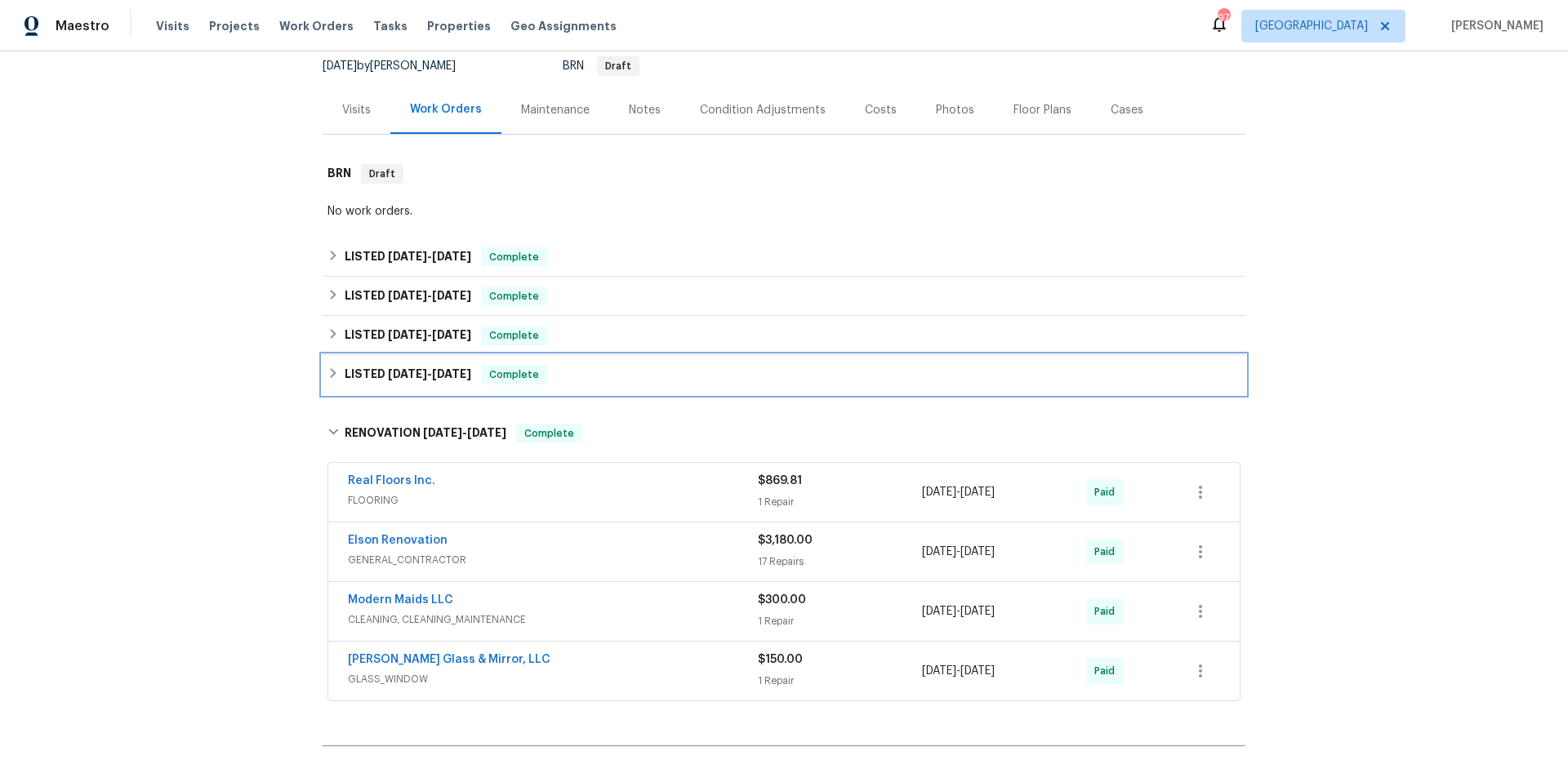
click at [626, 384] on div "LISTED [DATE] - [DATE] Complete" at bounding box center [784, 375] width 922 height 39
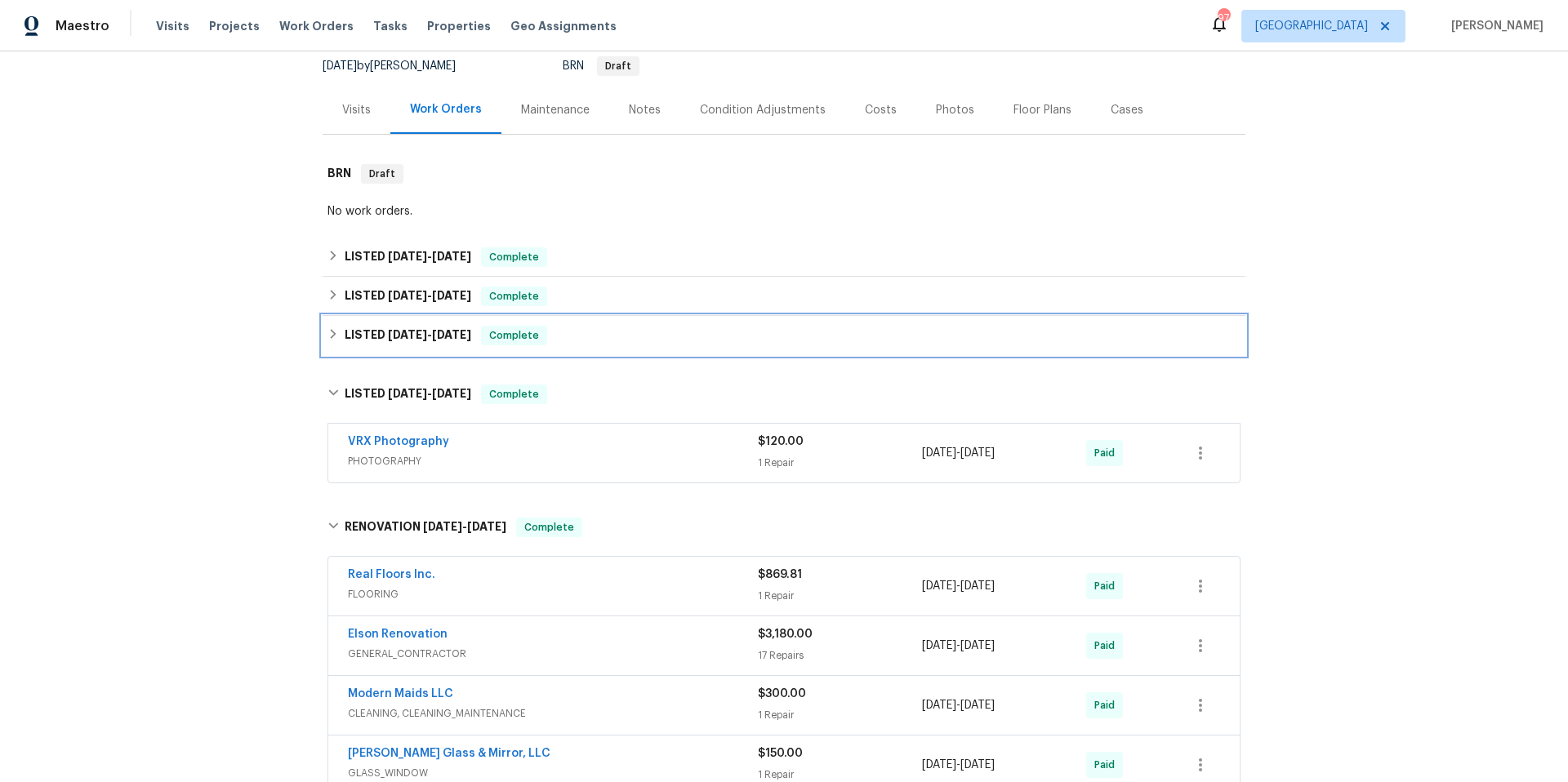
click at [646, 339] on div "LISTED [DATE] - [DATE] Complete" at bounding box center [783, 335] width 913 height 19
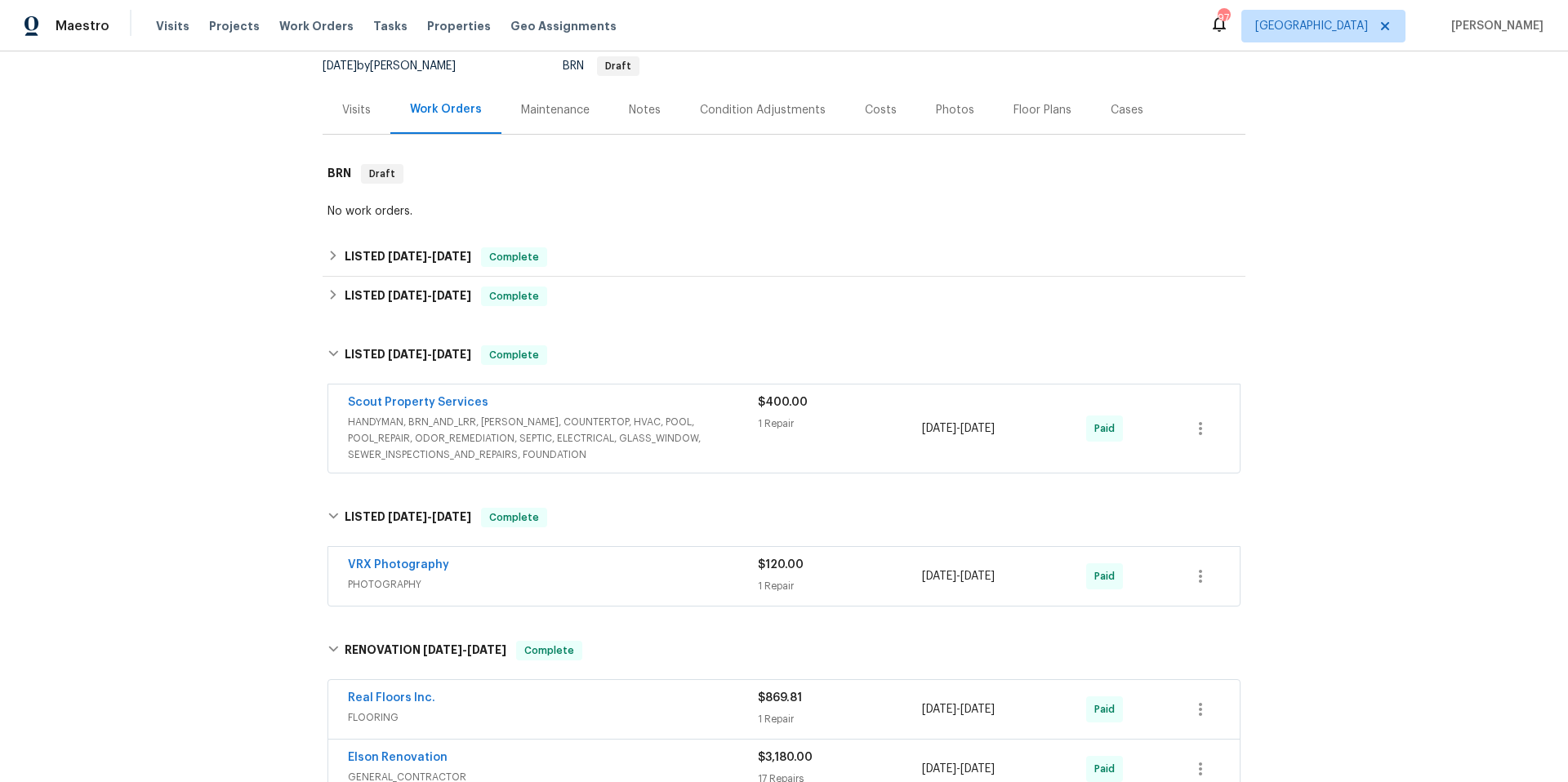
click at [696, 391] on div "Scout Property Services HANDYMAN, BRN_AND_LRR, [PERSON_NAME], COUNTERTOP, HVAC,…" at bounding box center [783, 428] width 911 height 88
click at [701, 402] on div "Scout Property Services" at bounding box center [552, 404] width 410 height 19
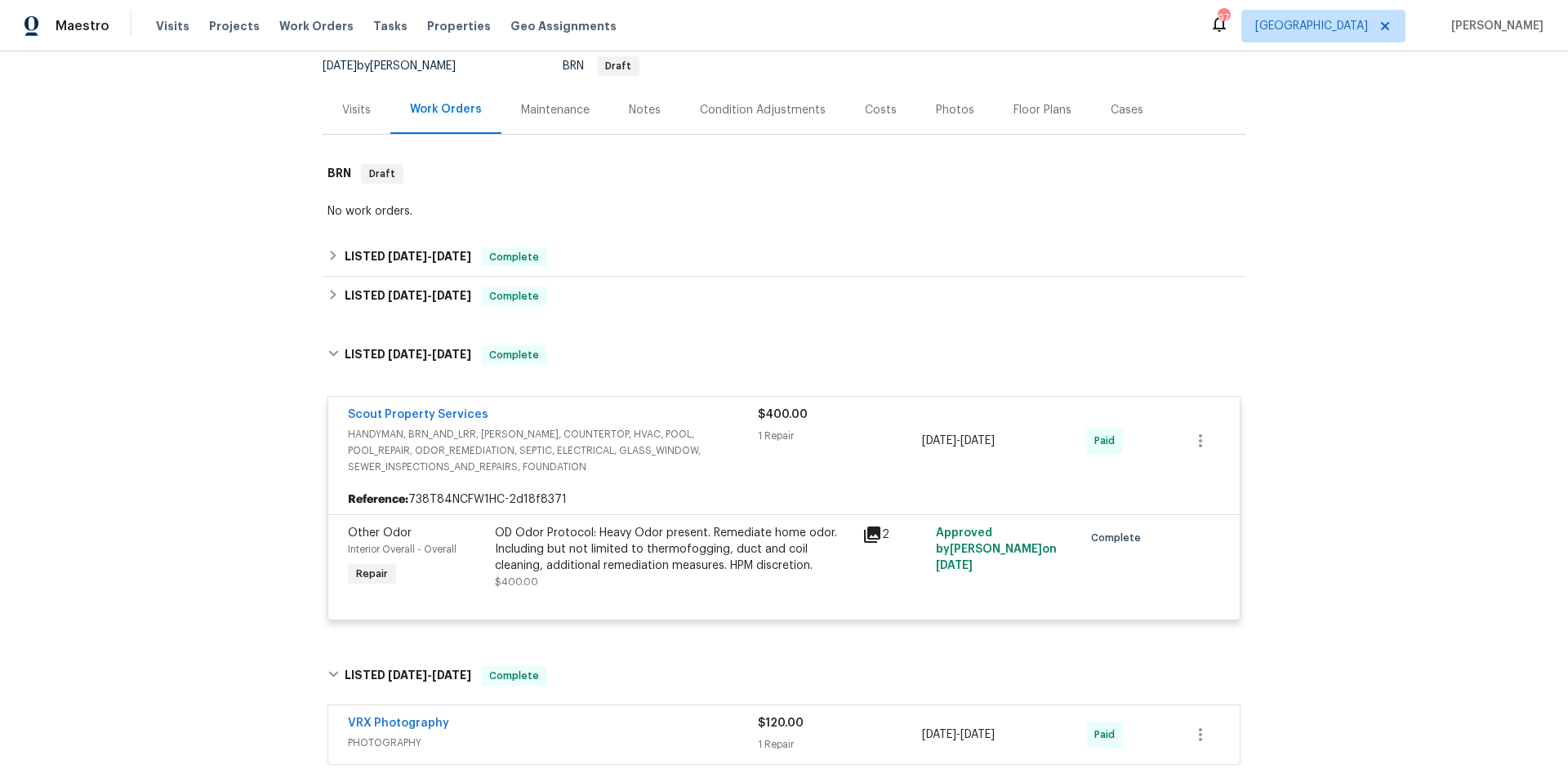
click at [701, 407] on div "Scout Property Services" at bounding box center [552, 416] width 410 height 19
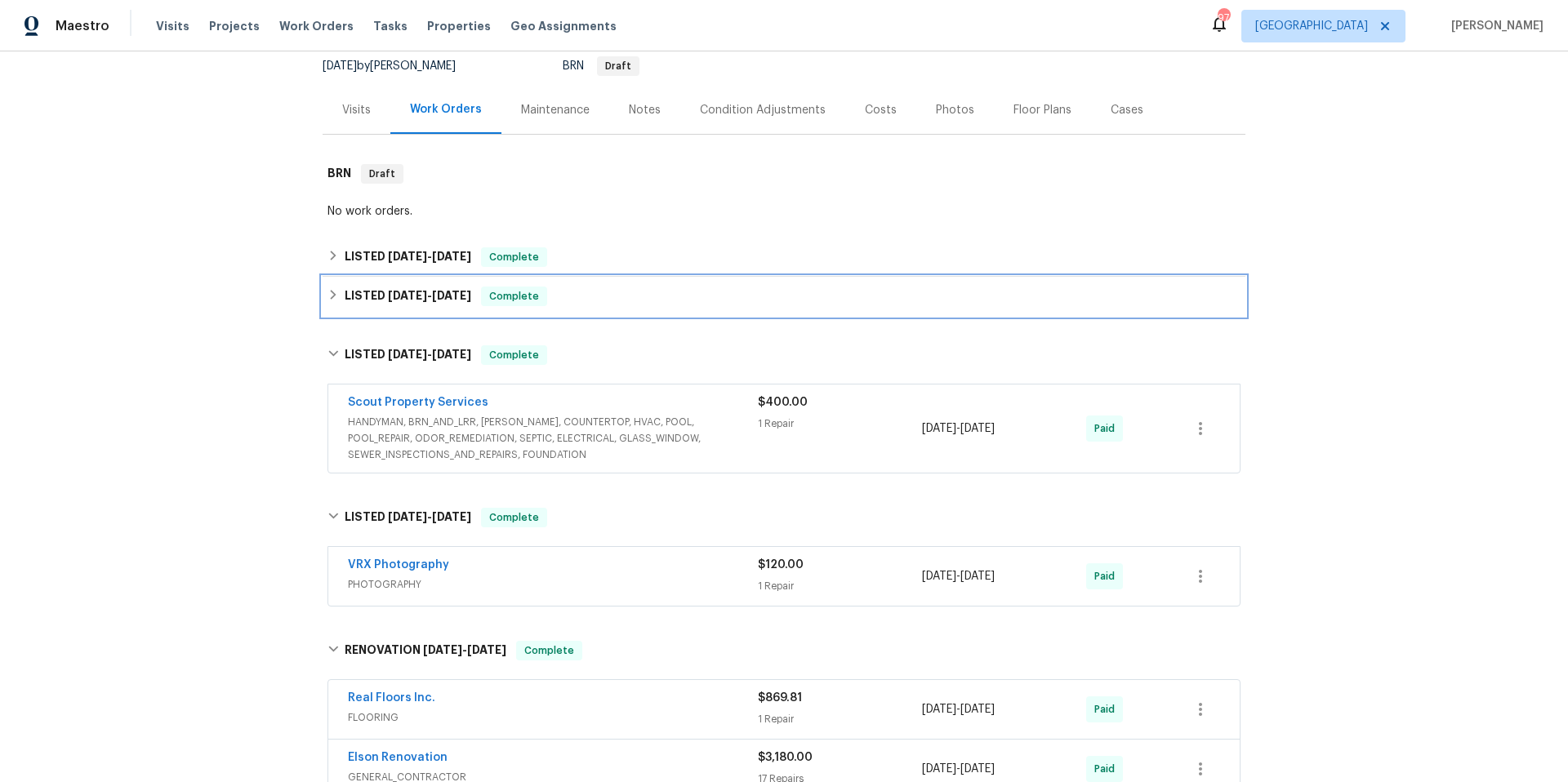
click at [646, 312] on div "LISTED [DATE] - [DATE] Complete" at bounding box center [784, 296] width 922 height 39
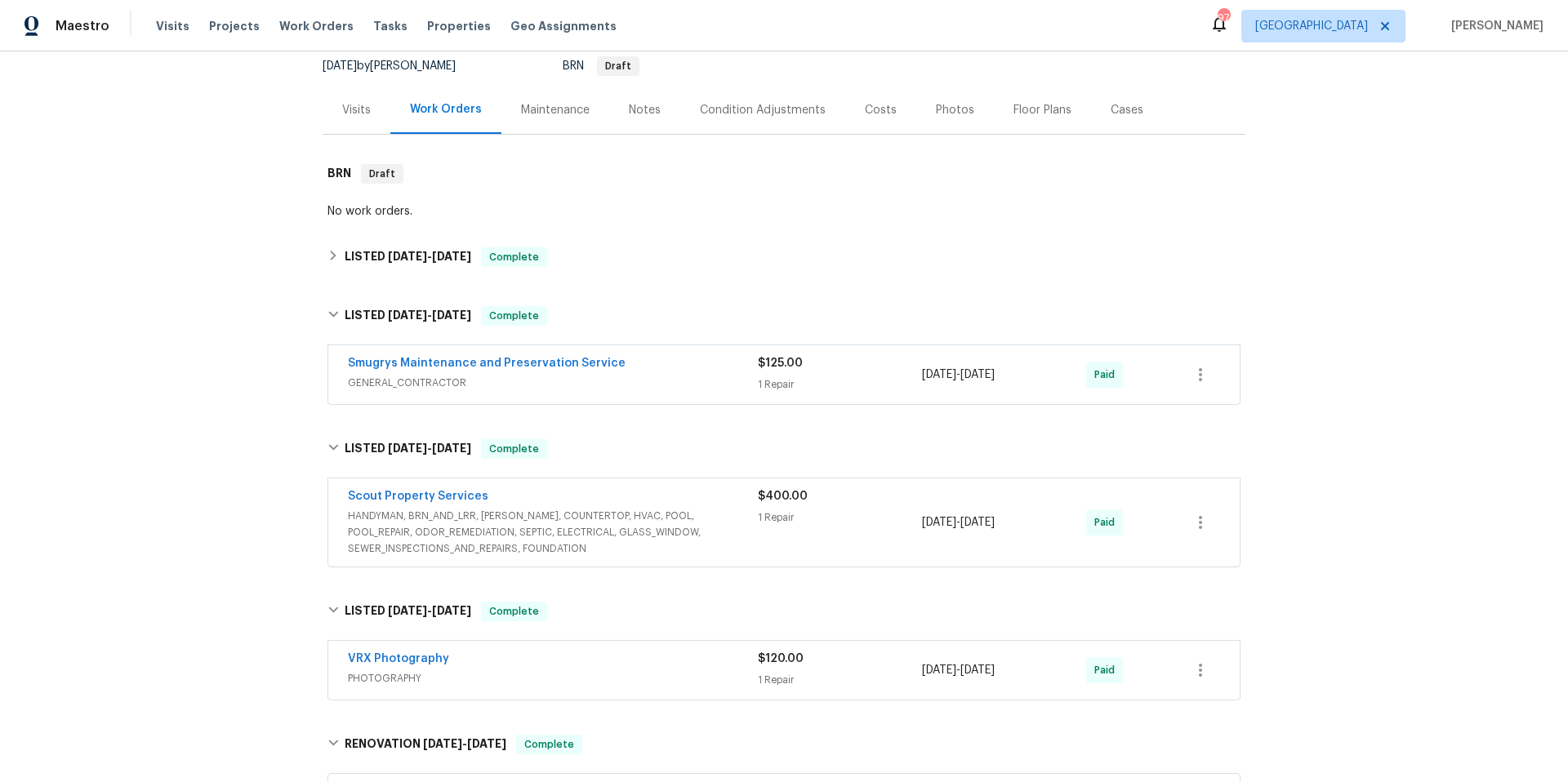
click at [666, 364] on div "Smugrys Maintenance and Preservation Service" at bounding box center [552, 365] width 410 height 19
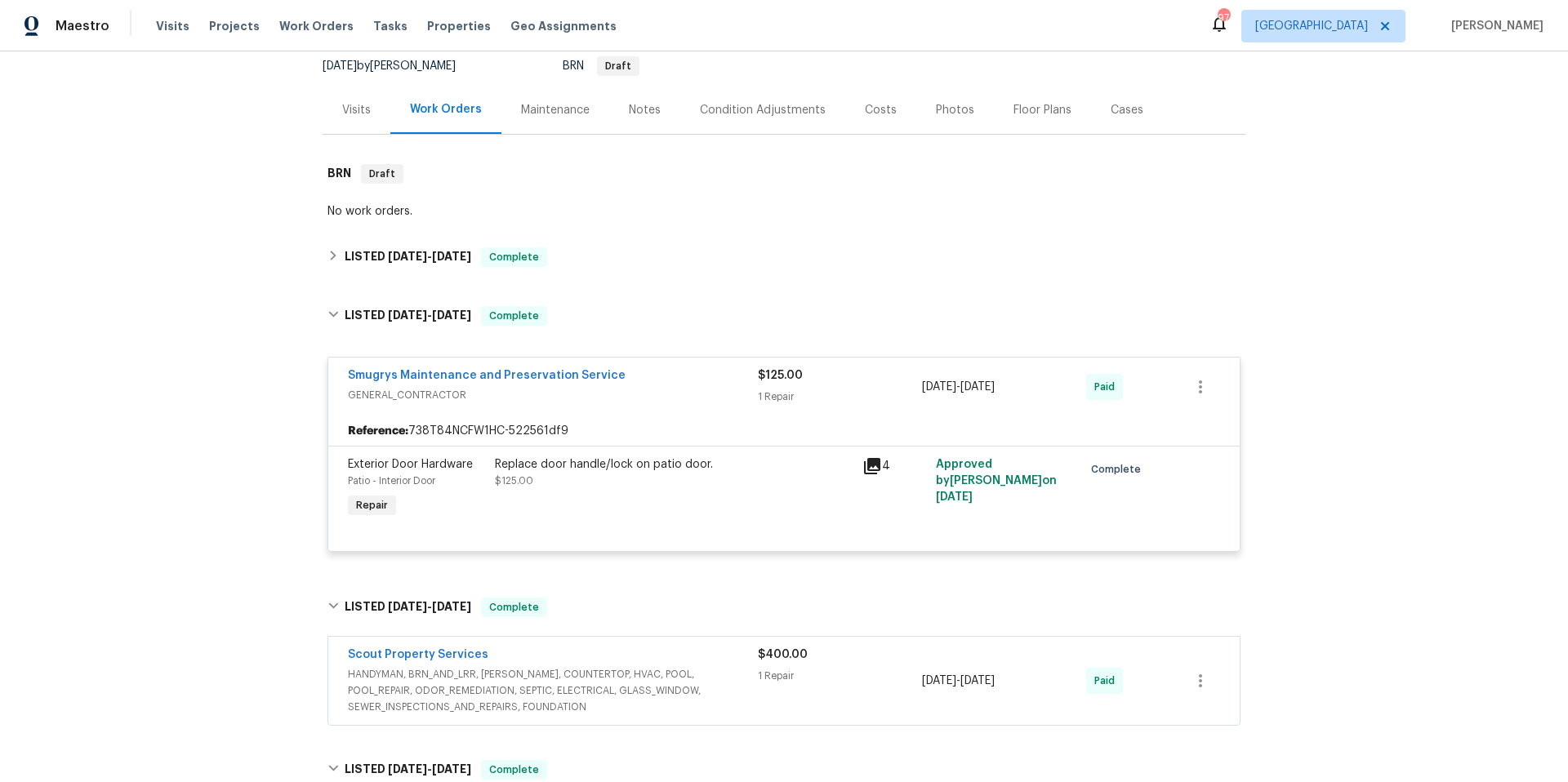
click at [666, 364] on div "Smugrys Maintenance and Preservation Service GENERAL_CONTRACTOR $125.00 1 Repai…" at bounding box center [783, 387] width 911 height 59
click at [657, 259] on div "LISTED [DATE] - [DATE] Complete" at bounding box center [783, 257] width 913 height 19
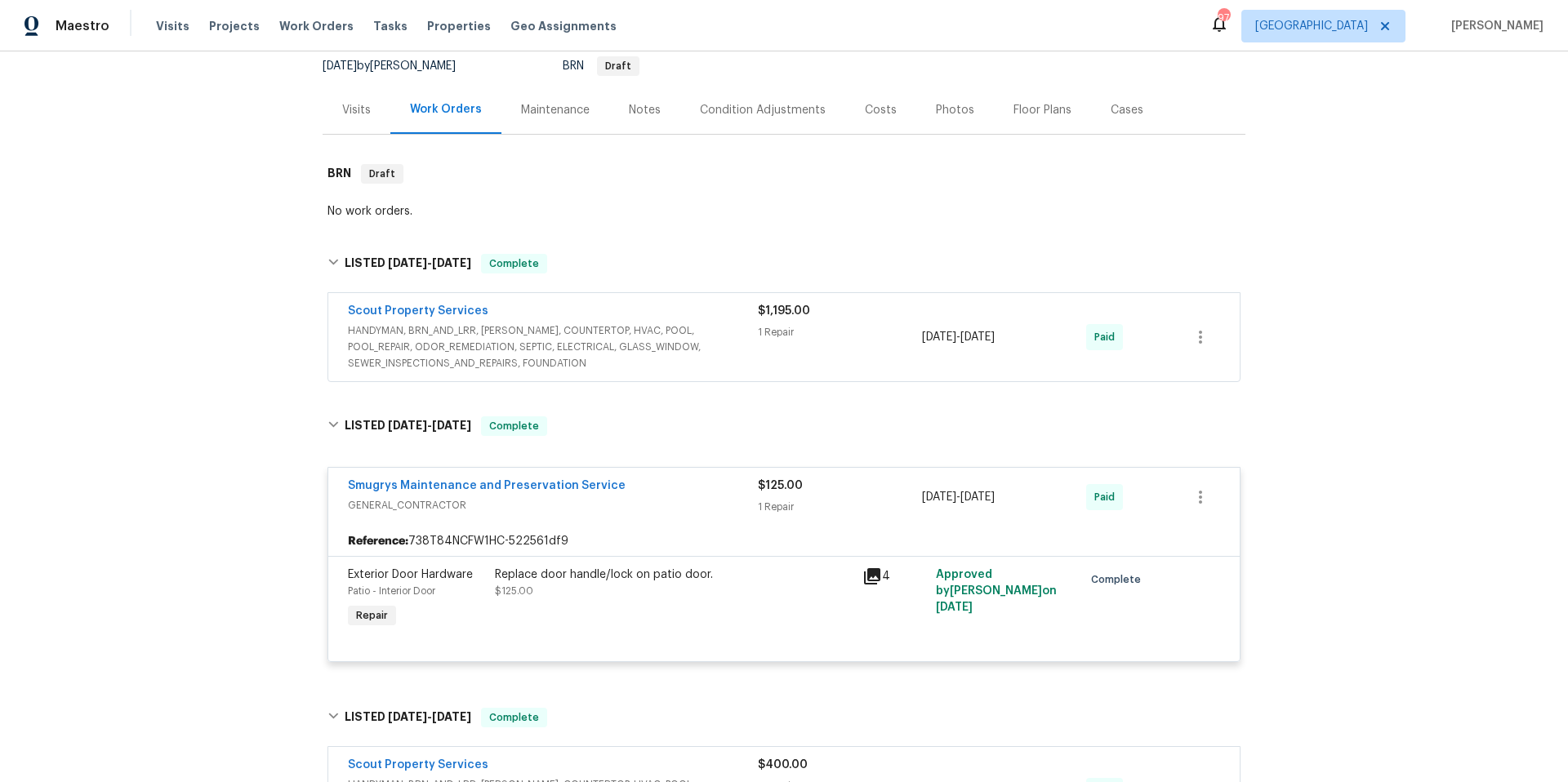
click at [688, 298] on div "Scout Property Services HANDYMAN, BRN_AND_LRR, [PERSON_NAME], COUNTERTOP, HVAC,…" at bounding box center [783, 337] width 911 height 88
click at [696, 304] on div "Scout Property Services" at bounding box center [552, 312] width 410 height 19
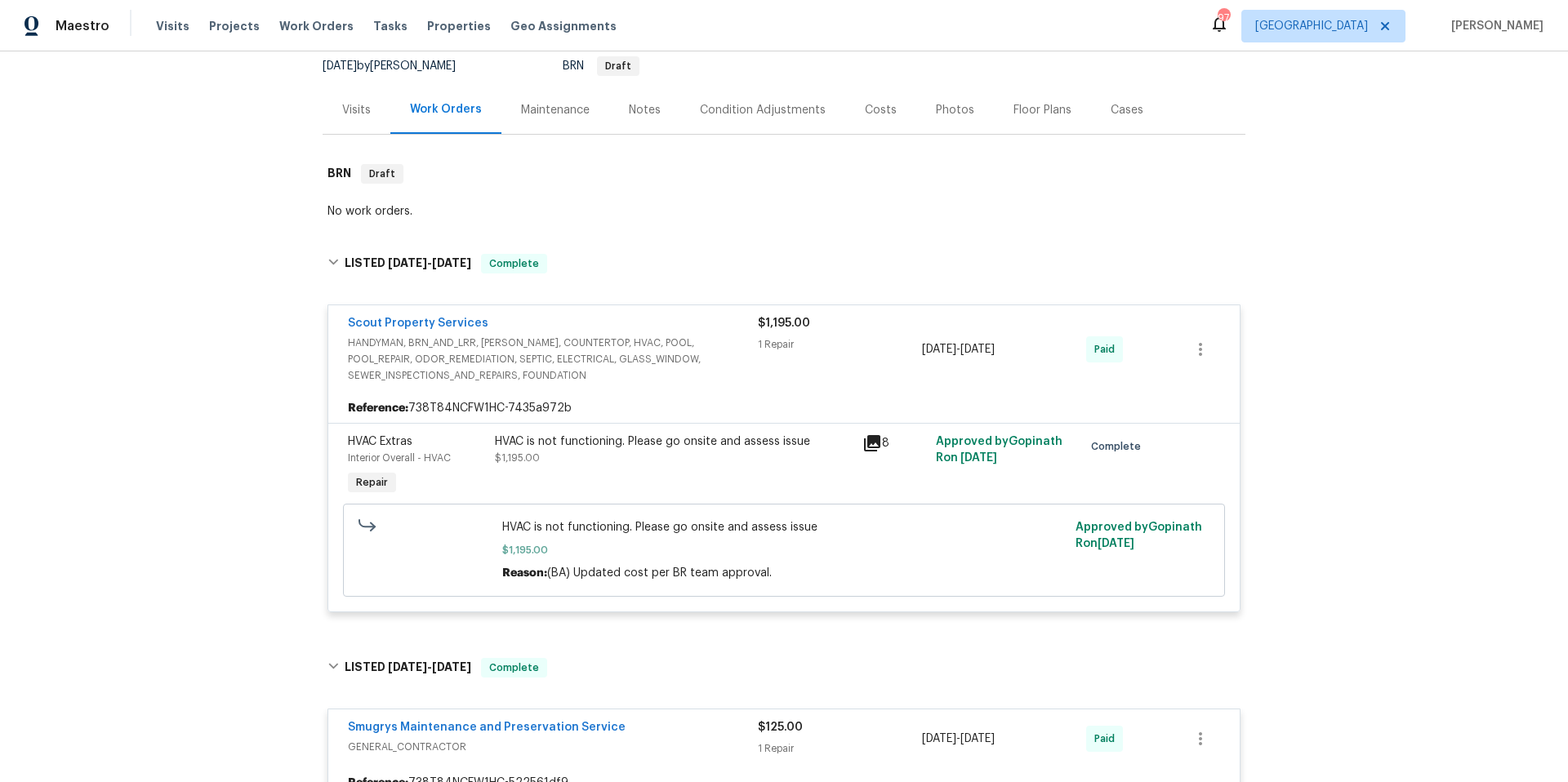
click at [359, 118] on div "Visits" at bounding box center [356, 109] width 68 height 48
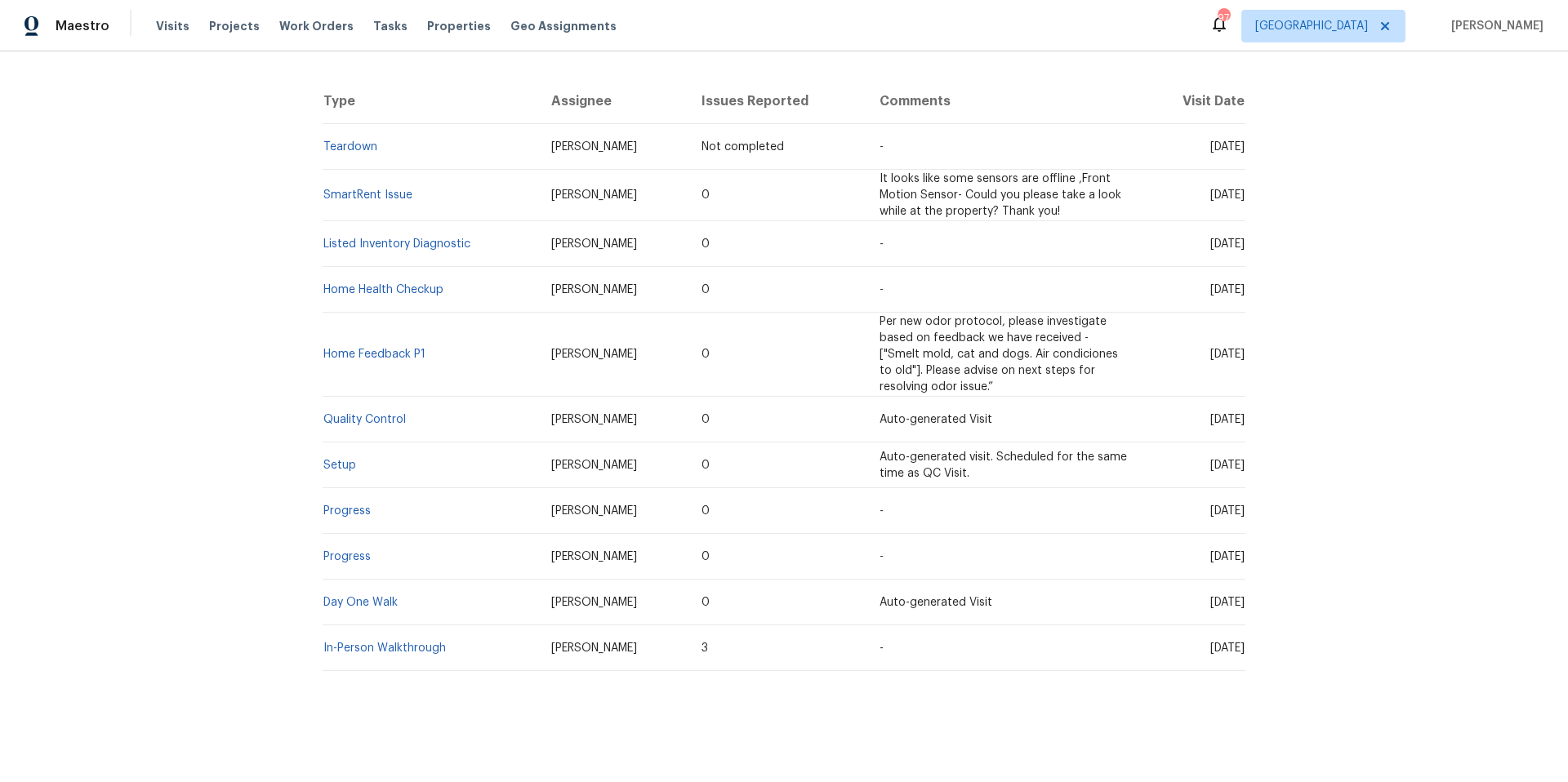
scroll to position [306, 0]
click at [353, 597] on link "Day One Walk" at bounding box center [361, 602] width 74 height 11
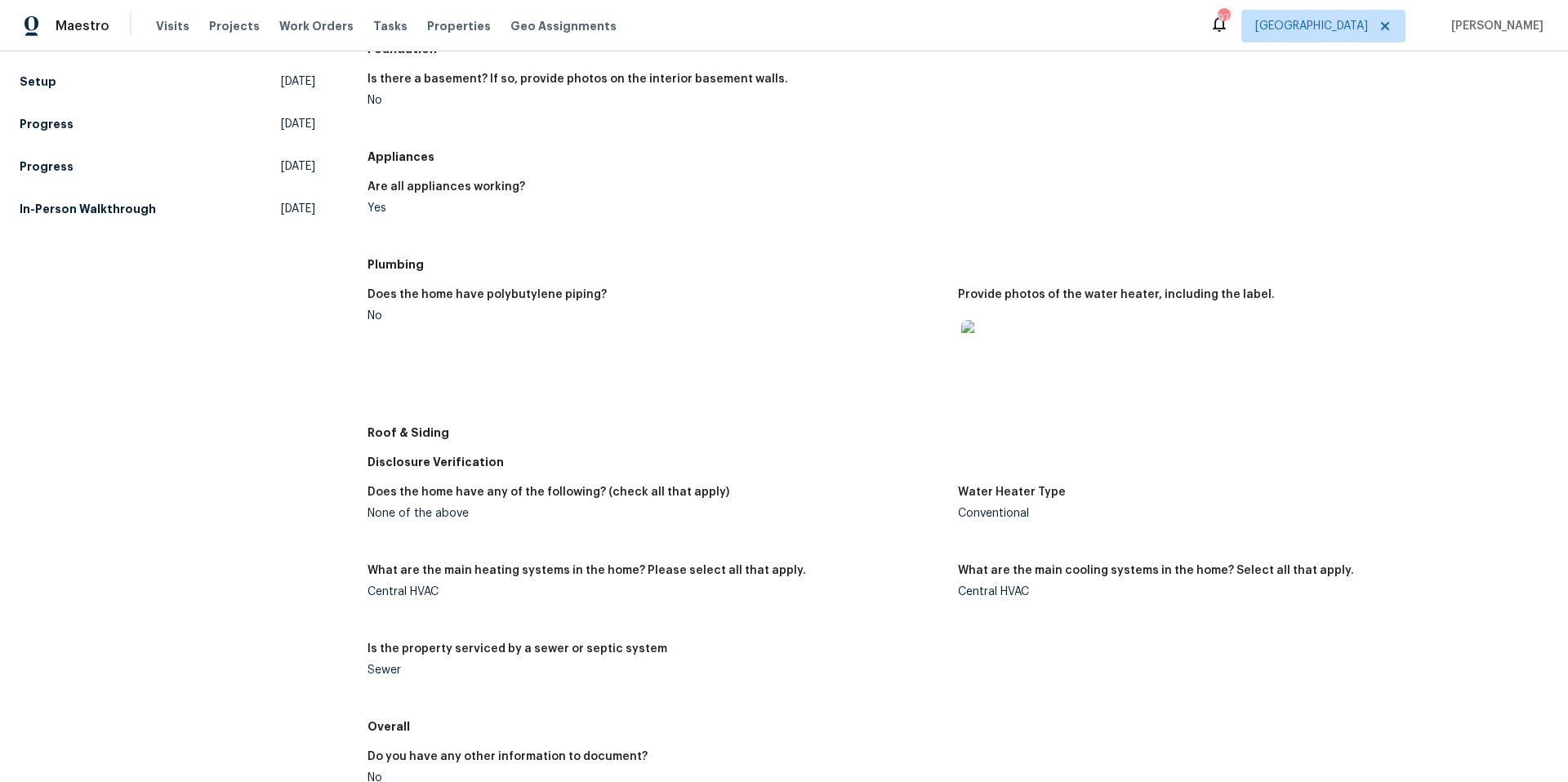
scroll to position [413, 0]
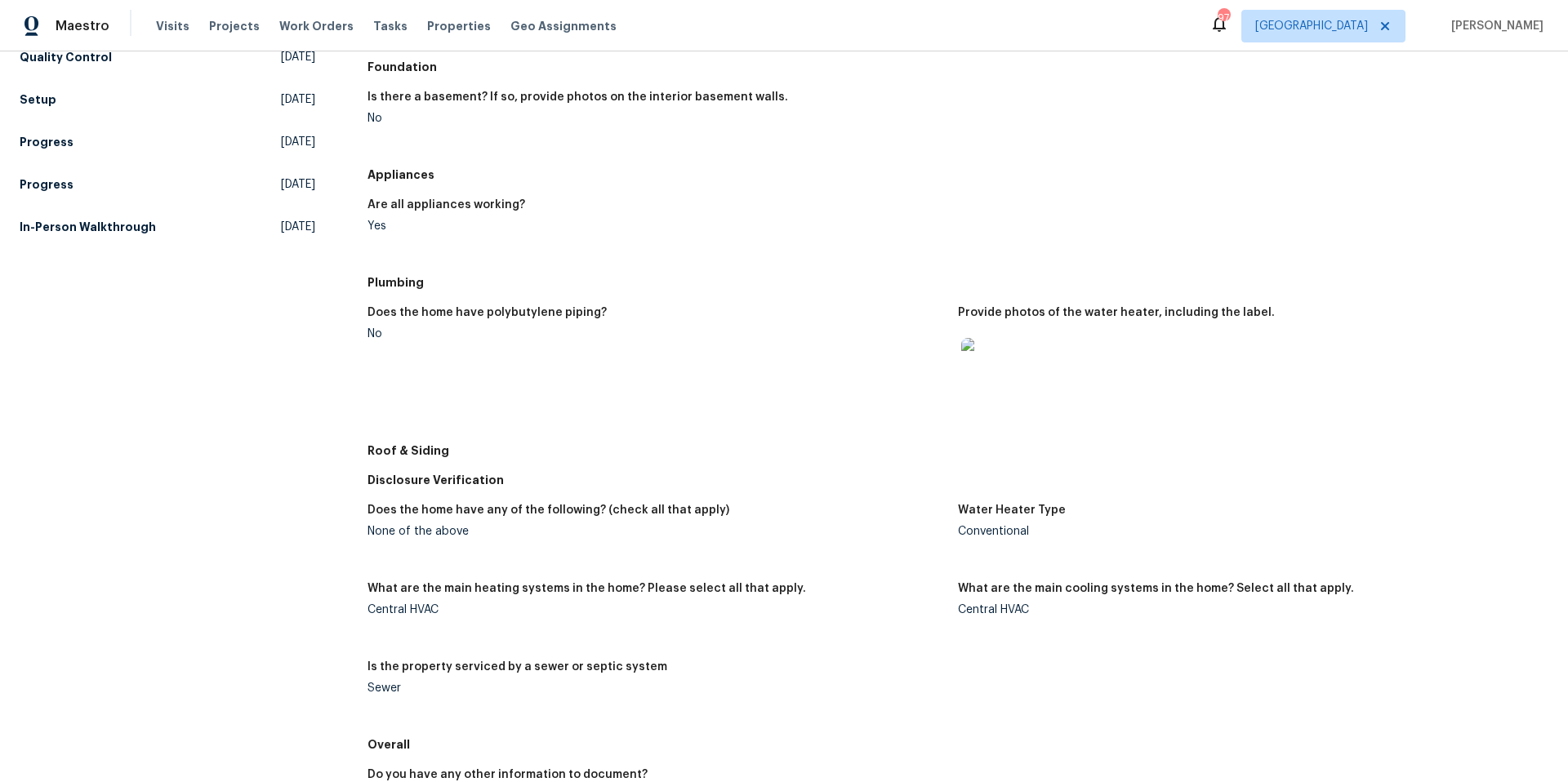
click at [973, 360] on img at bounding box center [987, 363] width 52 height 52
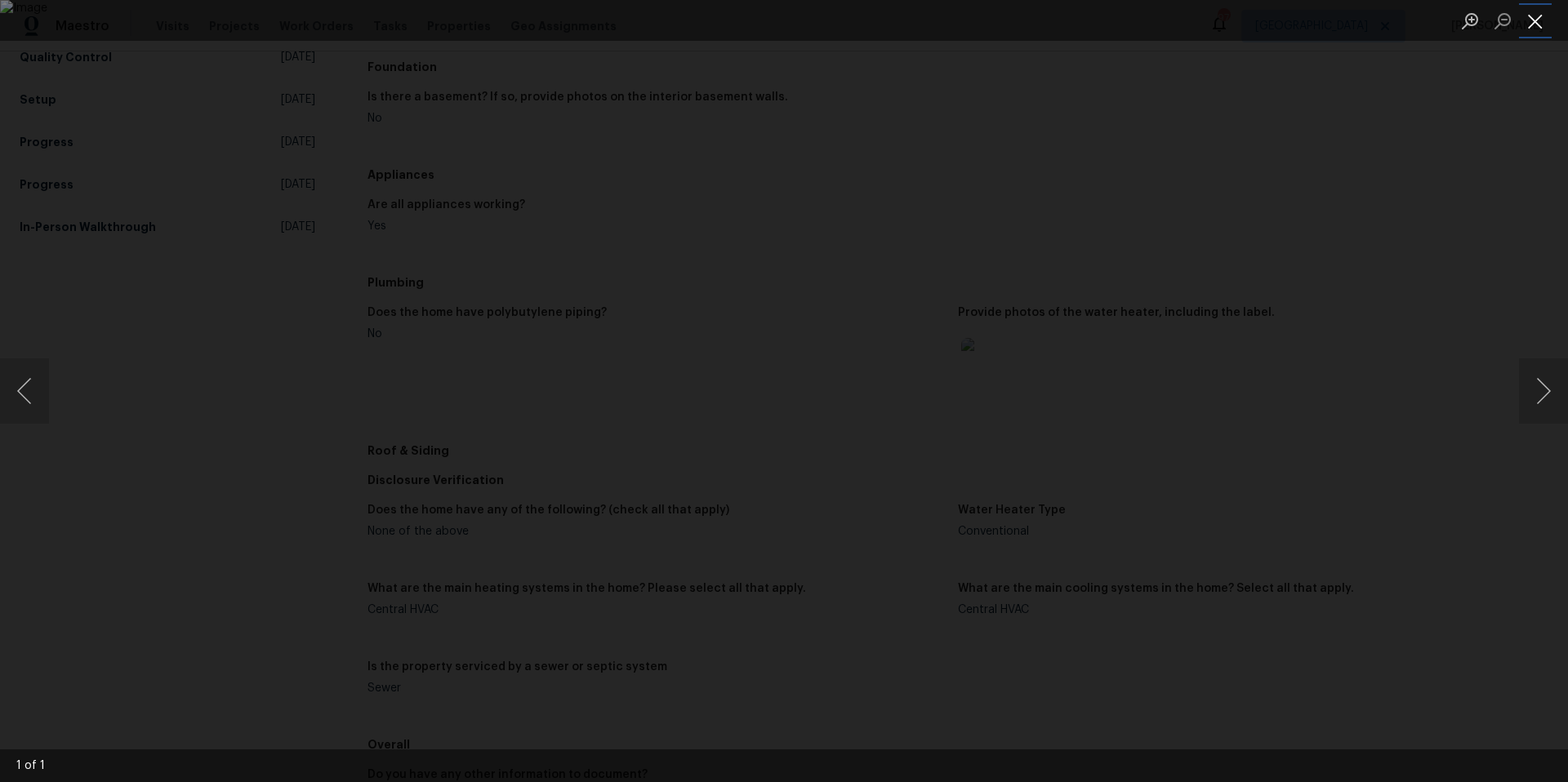
click at [1535, 27] on button "Close lightbox" at bounding box center [1534, 20] width 33 height 28
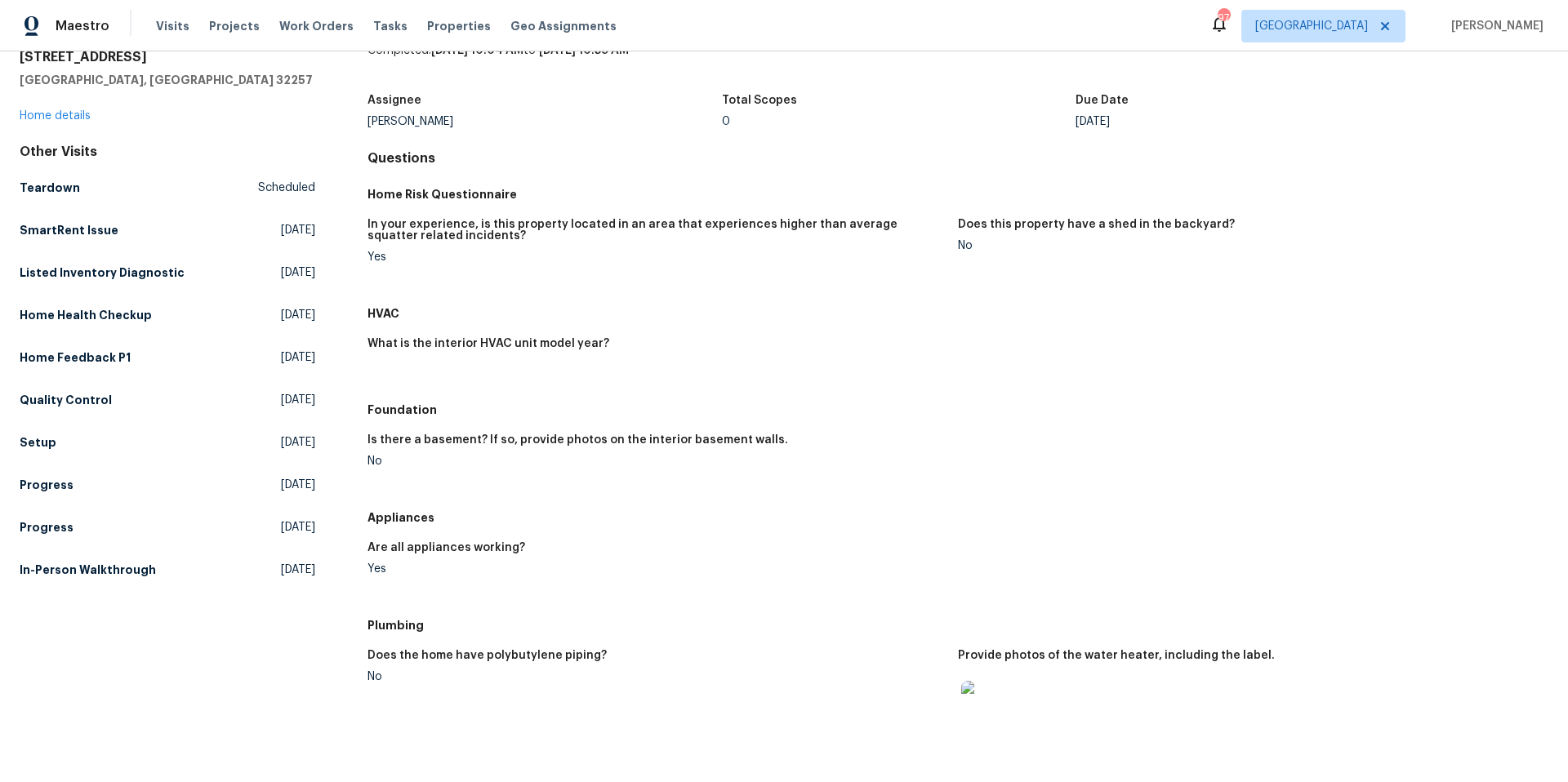
scroll to position [0, 0]
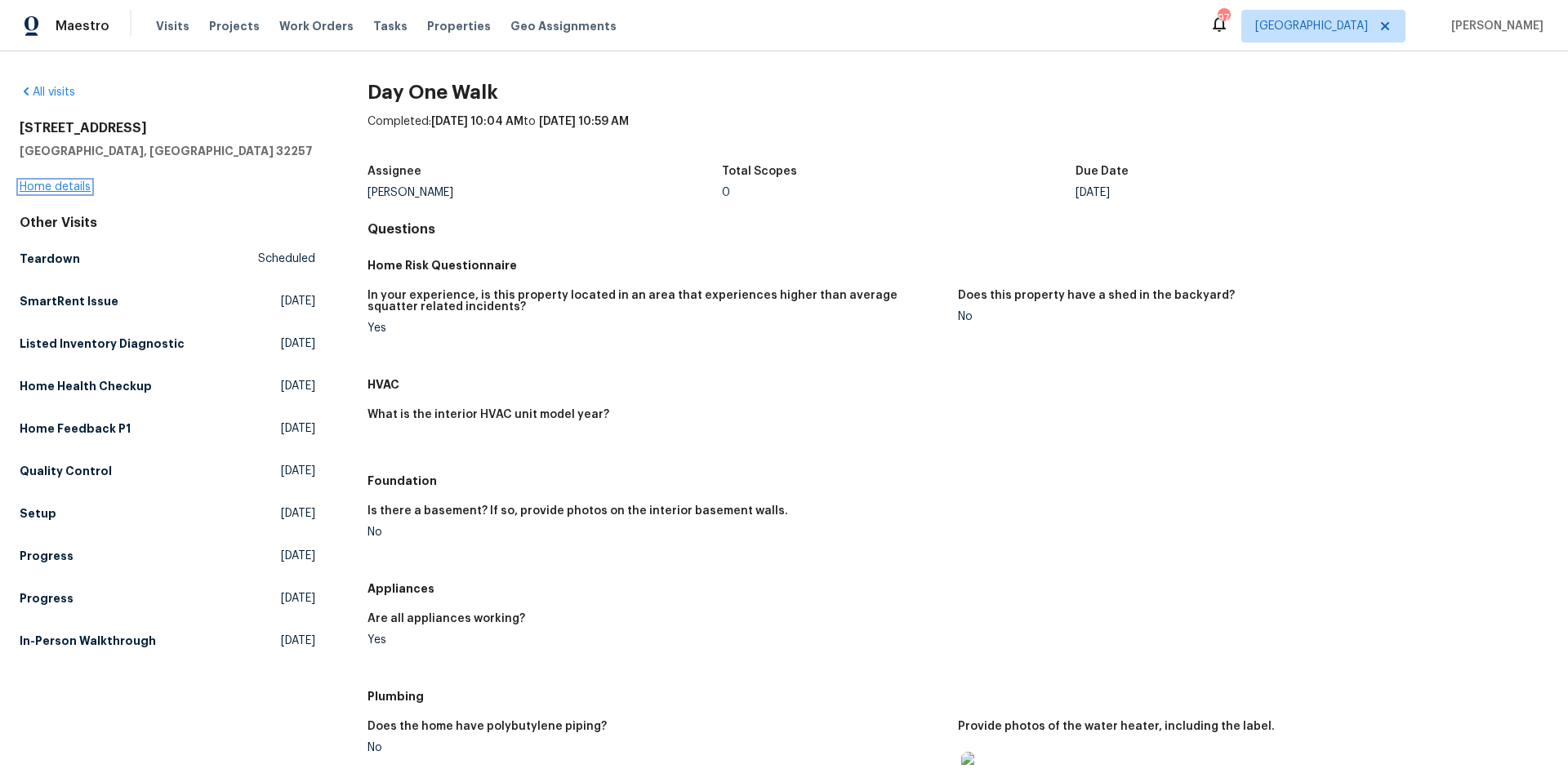
click at [73, 185] on link "Home details" at bounding box center [55, 187] width 71 height 11
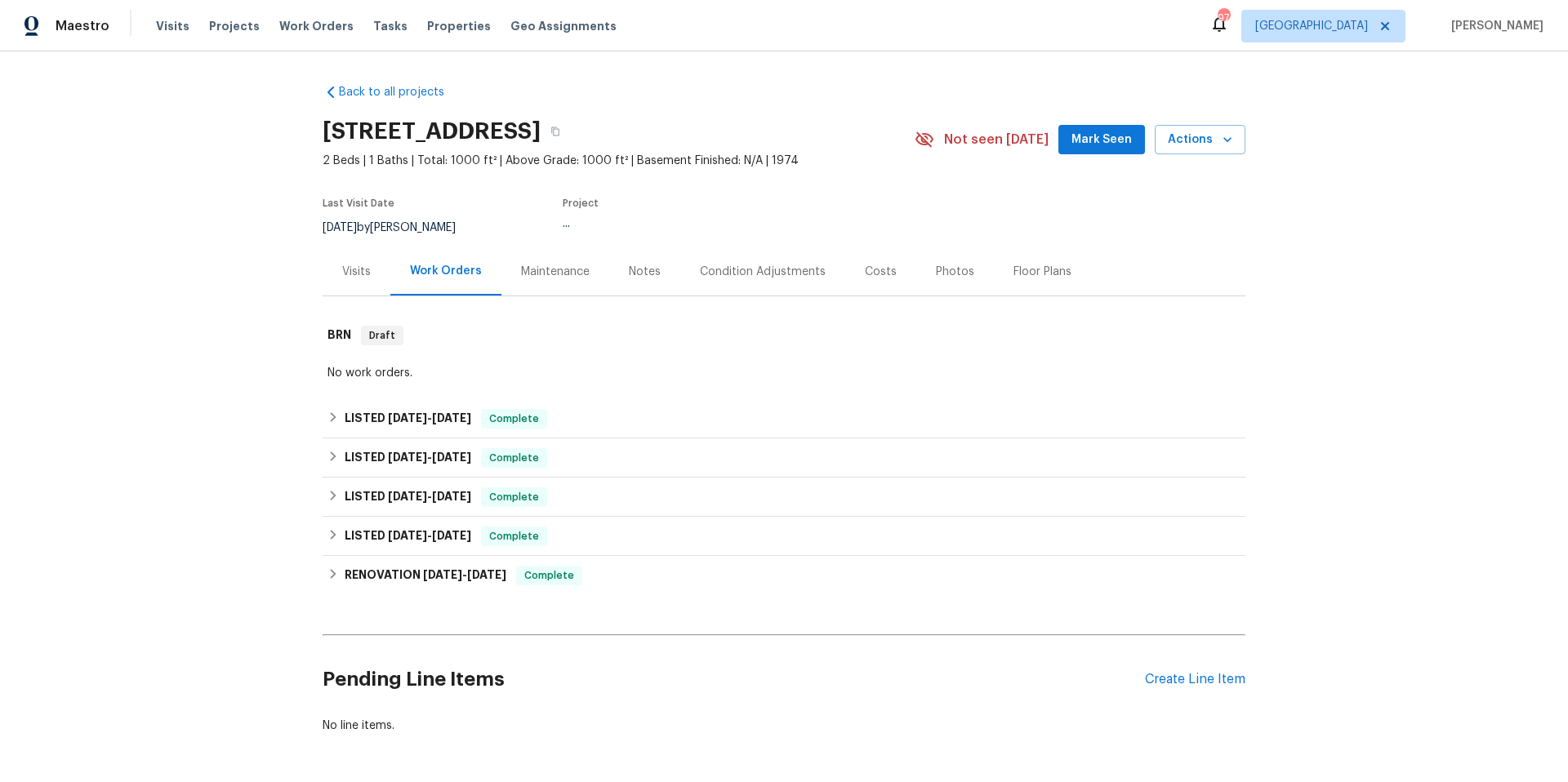
click at [556, 273] on div "Maintenance" at bounding box center [556, 272] width 69 height 17
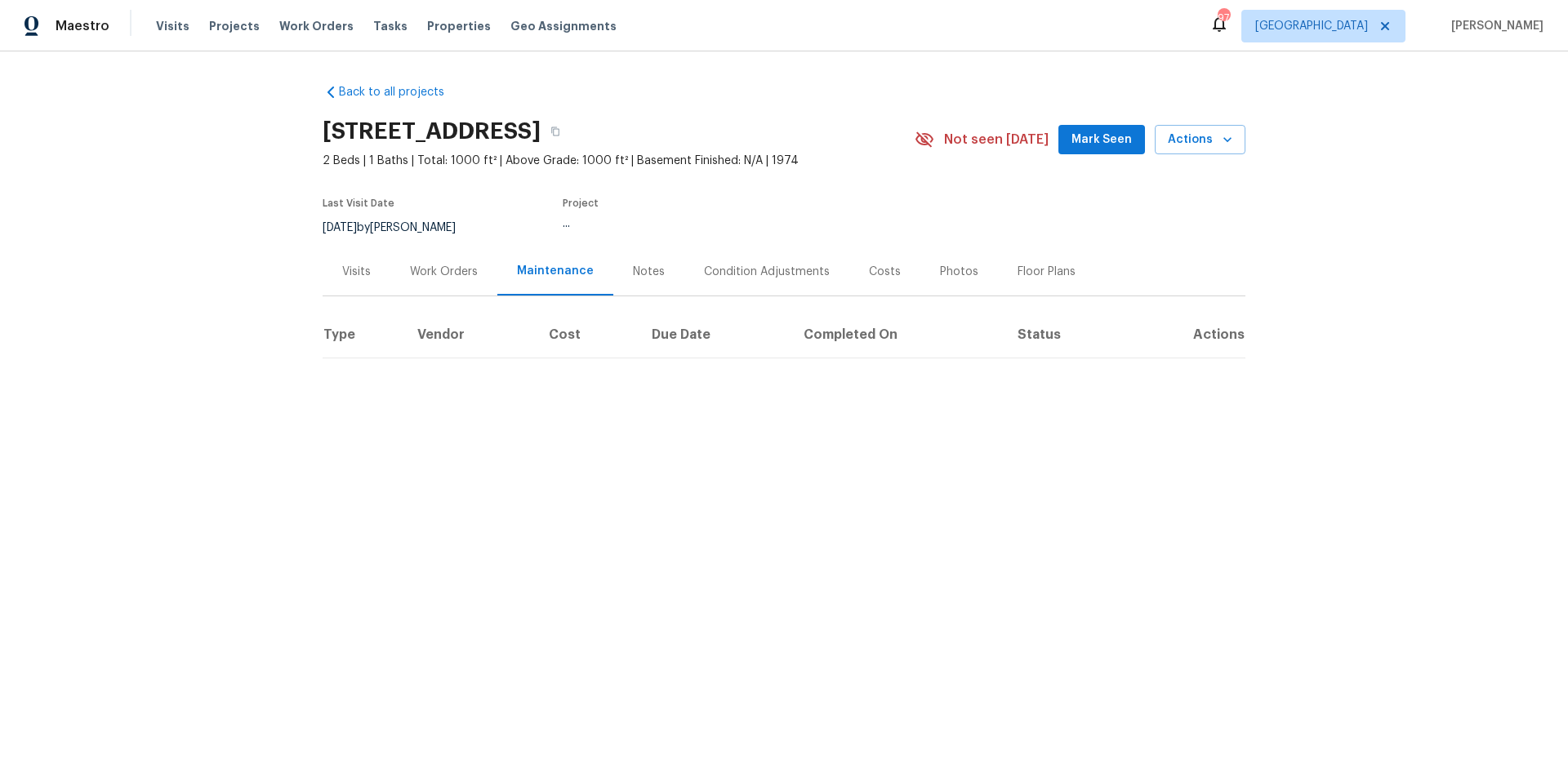
click at [393, 264] on div "Work Orders" at bounding box center [444, 272] width 107 height 48
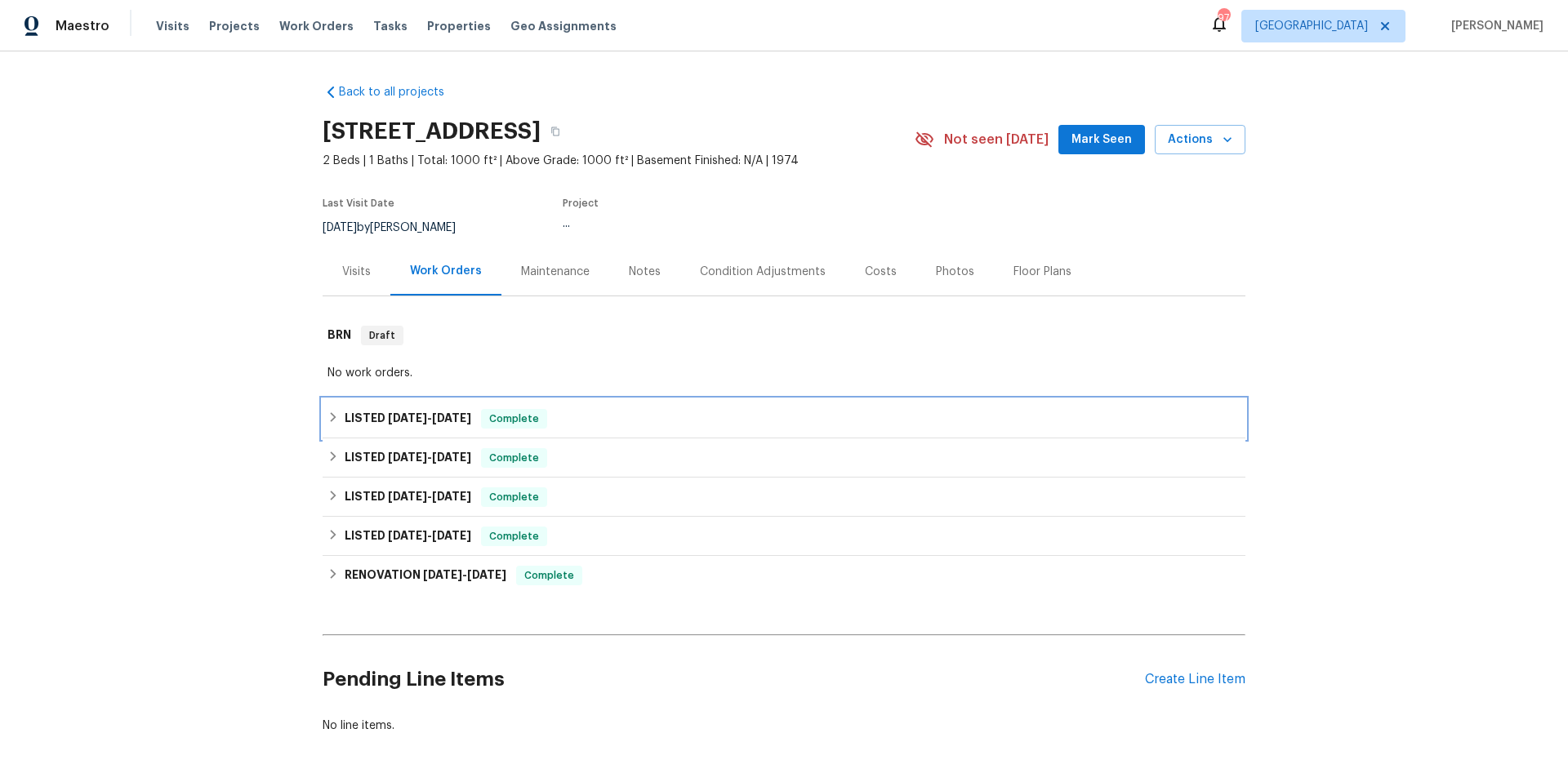
click at [573, 418] on div "LISTED [DATE] - [DATE] Complete" at bounding box center [783, 419] width 913 height 19
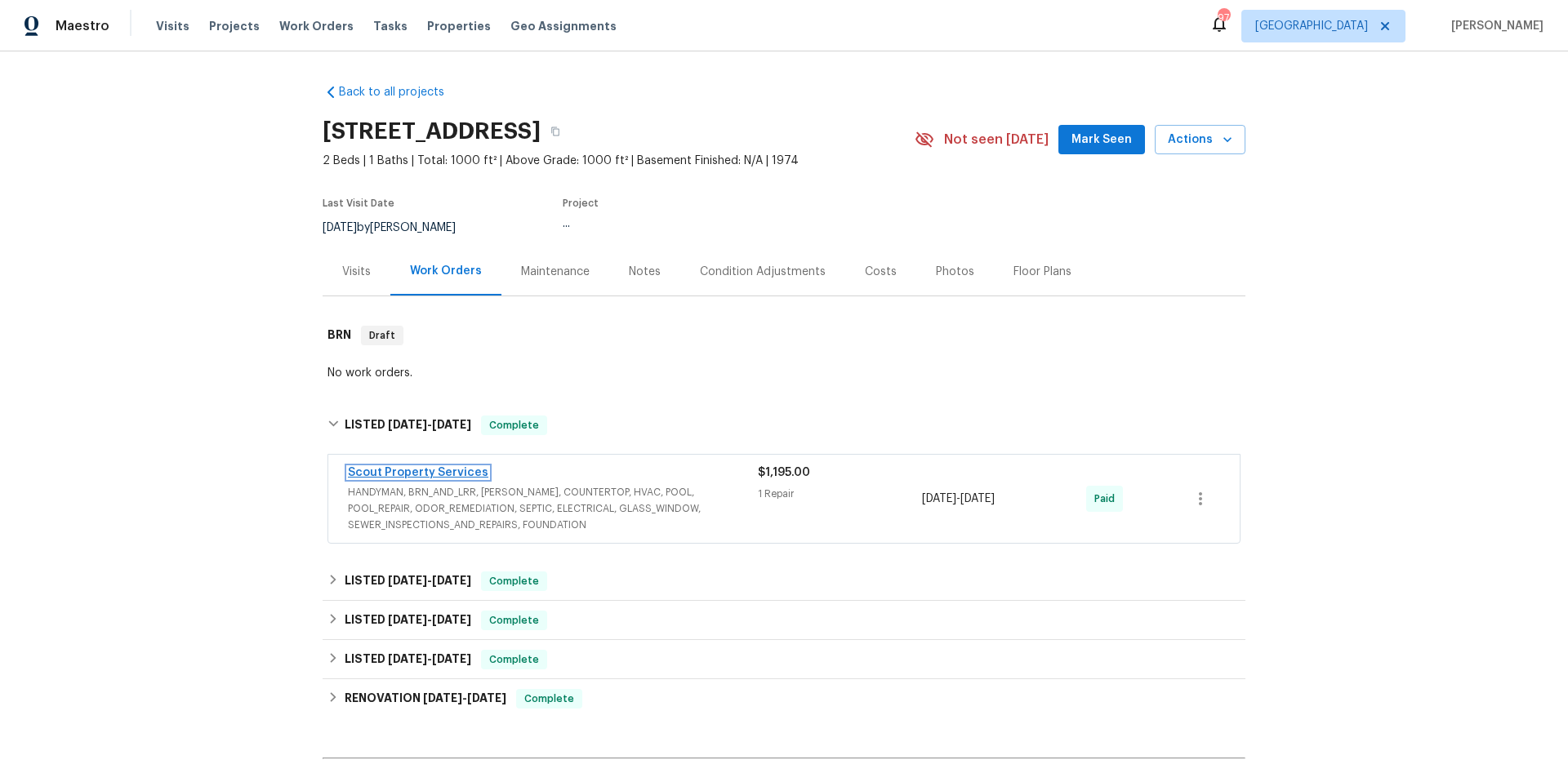
click at [457, 471] on link "Scout Property Services" at bounding box center [417, 473] width 140 height 11
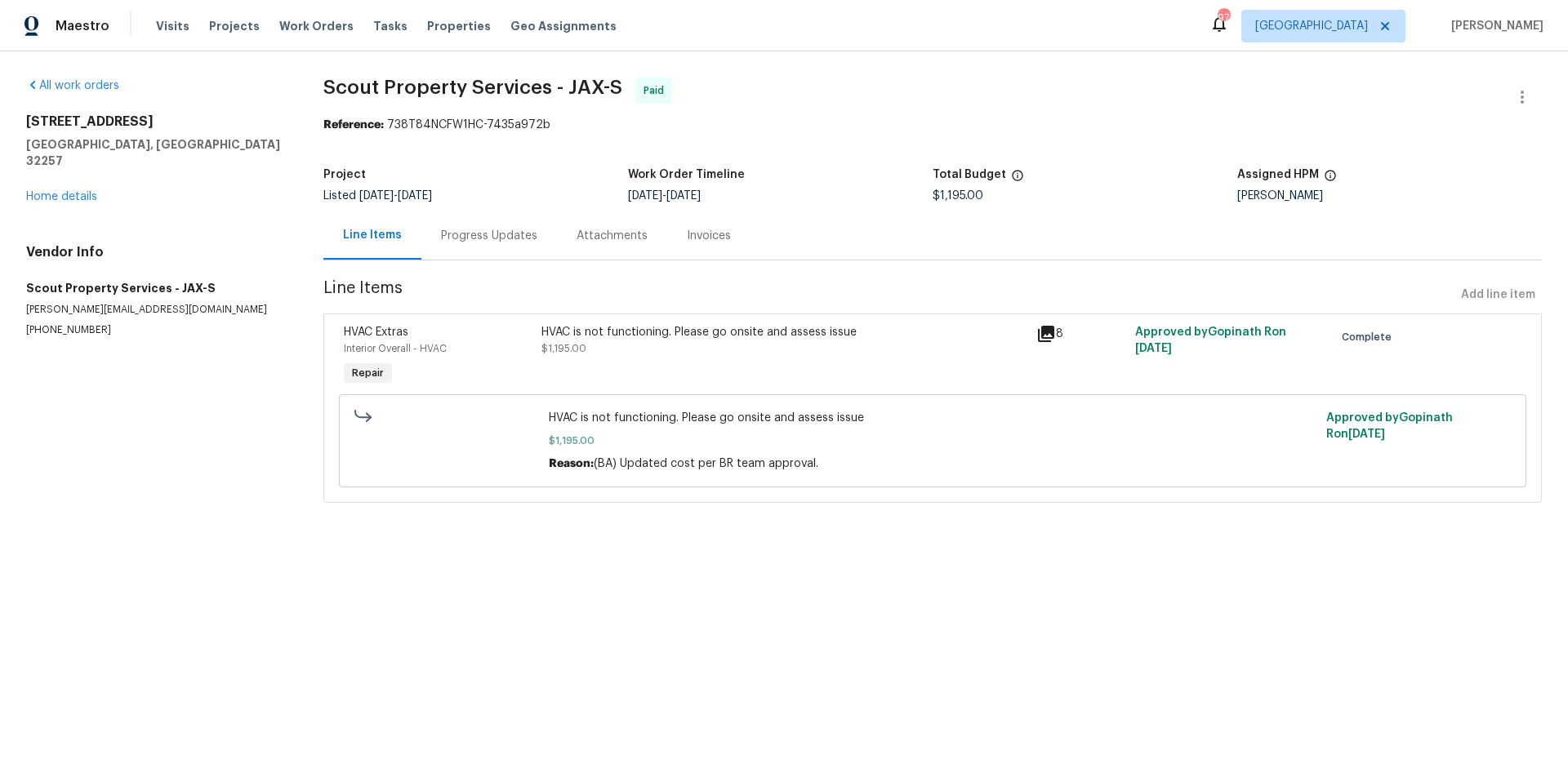
click at [487, 235] on div "Progress Updates" at bounding box center [489, 235] width 96 height 17
